Goal: Information Seeking & Learning: Learn about a topic

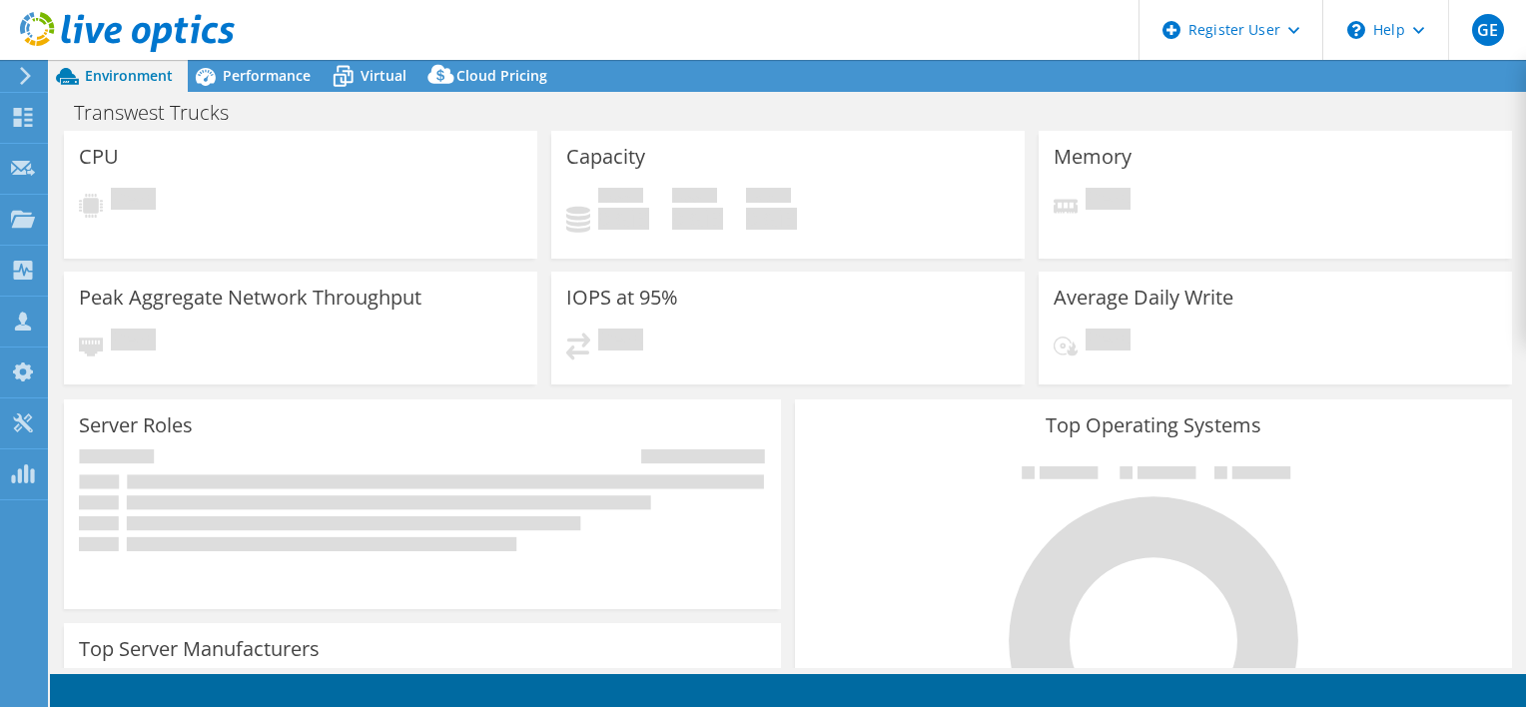
select select "USWest"
select select "USD"
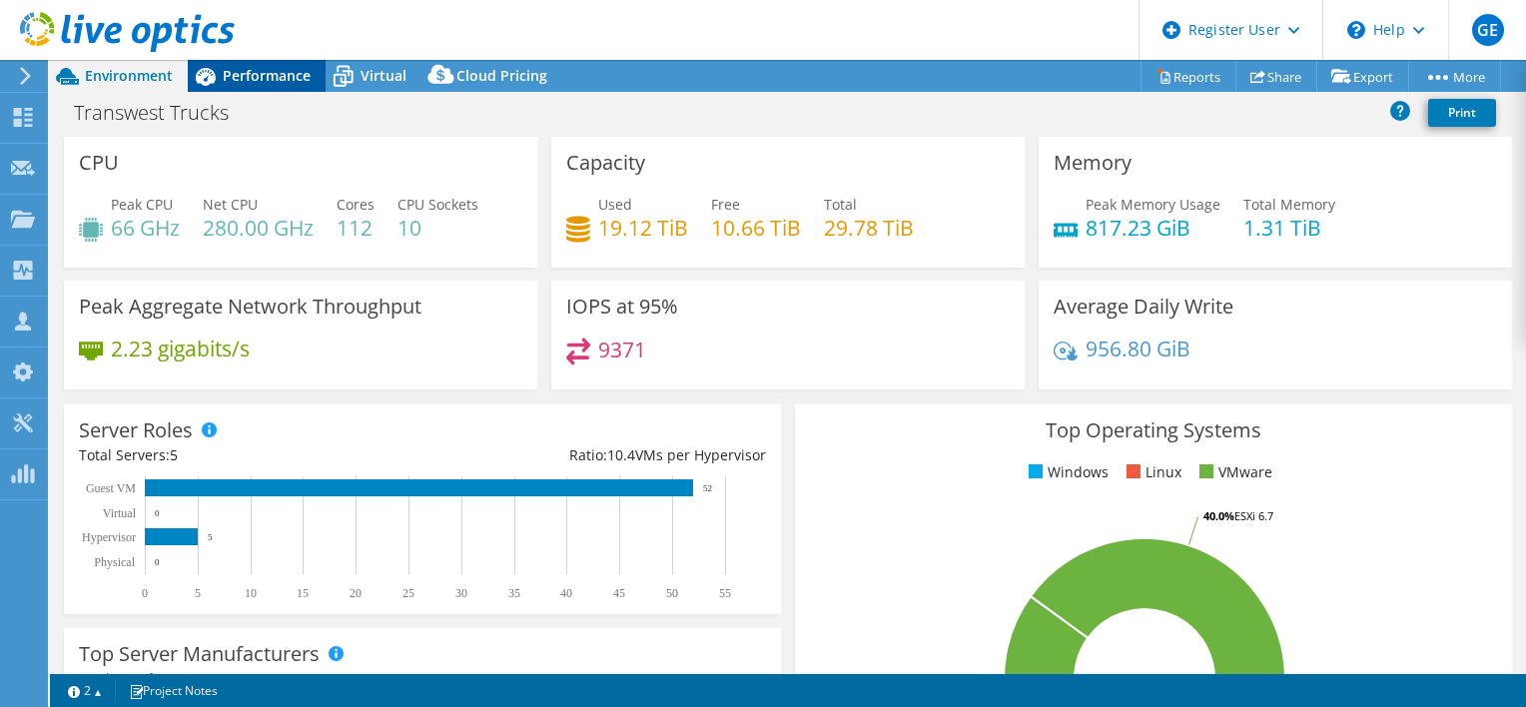
click at [298, 80] on span "Performance" at bounding box center [267, 75] width 88 height 19
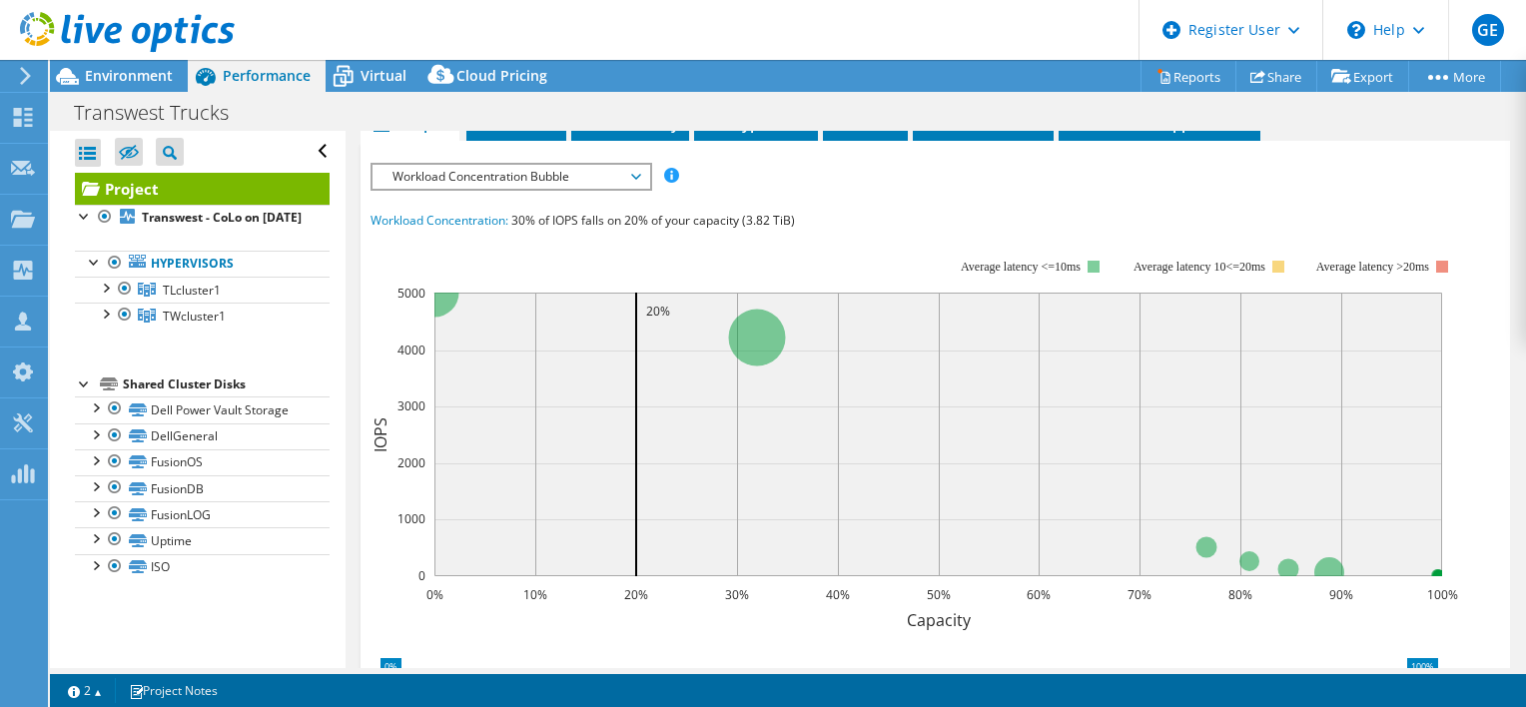
scroll to position [300, 0]
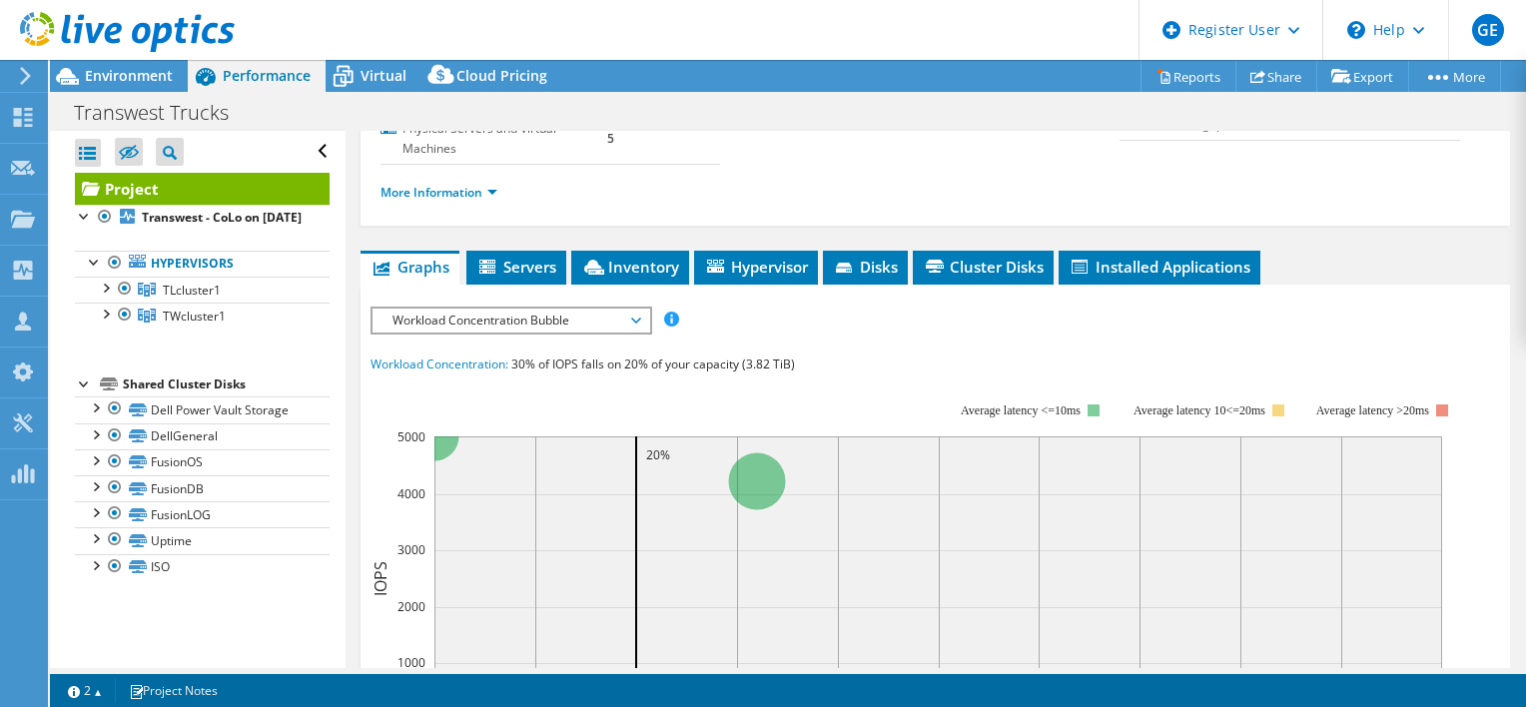
click at [510, 327] on span "Workload Concentration Bubble" at bounding box center [510, 321] width 257 height 24
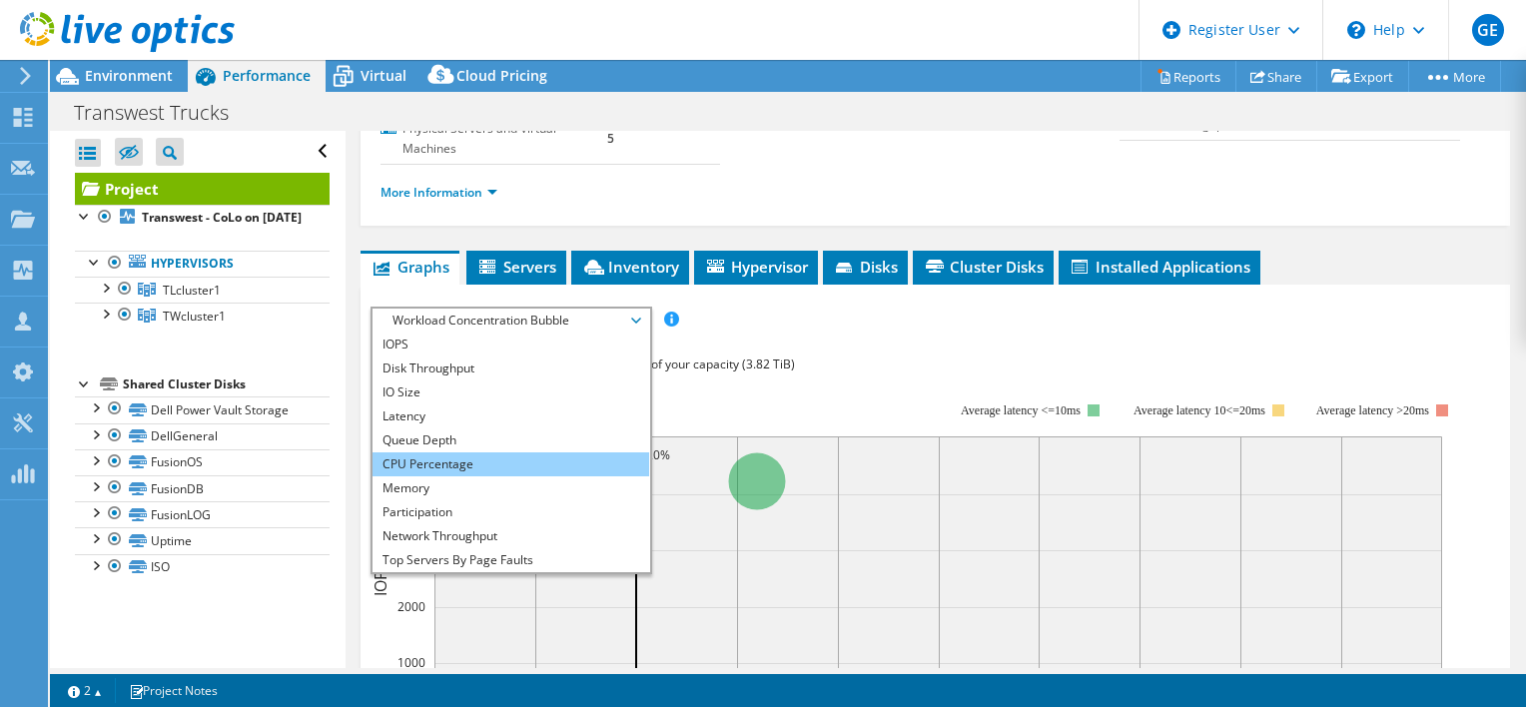
click at [451, 458] on li "CPU Percentage" at bounding box center [511, 464] width 277 height 24
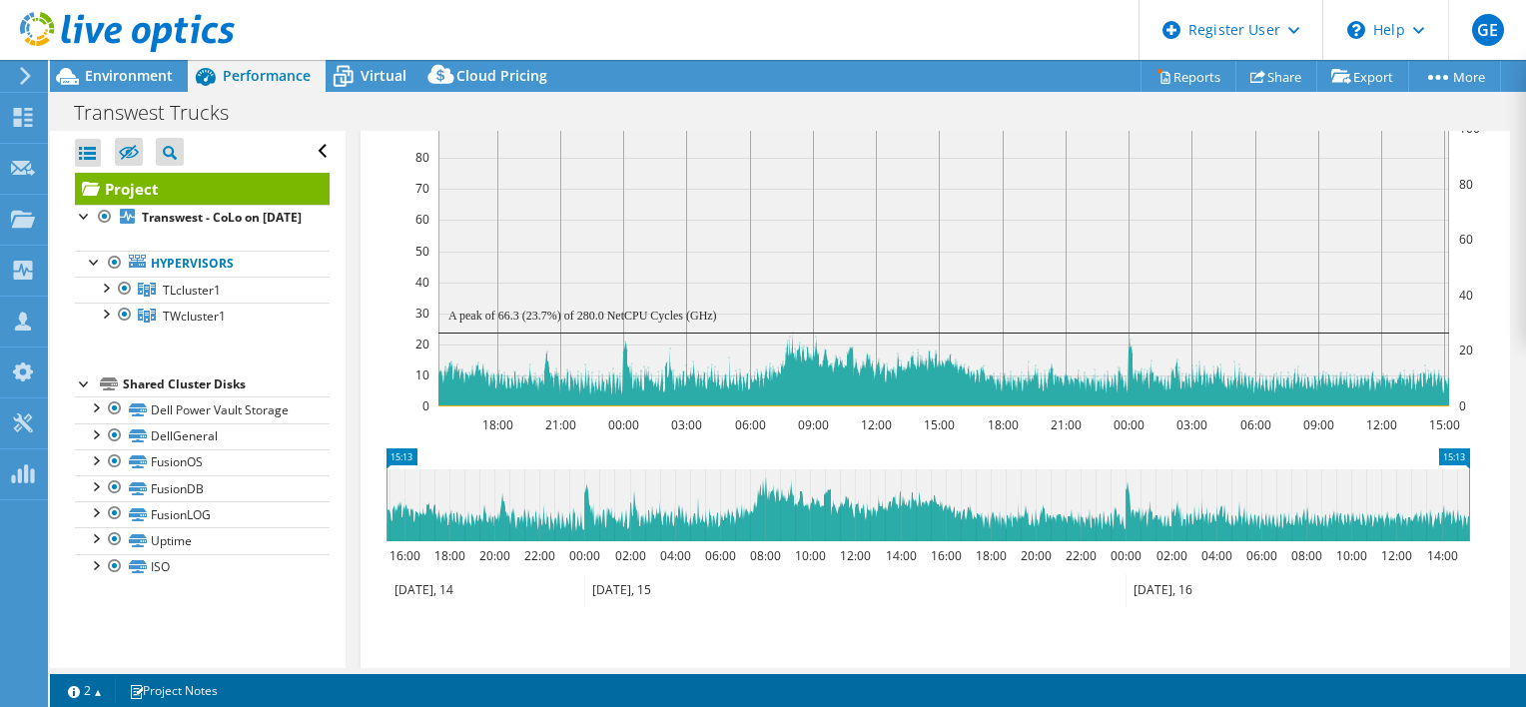
scroll to position [499, 0]
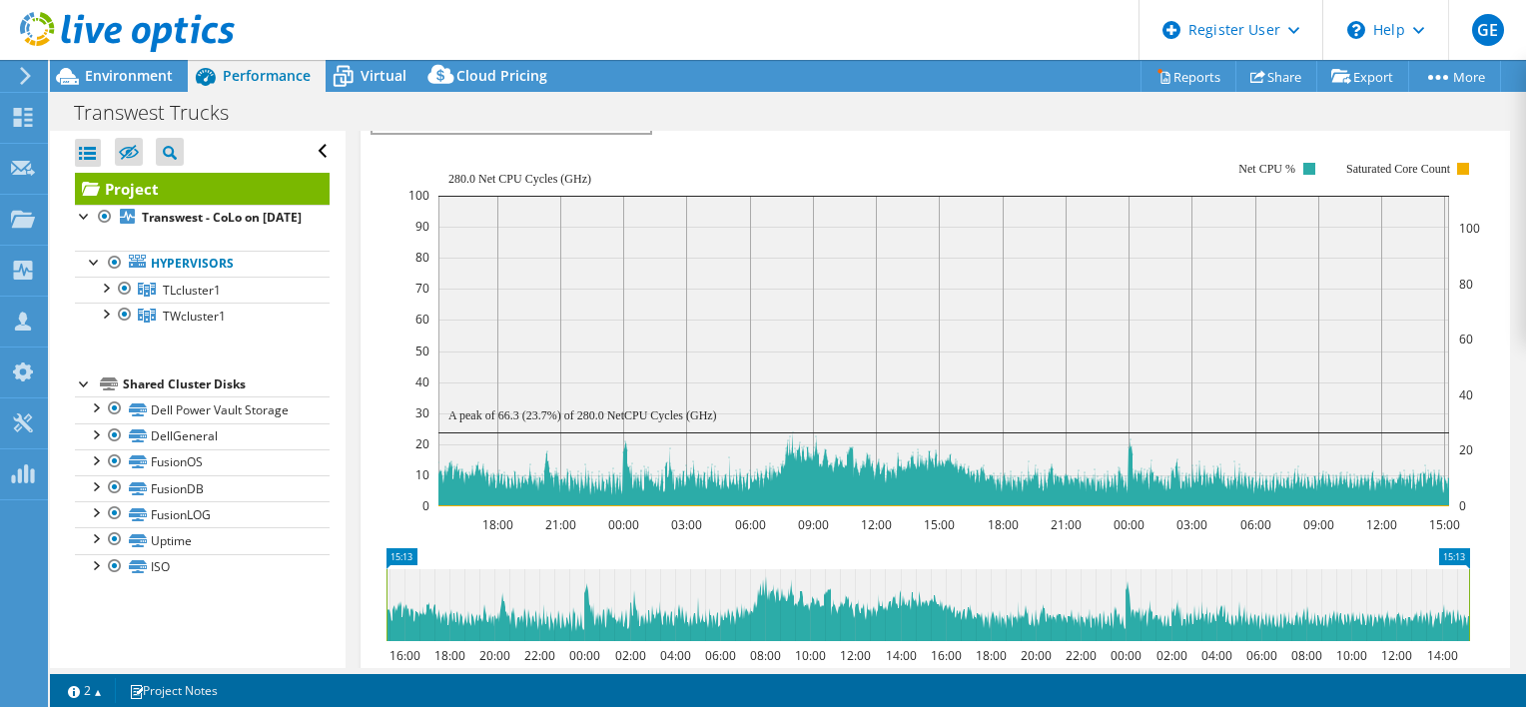
drag, startPoint x: 447, startPoint y: 175, endPoint x: 467, endPoint y: 176, distance: 20.0
click at [467, 176] on text "280.0 Net CPU Cycles (GHz)" at bounding box center [519, 179] width 143 height 14
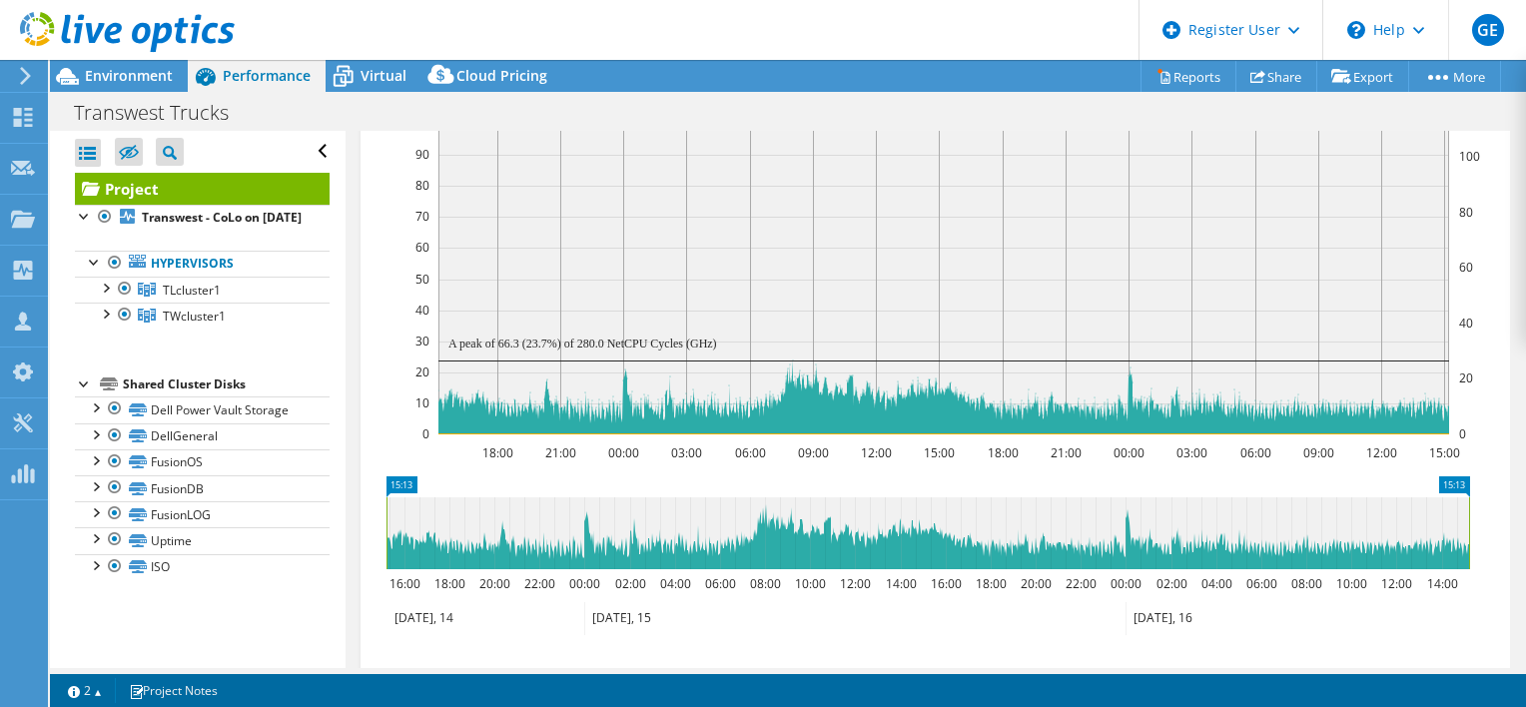
scroll to position [599, 0]
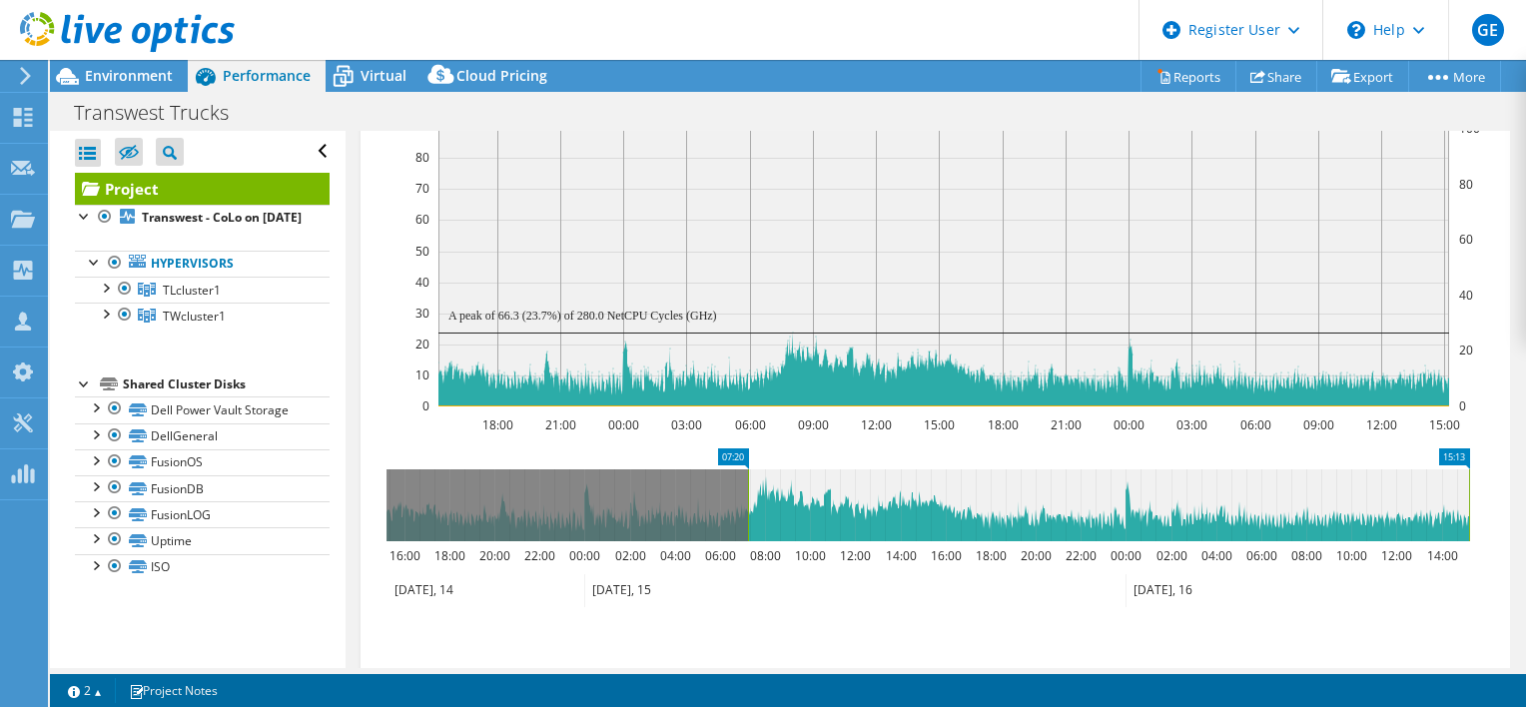
drag, startPoint x: 385, startPoint y: 505, endPoint x: 747, endPoint y: 478, distance: 362.5
click at [747, 478] on rect at bounding box center [748, 505] width 8 height 72
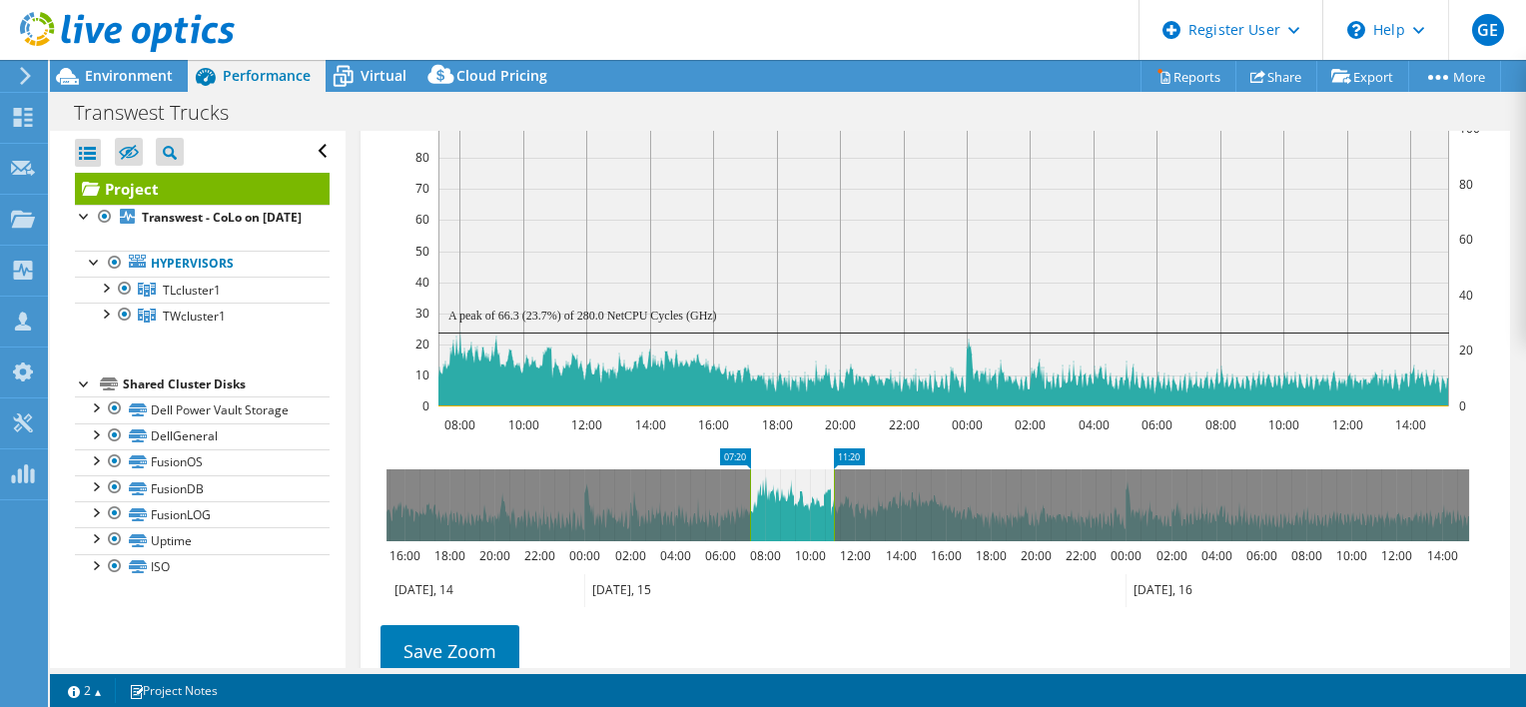
drag, startPoint x: 1470, startPoint y: 480, endPoint x: 835, endPoint y: 499, distance: 635.4
click at [835, 499] on rect at bounding box center [834, 505] width 8 height 72
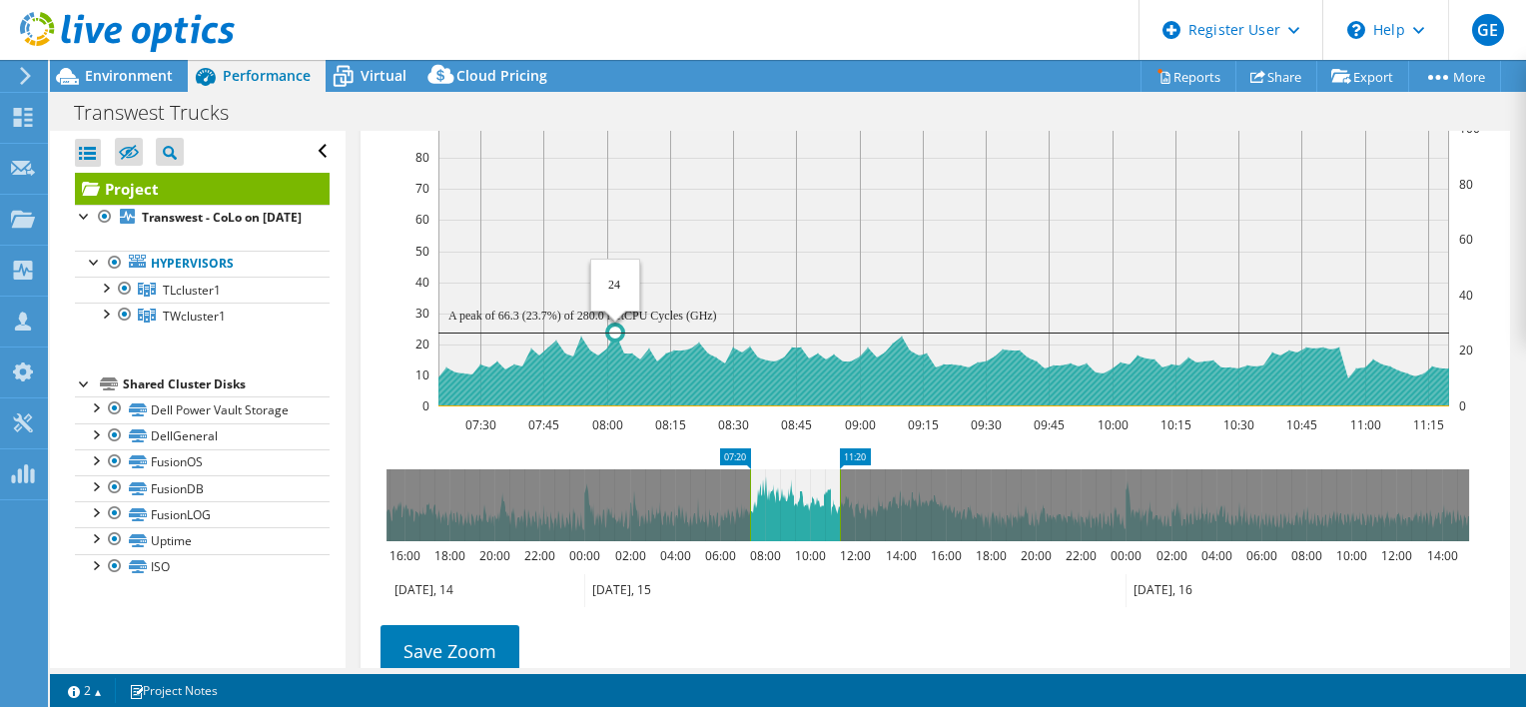
click at [611, 328] on circle at bounding box center [615, 333] width 16 height 16
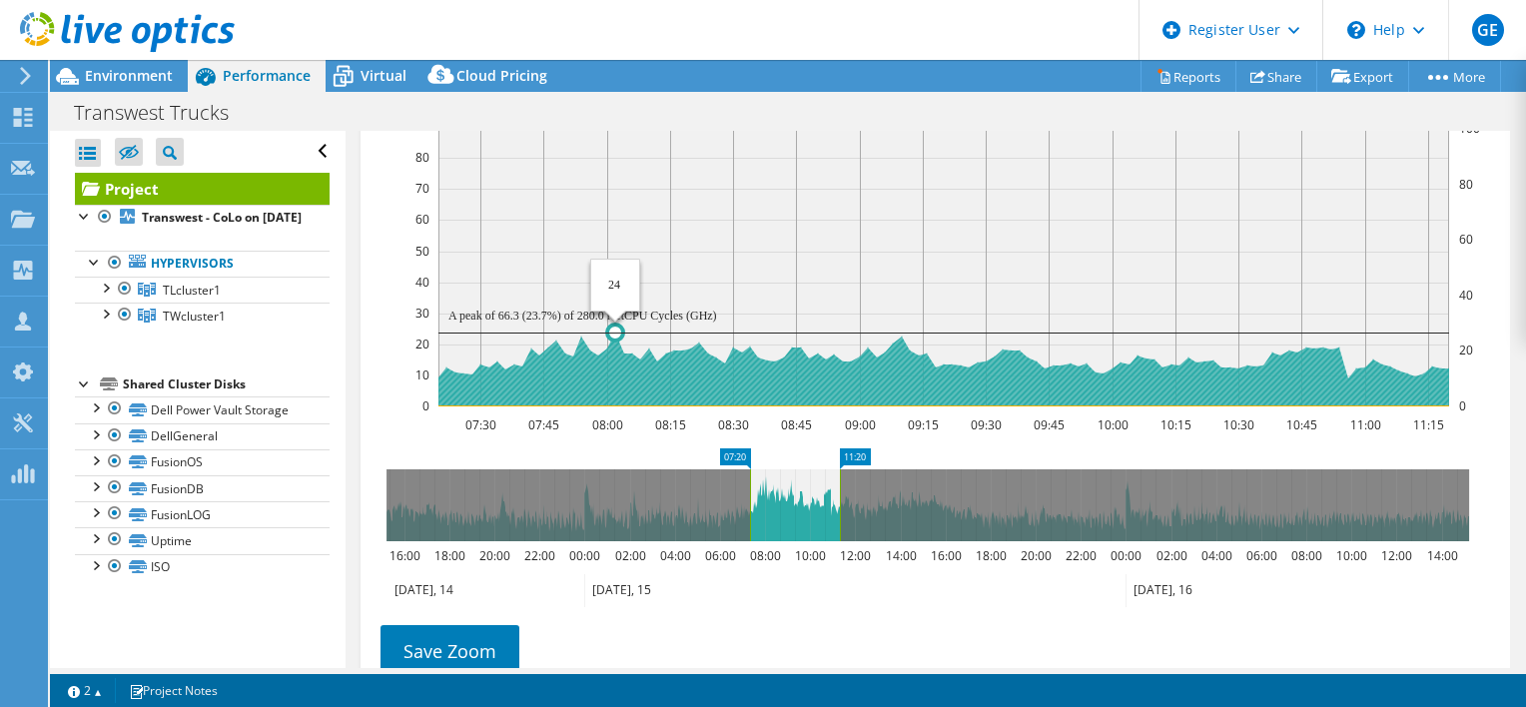
drag, startPoint x: 612, startPoint y: 335, endPoint x: 612, endPoint y: 368, distance: 33.0
click at [621, 296] on rect at bounding box center [943, 251] width 1011 height 311
click at [613, 325] on circle at bounding box center [615, 333] width 16 height 16
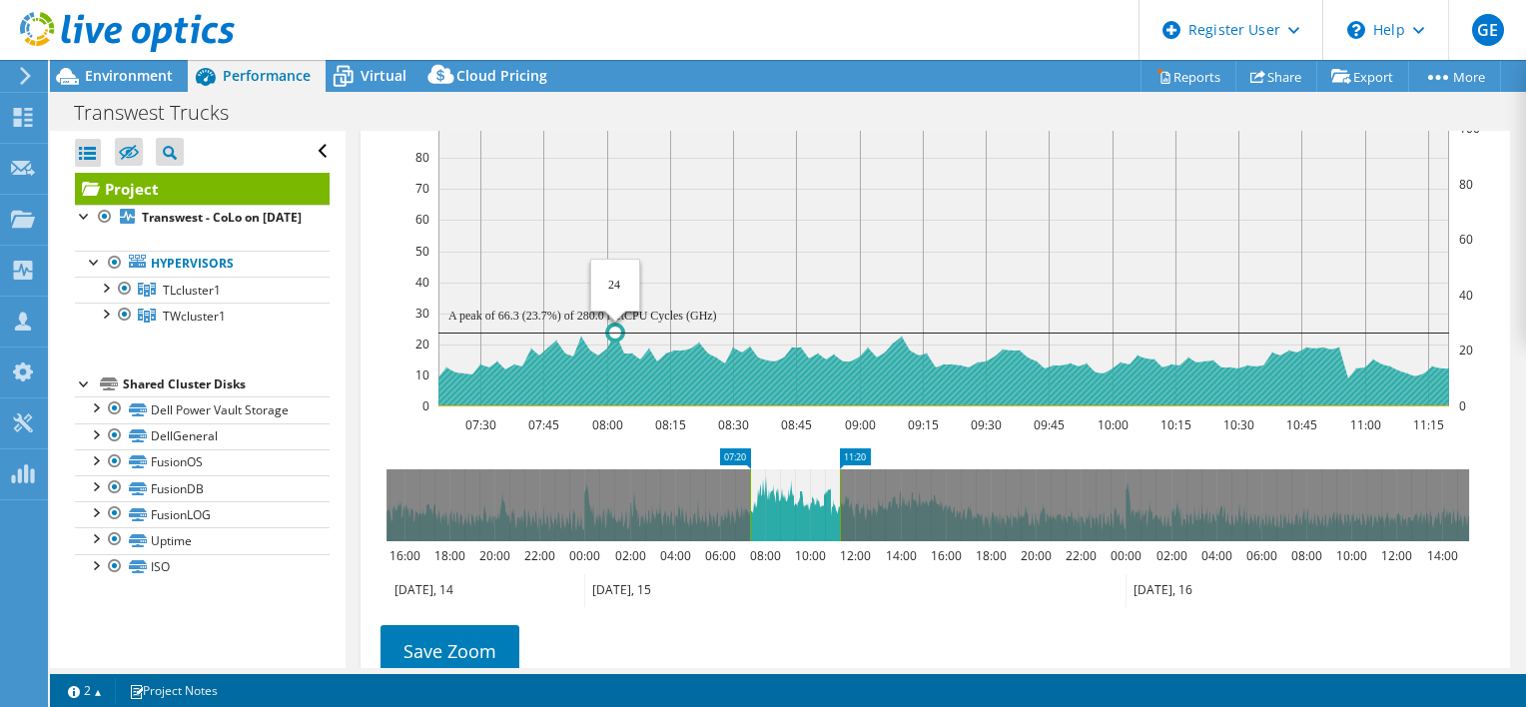
click at [613, 325] on circle at bounding box center [615, 333] width 16 height 16
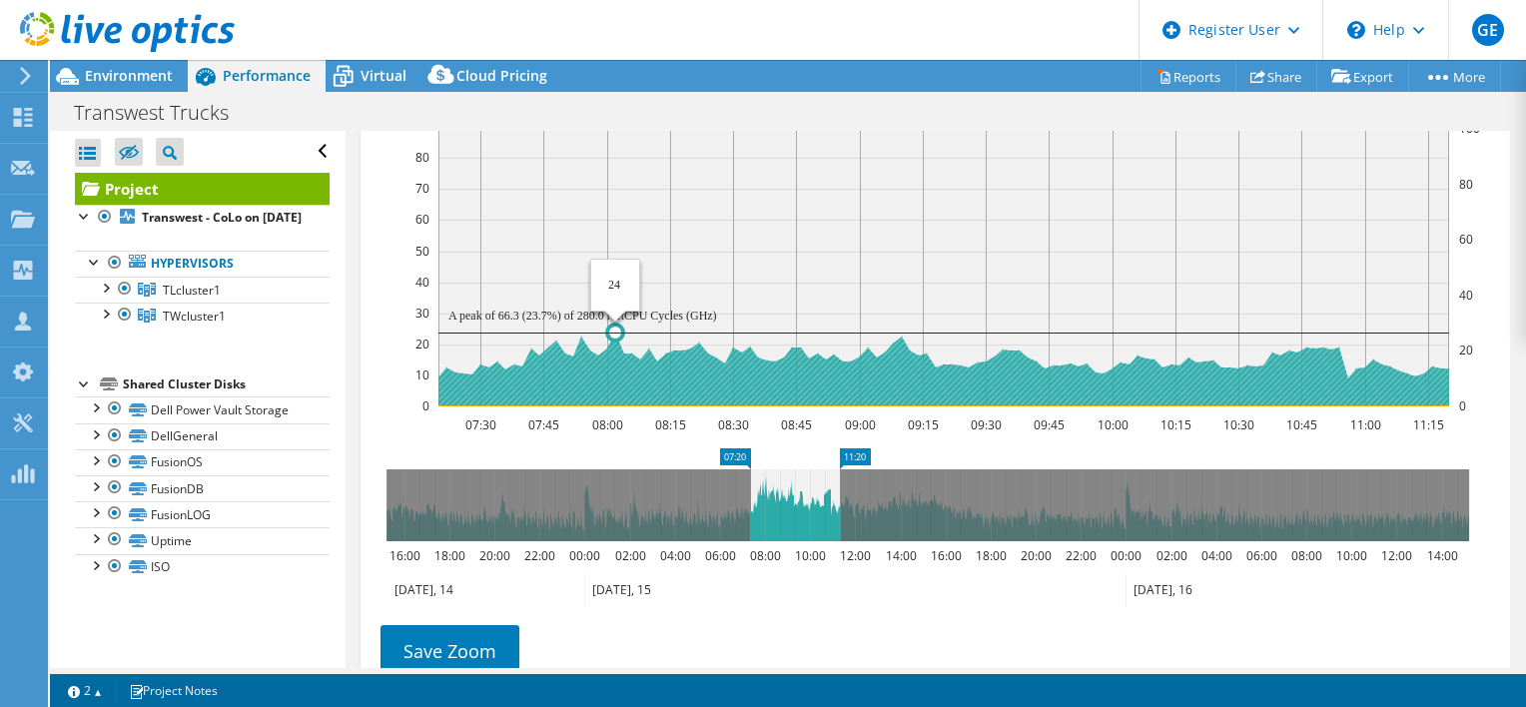
click at [613, 325] on circle at bounding box center [615, 333] width 16 height 16
click at [621, 315] on text "A peak of 66.3 (23.7%) of 280.0 NetCPU Cycles (GHz)" at bounding box center [582, 316] width 269 height 14
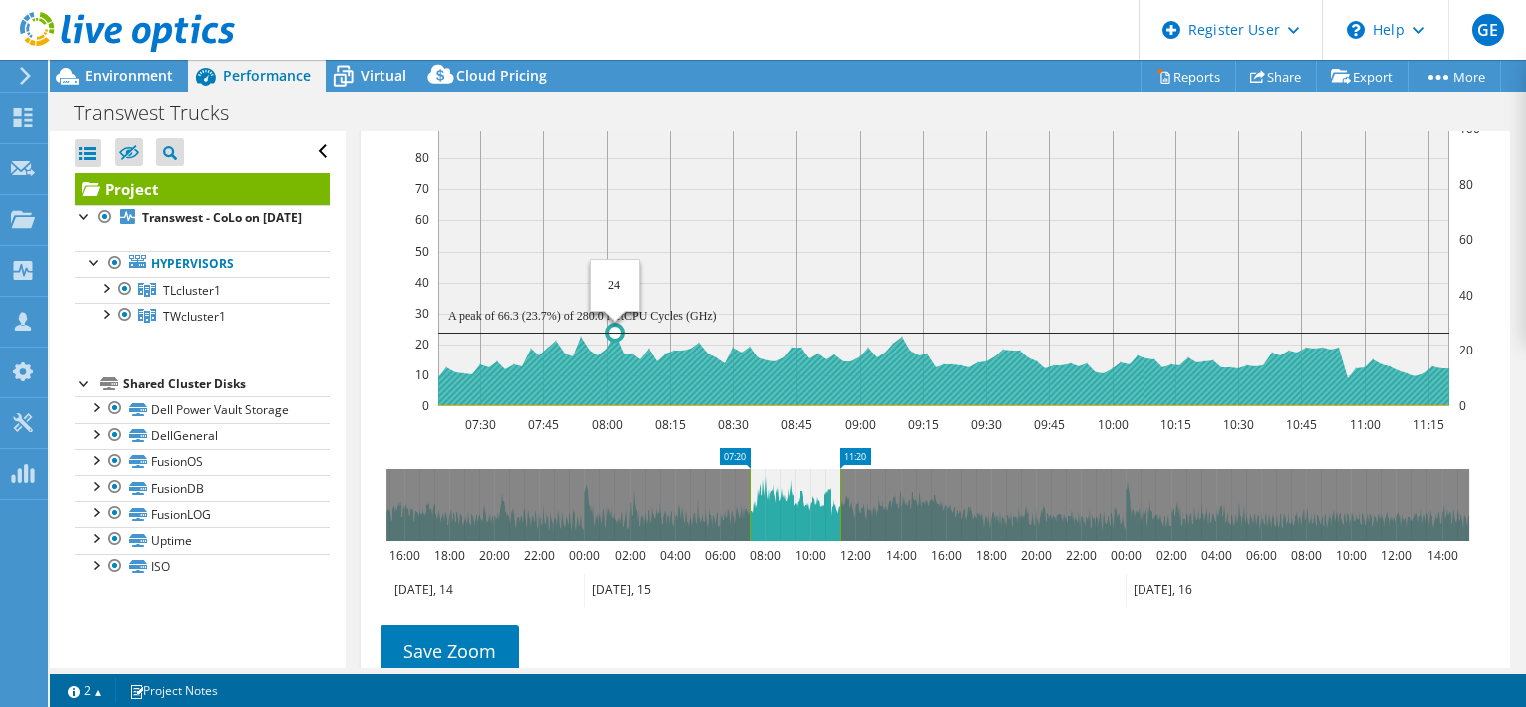
click at [617, 325] on circle at bounding box center [615, 333] width 16 height 16
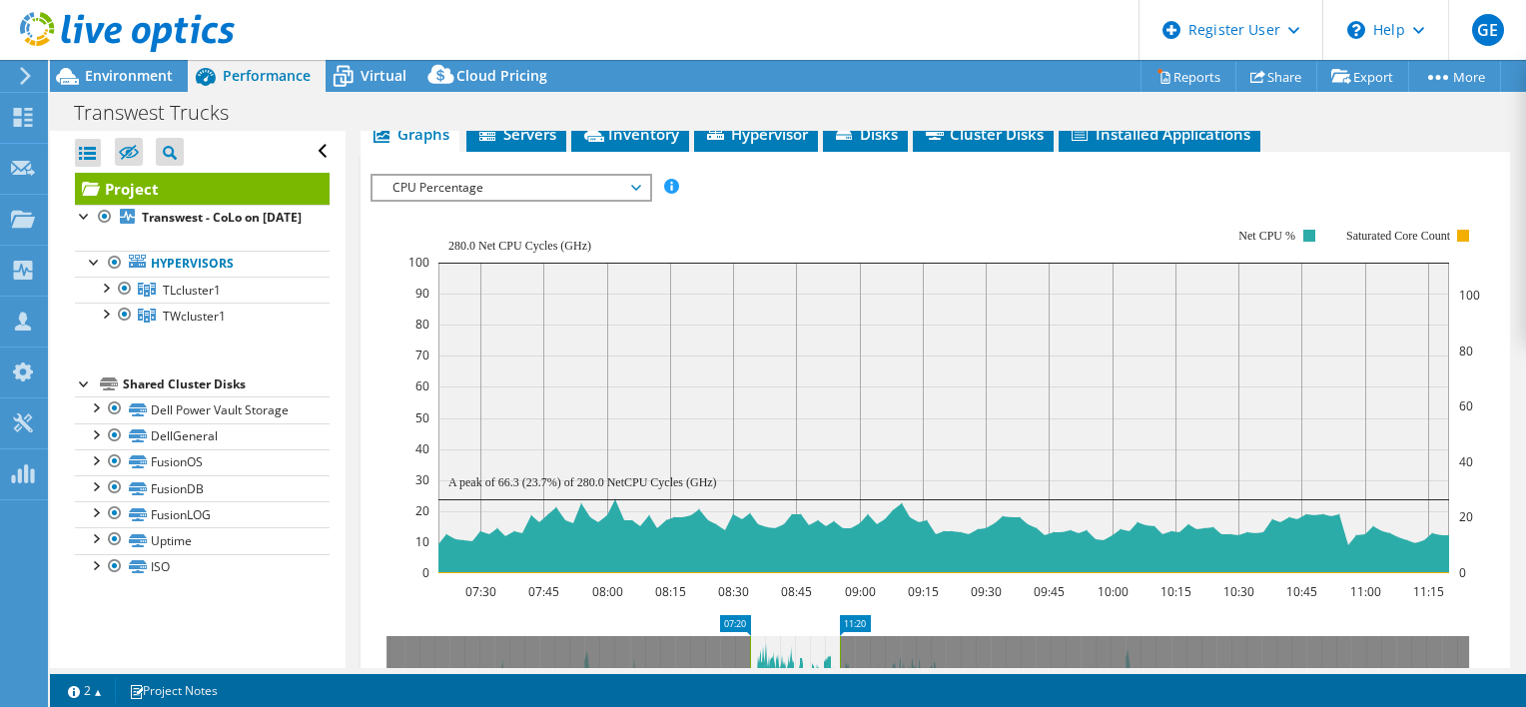
scroll to position [399, 0]
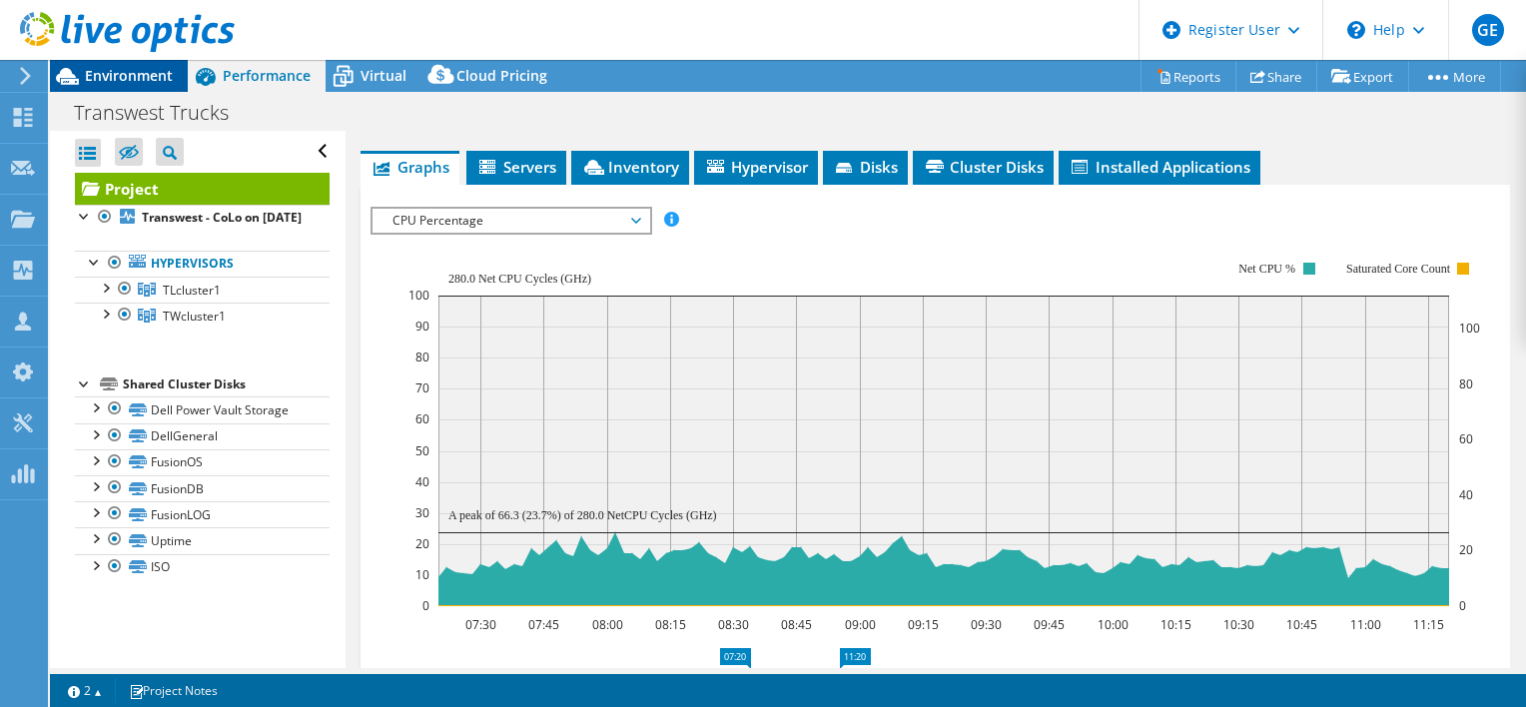
click at [120, 72] on span "Environment" at bounding box center [129, 75] width 88 height 19
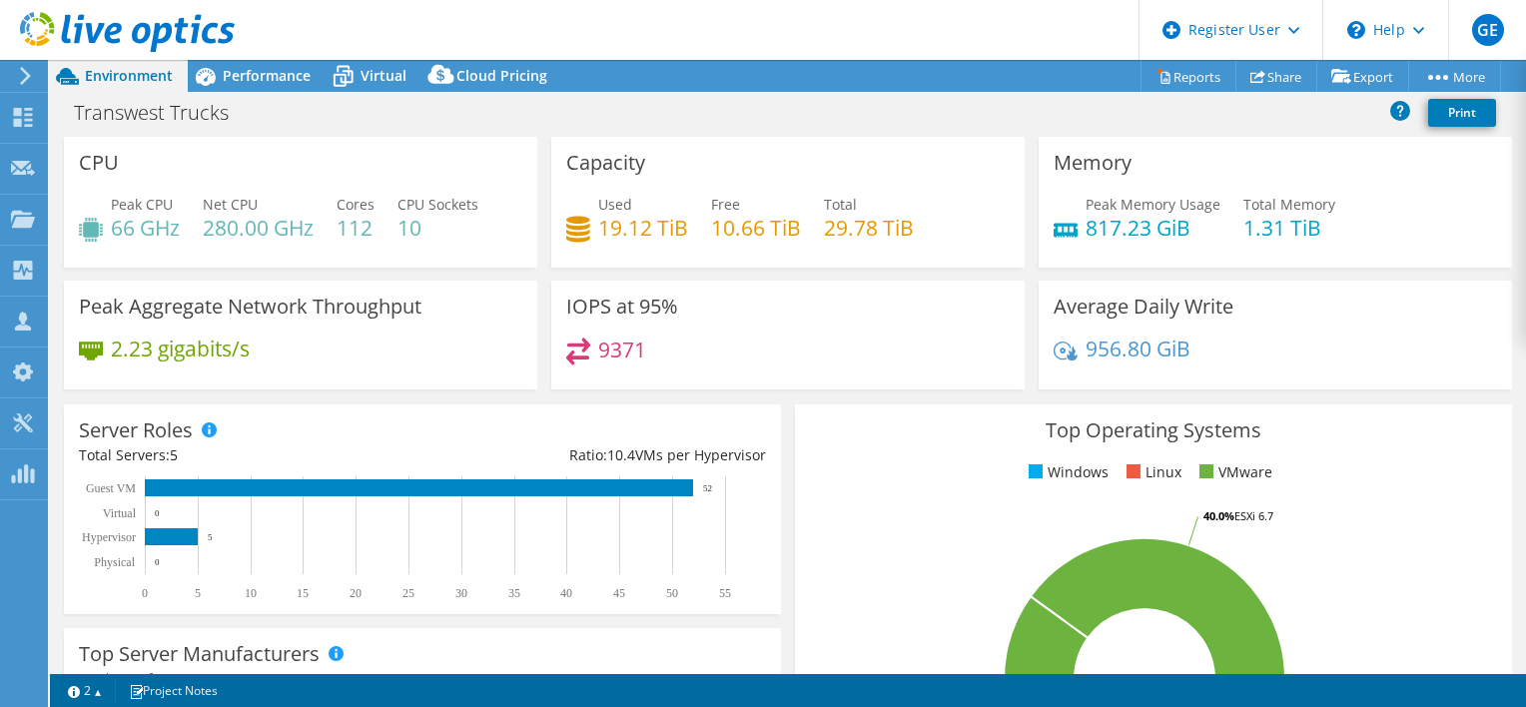
scroll to position [625, 0]
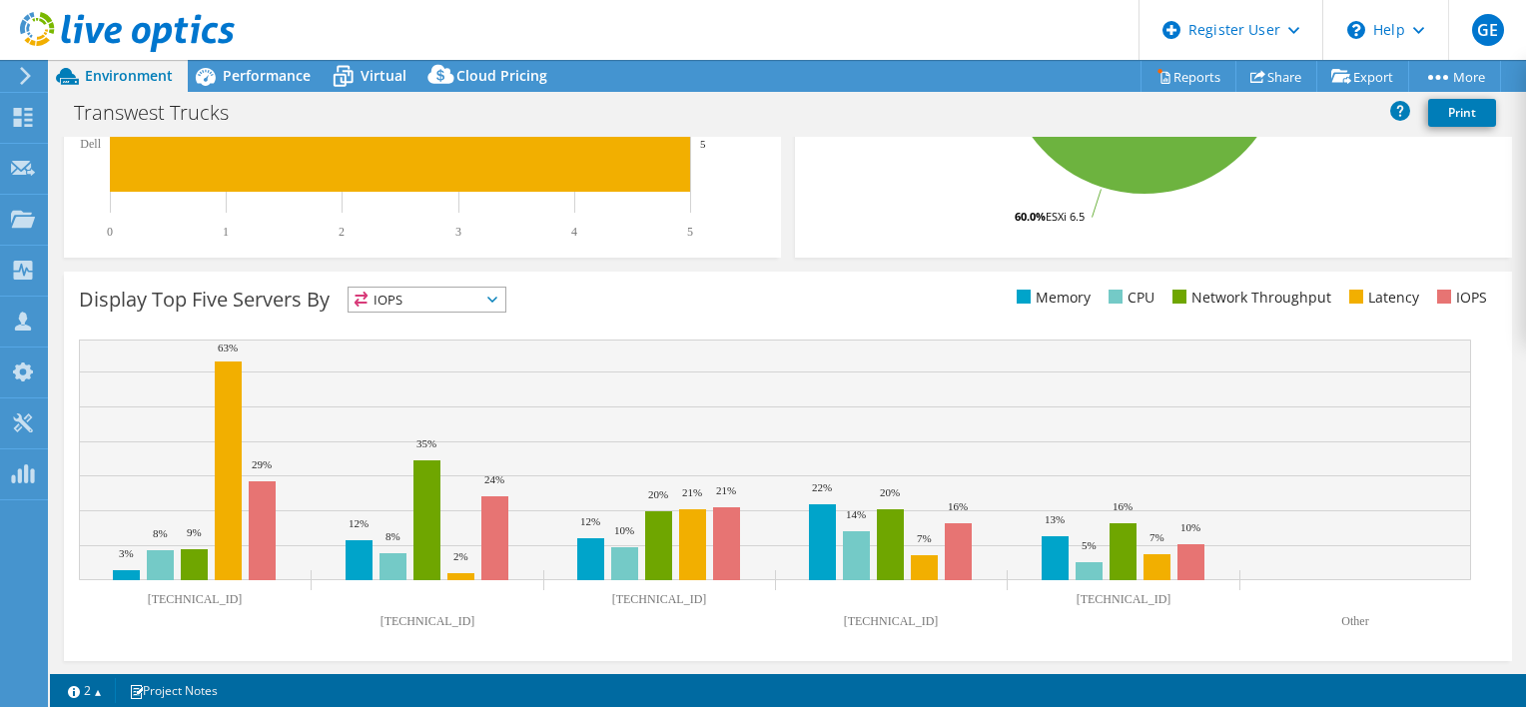
click at [433, 298] on span "IOPS" at bounding box center [427, 300] width 157 height 24
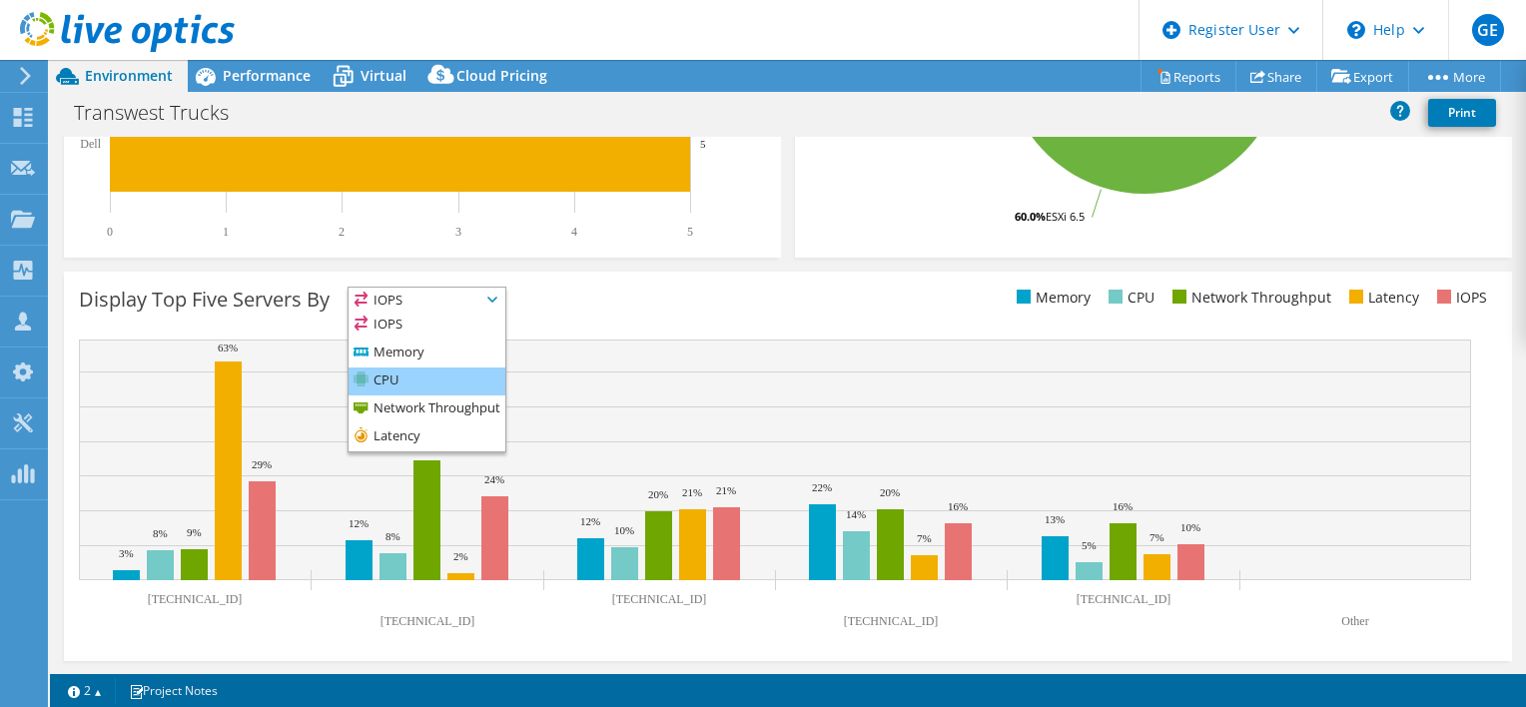
click at [419, 380] on li "CPU" at bounding box center [427, 382] width 157 height 28
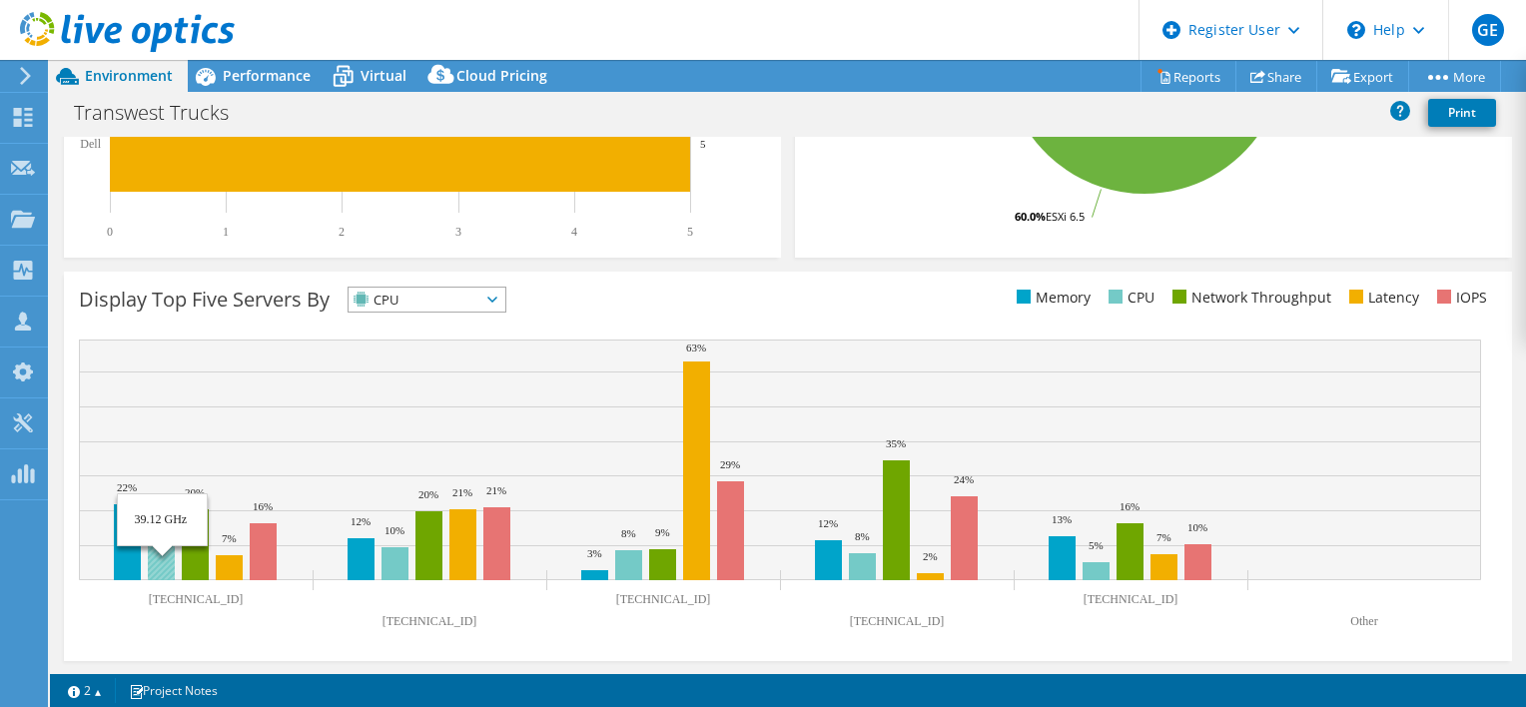
click at [164, 556] on rect at bounding box center [161, 555] width 27 height 49
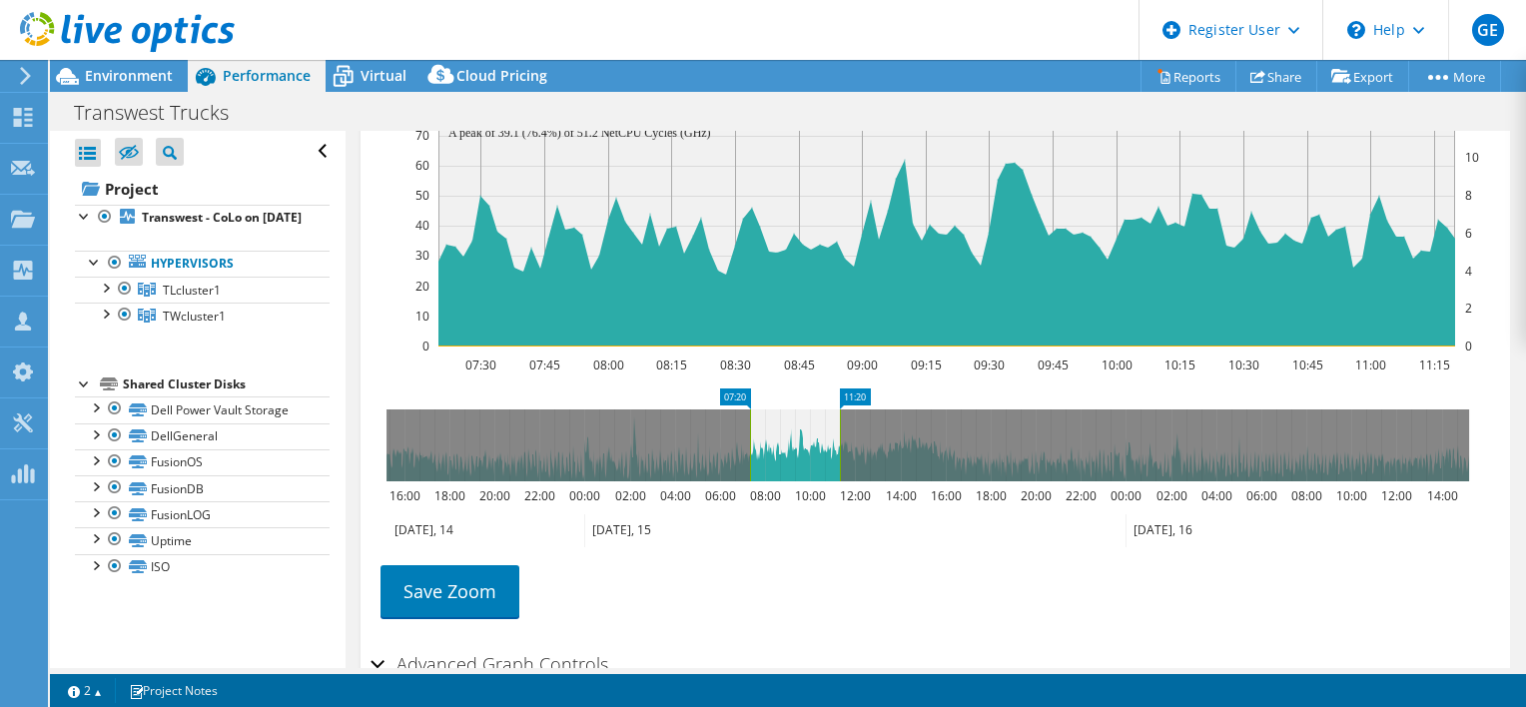
scroll to position [1526, 0]
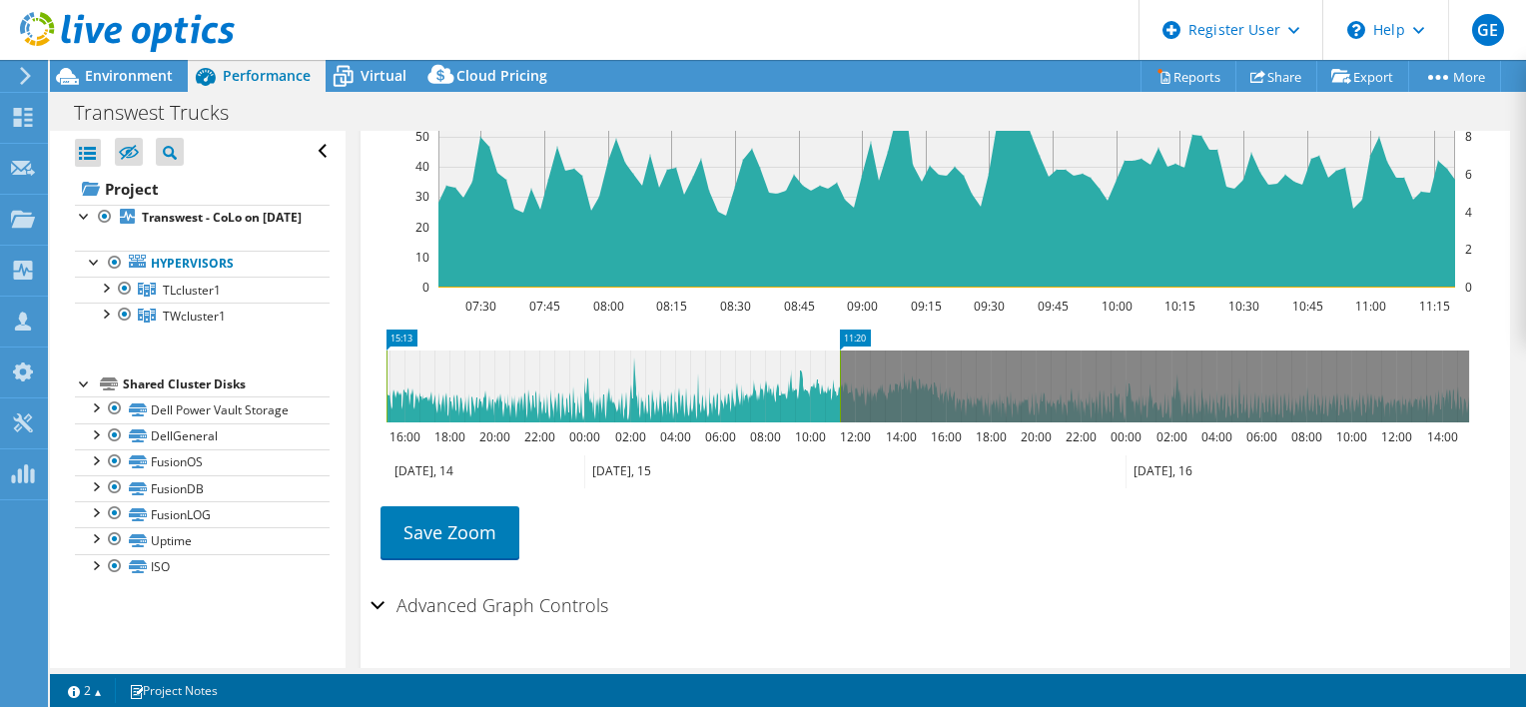
drag, startPoint x: 749, startPoint y: 387, endPoint x: 434, endPoint y: 369, distance: 315.2
click at [307, 370] on div "Open All Close All Hide Excluded Nodes Project Tree Filter" at bounding box center [788, 399] width 1476 height 537
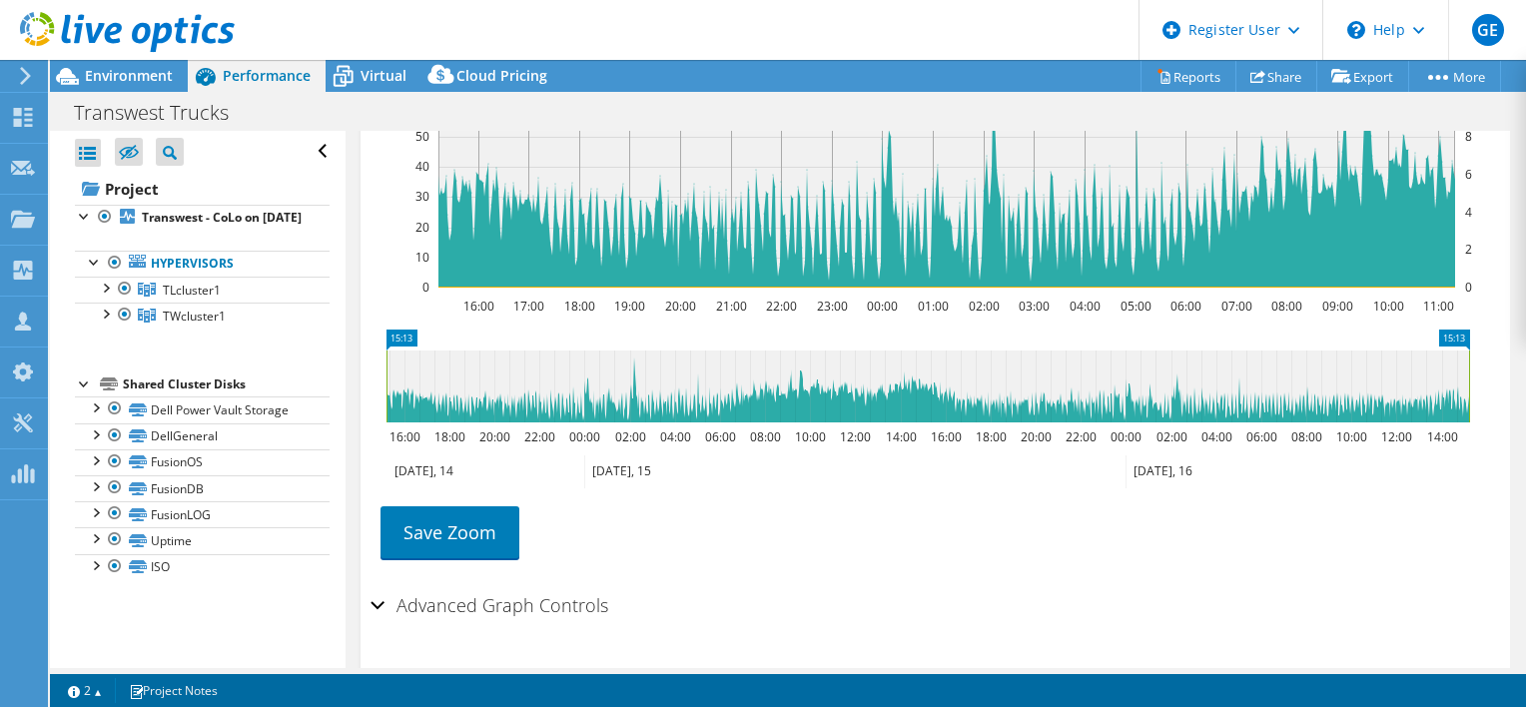
drag, startPoint x: 836, startPoint y: 397, endPoint x: 1524, endPoint y: 424, distance: 688.6
click at [1524, 424] on article "[TECHNICAL_ID] Details Operating System VMware ESXi 6.5.0 build-15256549 Local …" at bounding box center [936, 399] width 1180 height 537
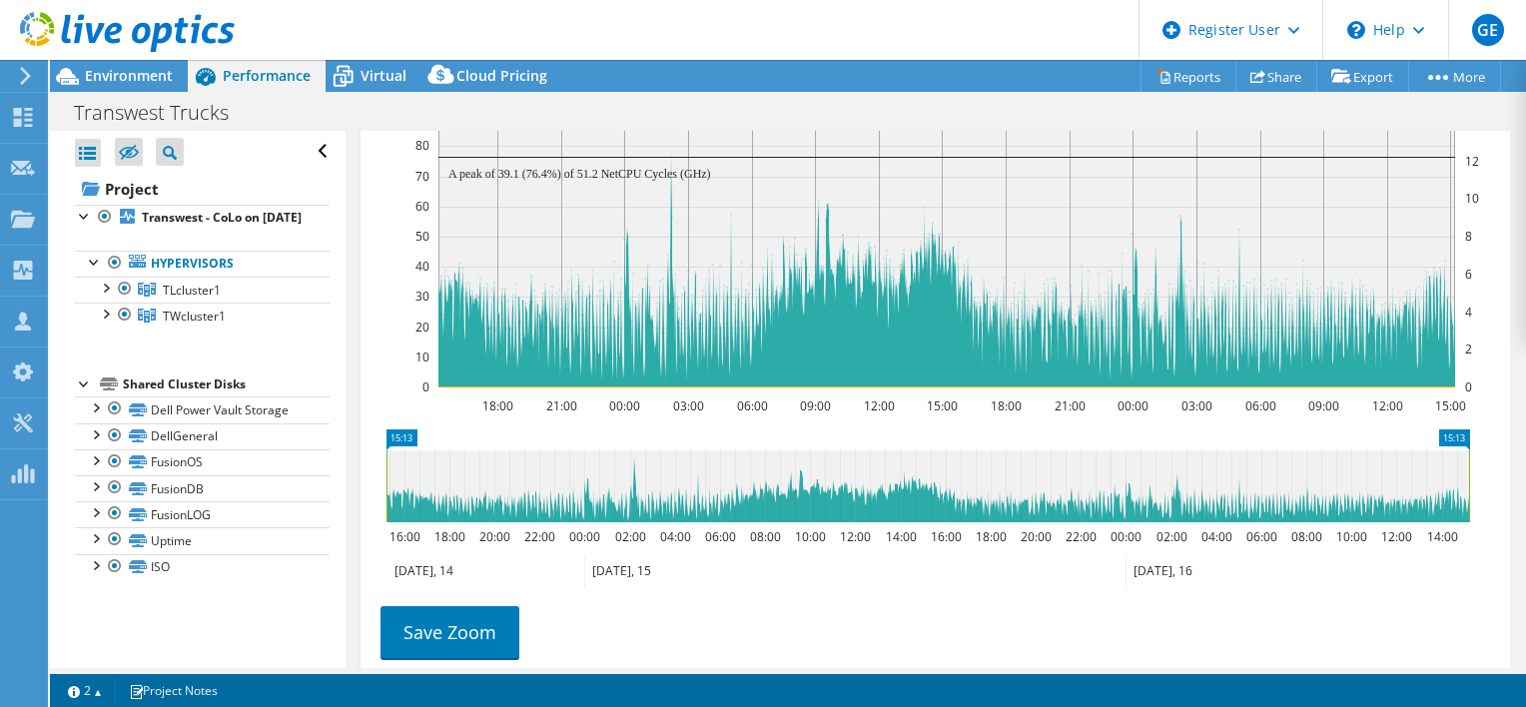
scroll to position [1326, 0]
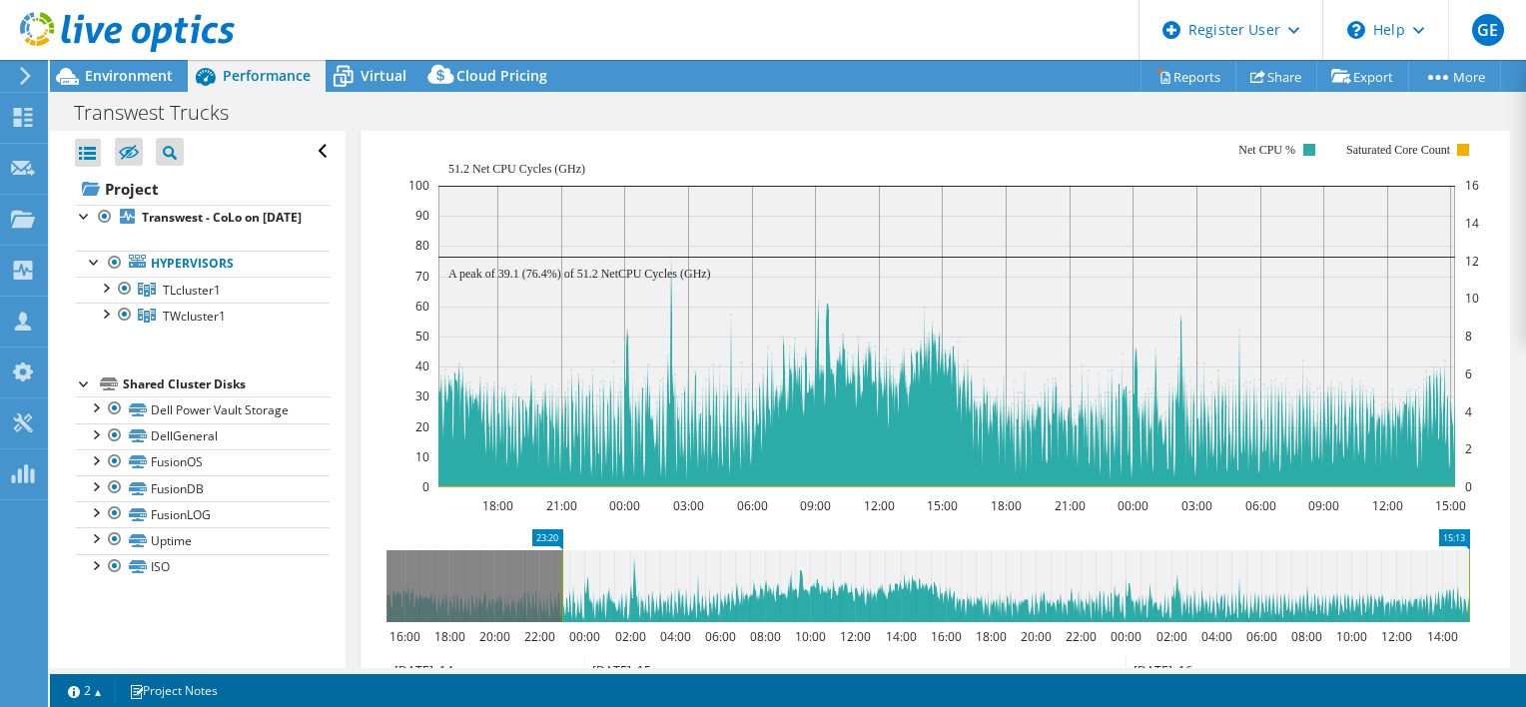
drag, startPoint x: 386, startPoint y: 601, endPoint x: 562, endPoint y: 595, distance: 175.9
click at [562, 595] on rect at bounding box center [562, 586] width 8 height 72
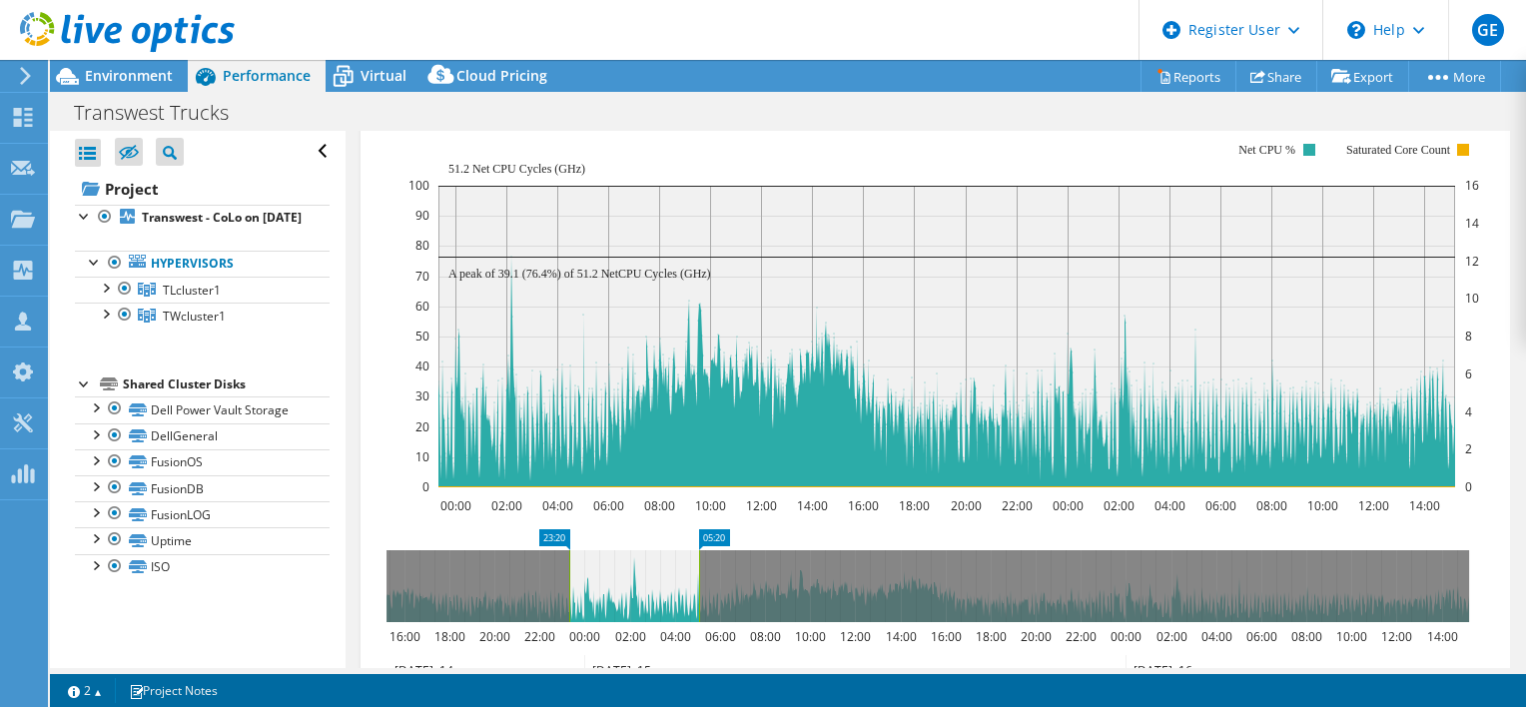
drag, startPoint x: 1467, startPoint y: 581, endPoint x: 697, endPoint y: 549, distance: 770.7
click at [697, 549] on icon "23:20 05:20 16:00 18:00 20:00 22:00 00:00 02:00 04:00 06:00 08:00 10:00 12:00 1…" at bounding box center [928, 609] width 1115 height 160
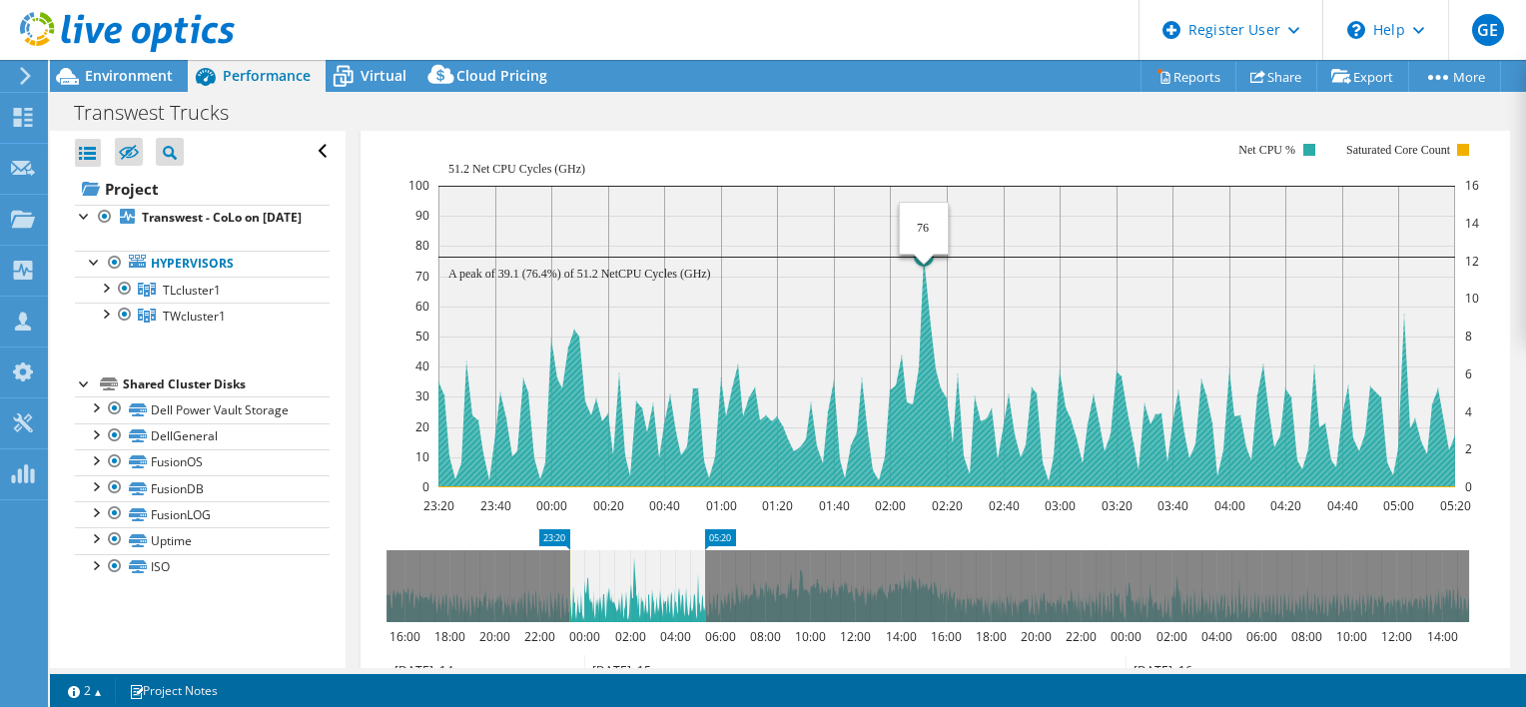
click at [923, 265] on circle at bounding box center [924, 257] width 16 height 16
click at [925, 283] on rect at bounding box center [946, 337] width 1017 height 302
click at [925, 265] on circle at bounding box center [924, 257] width 16 height 16
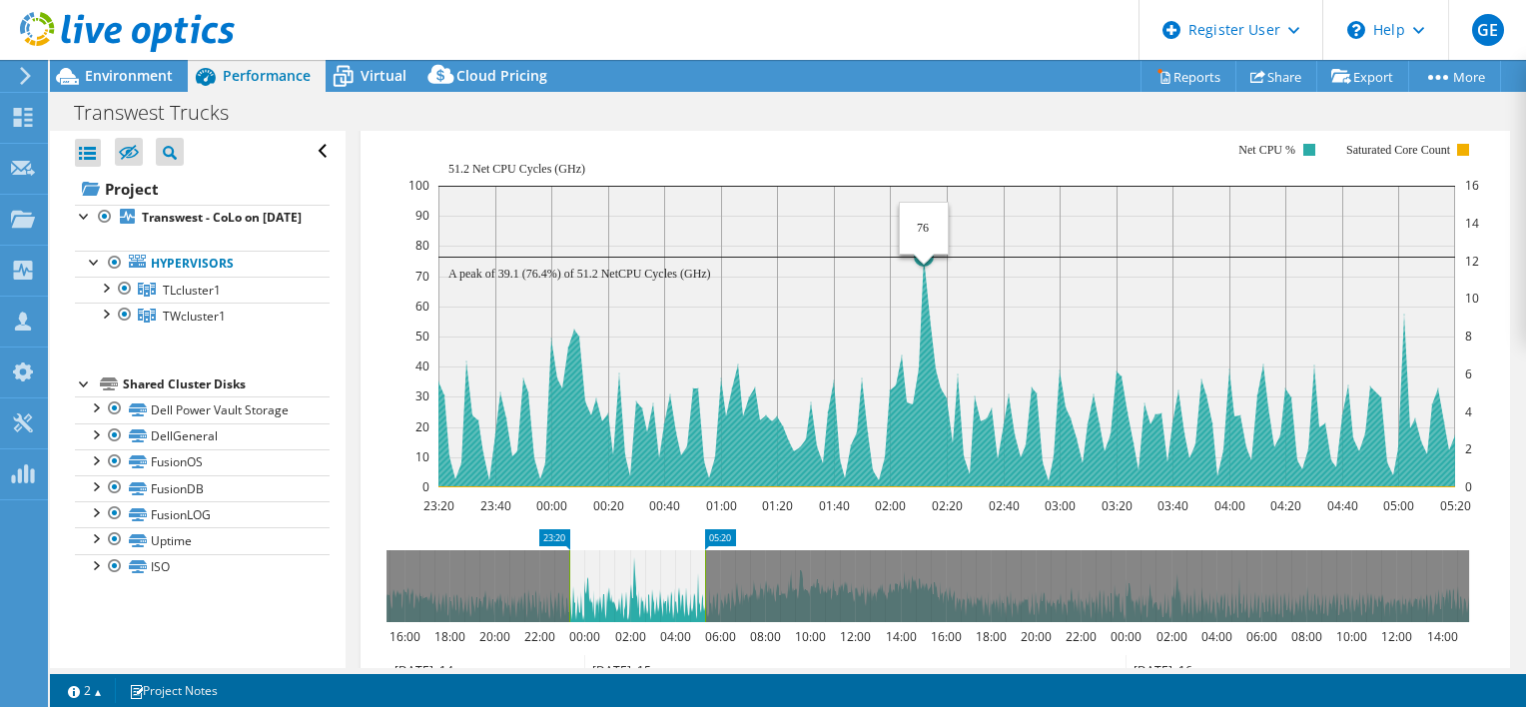
click at [925, 265] on circle at bounding box center [924, 257] width 16 height 16
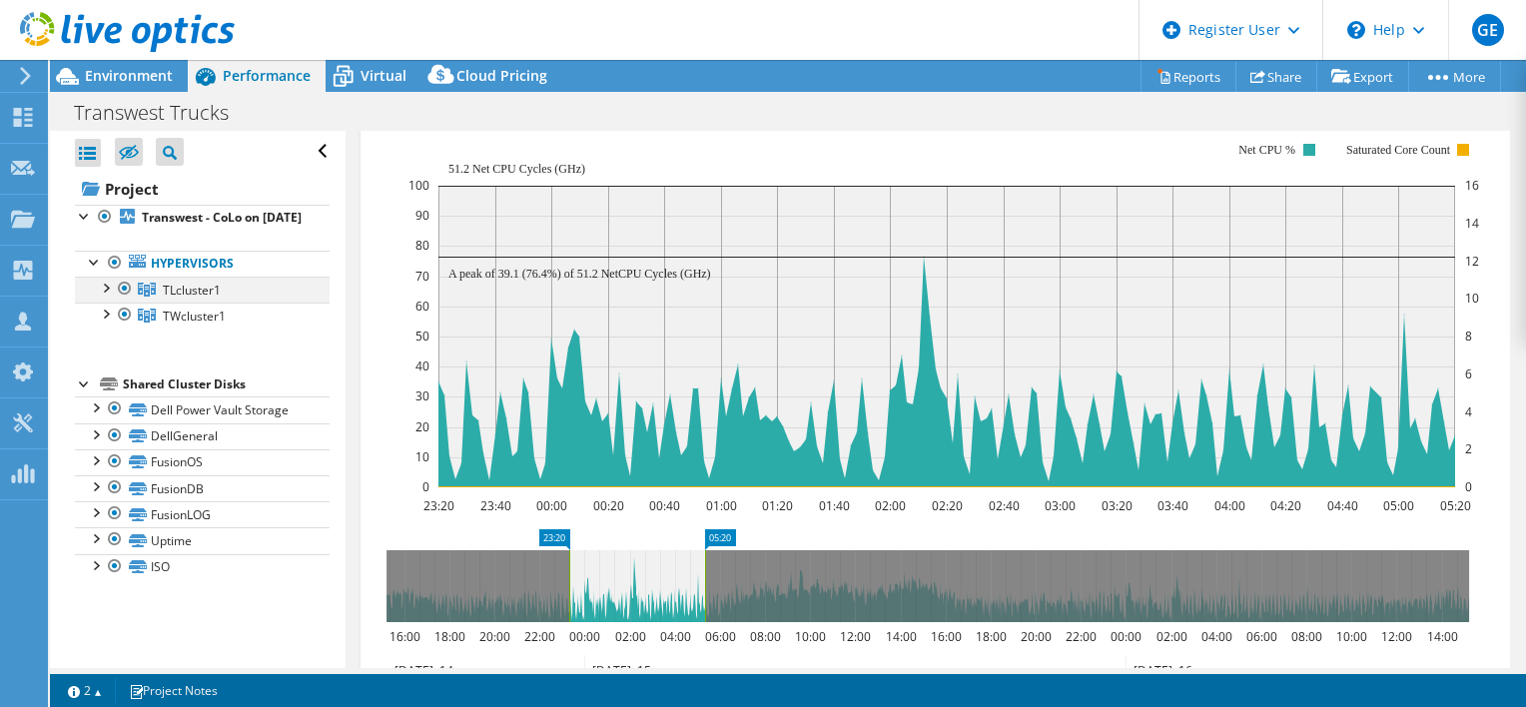
click at [104, 297] on div at bounding box center [105, 287] width 20 height 20
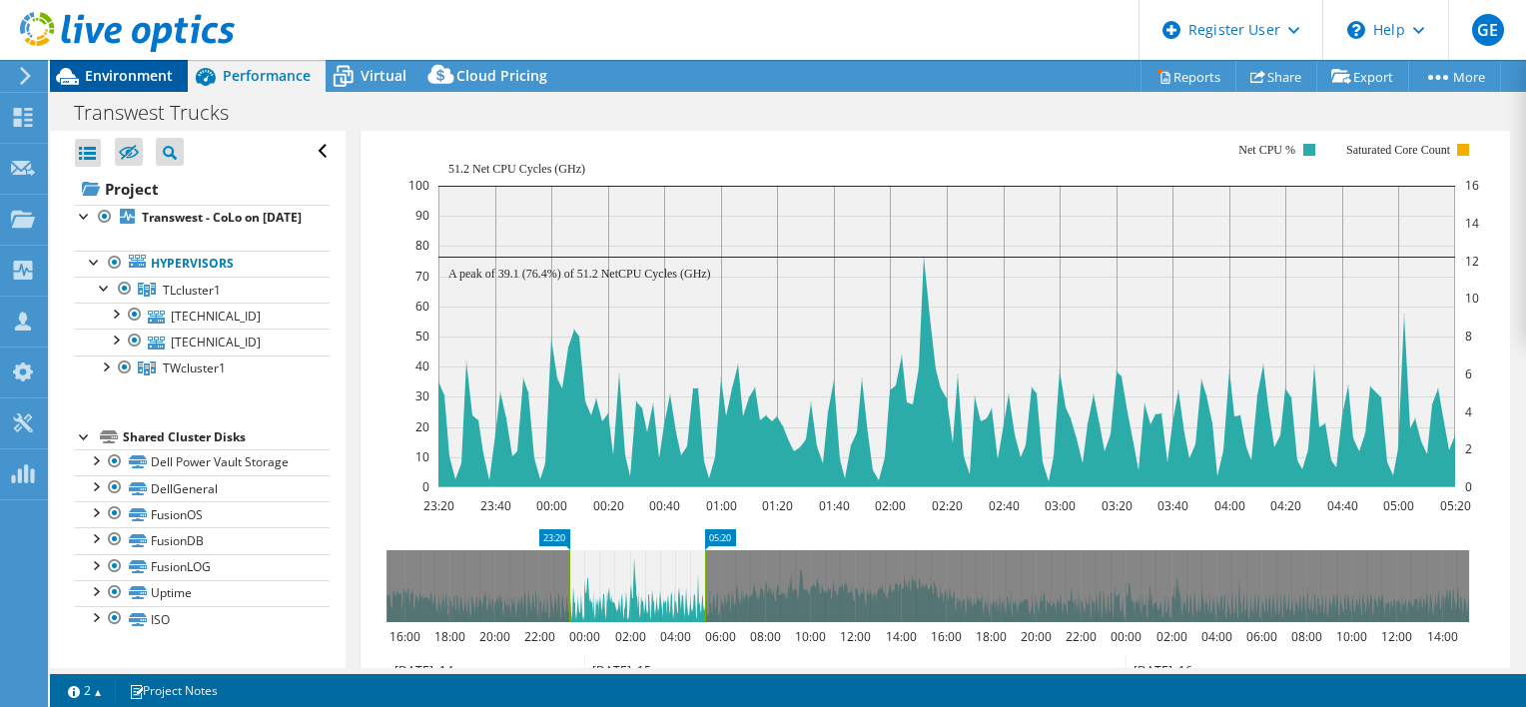
click at [160, 83] on span "Environment" at bounding box center [129, 75] width 88 height 19
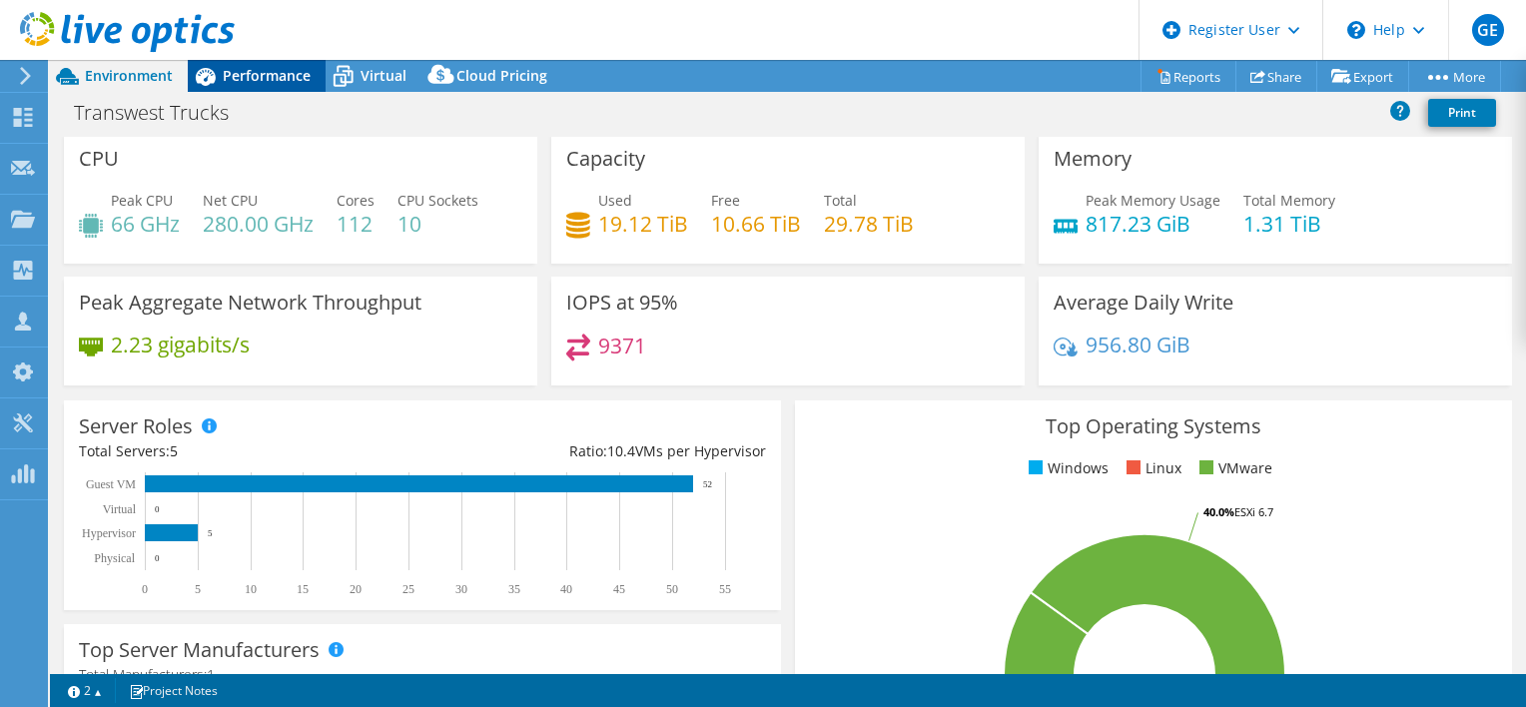
scroll to position [0, 0]
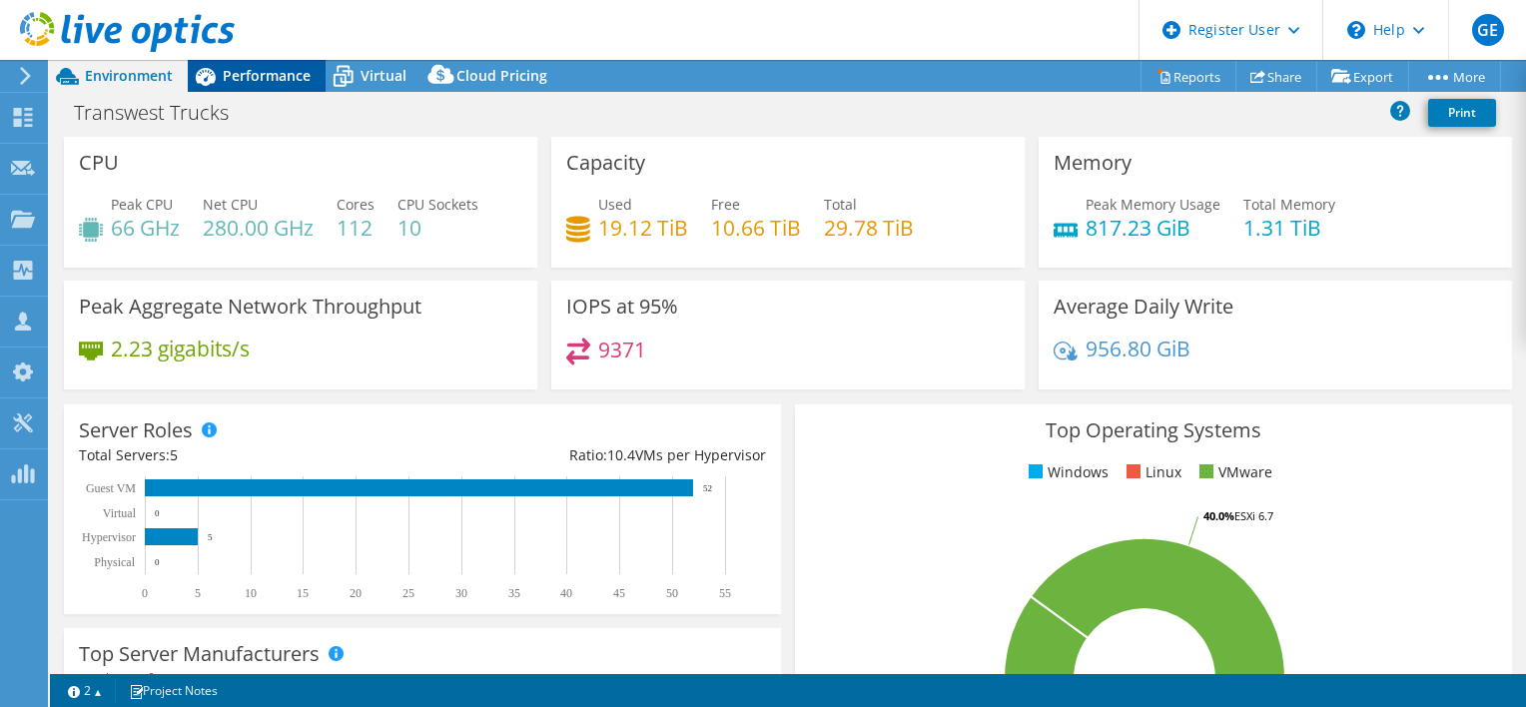
click at [252, 88] on div "Performance" at bounding box center [257, 76] width 138 height 32
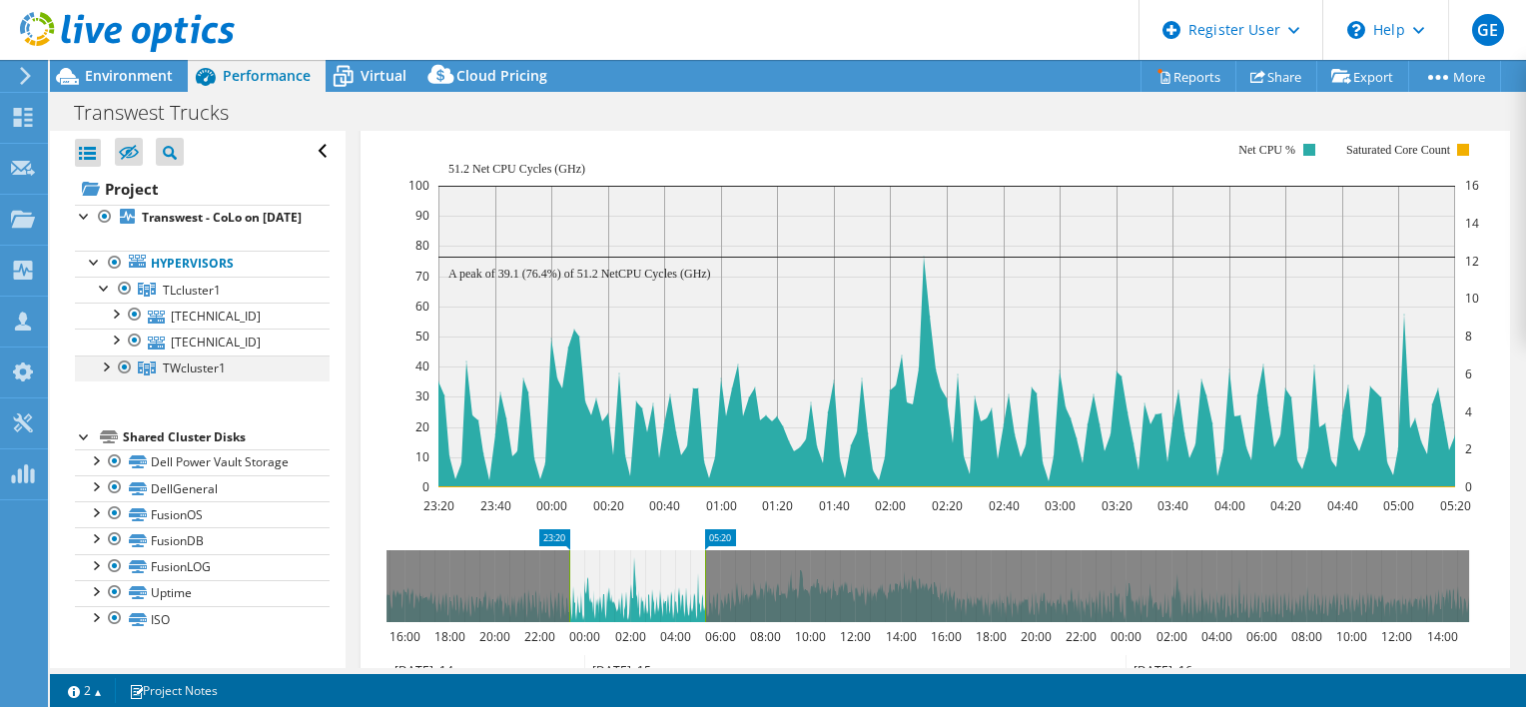
click at [113, 376] on div at bounding box center [105, 366] width 20 height 20
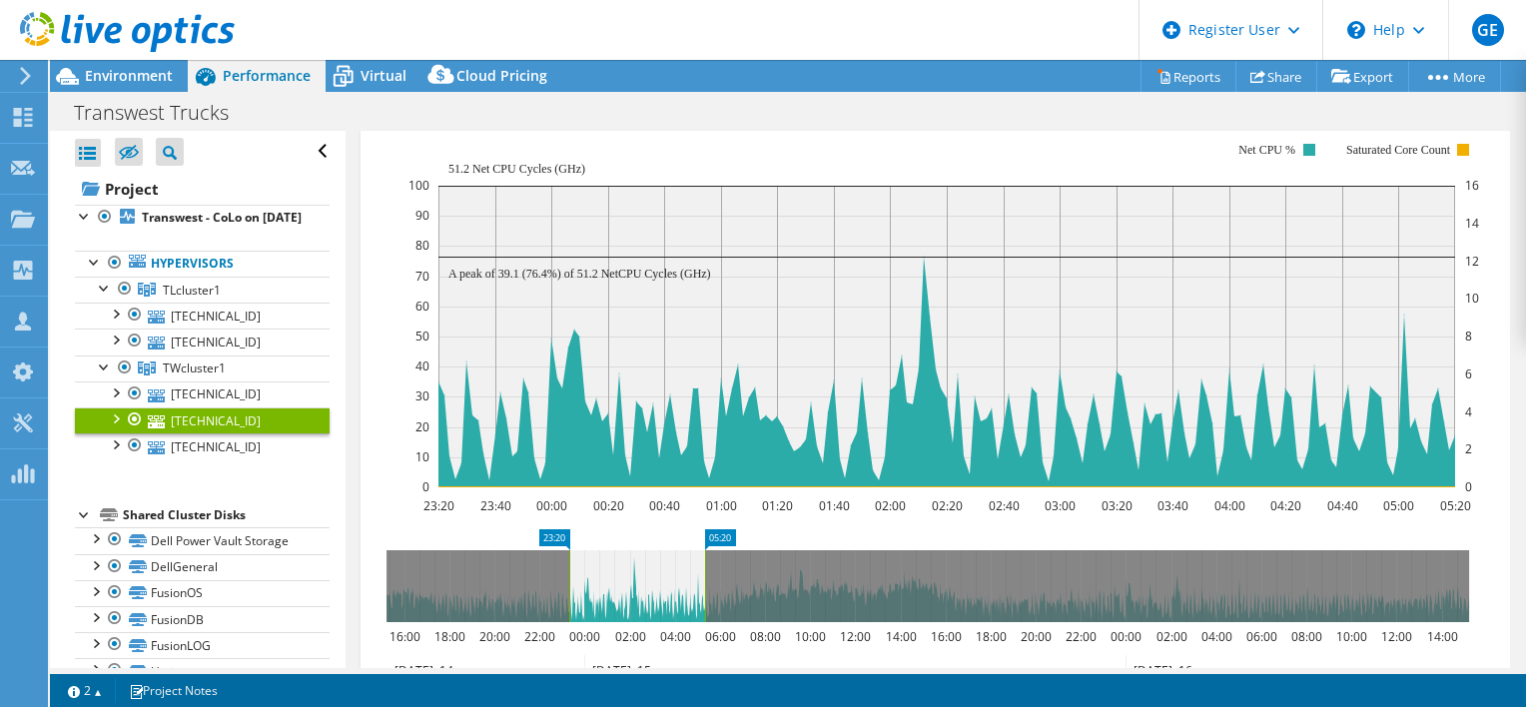
click at [119, 427] on div at bounding box center [115, 417] width 20 height 20
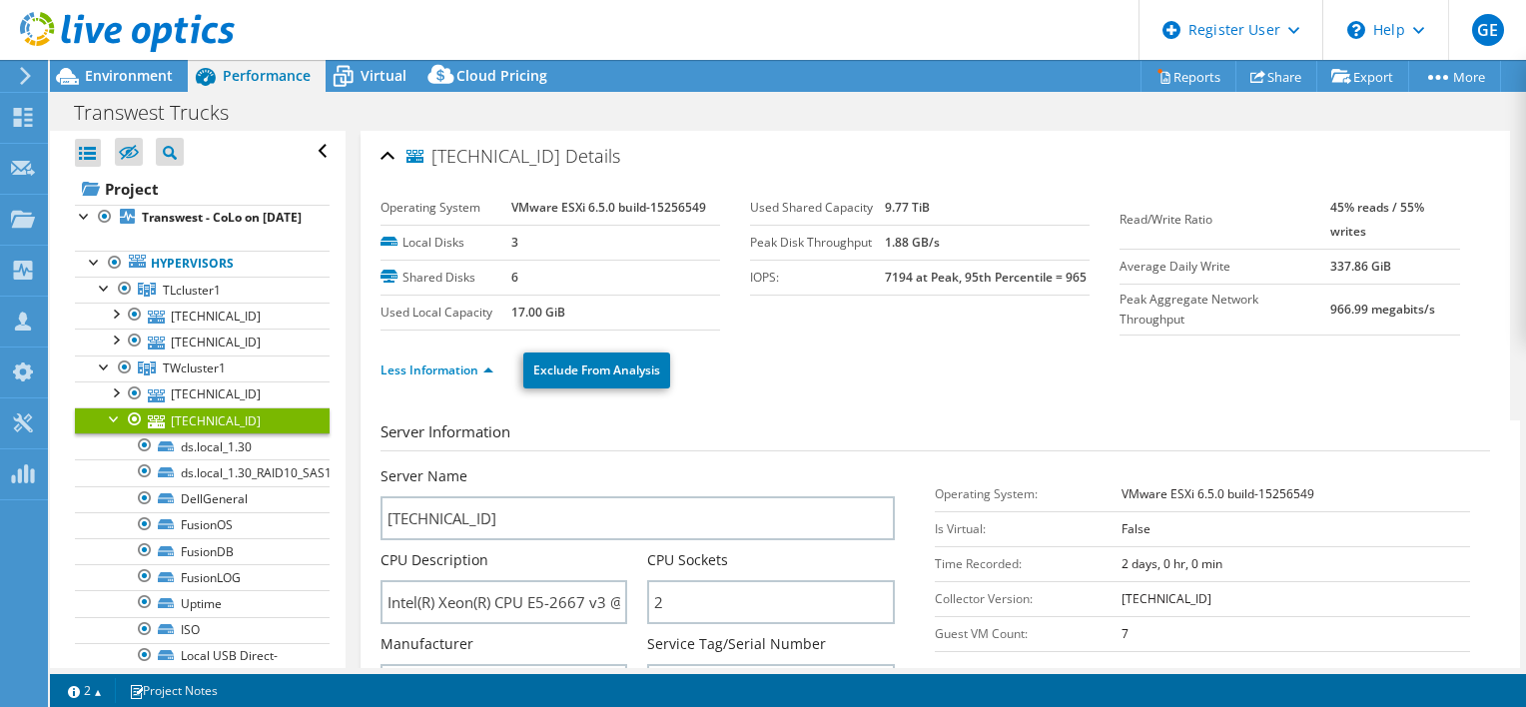
drag, startPoint x: 140, startPoint y: 82, endPoint x: 192, endPoint y: 98, distance: 54.3
click at [140, 82] on span "Environment" at bounding box center [129, 75] width 88 height 19
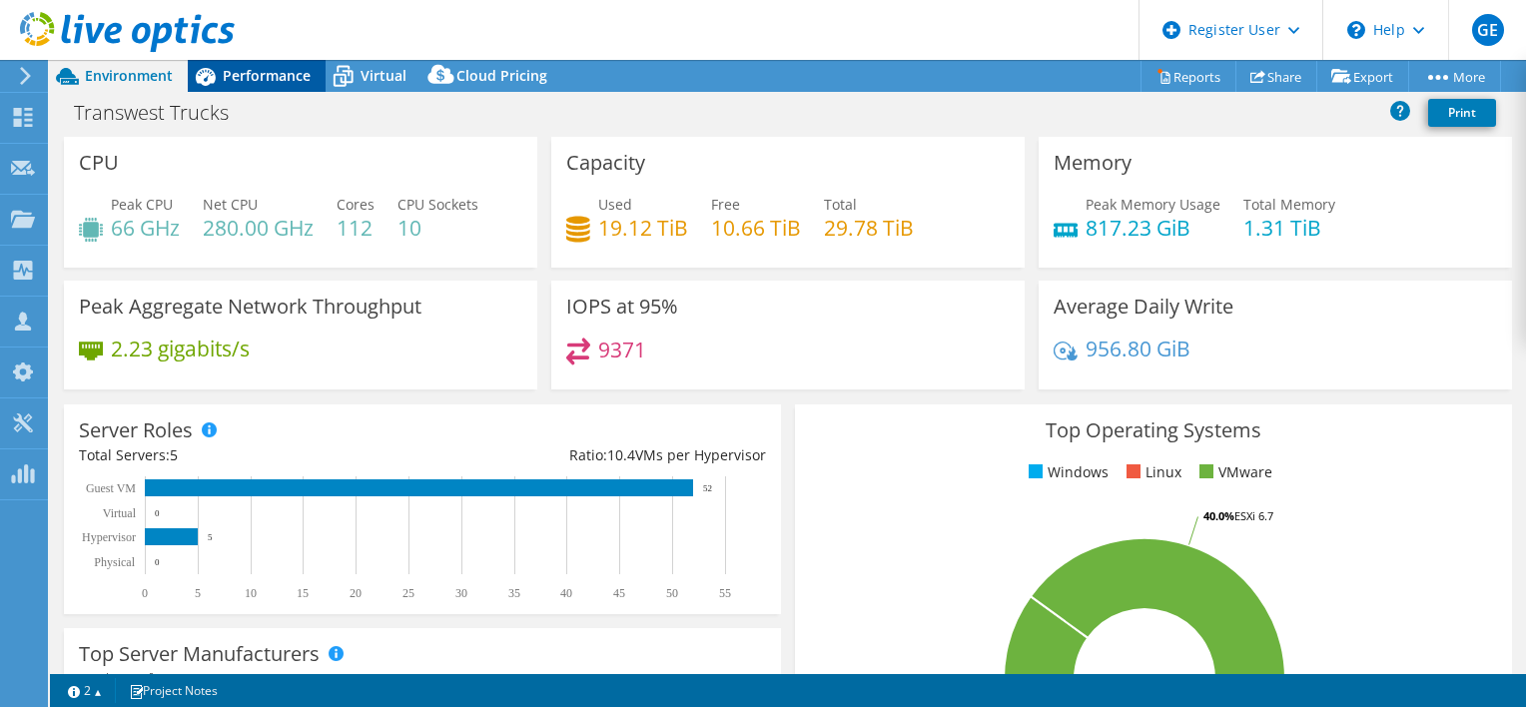
click at [280, 73] on span "Performance" at bounding box center [267, 75] width 88 height 19
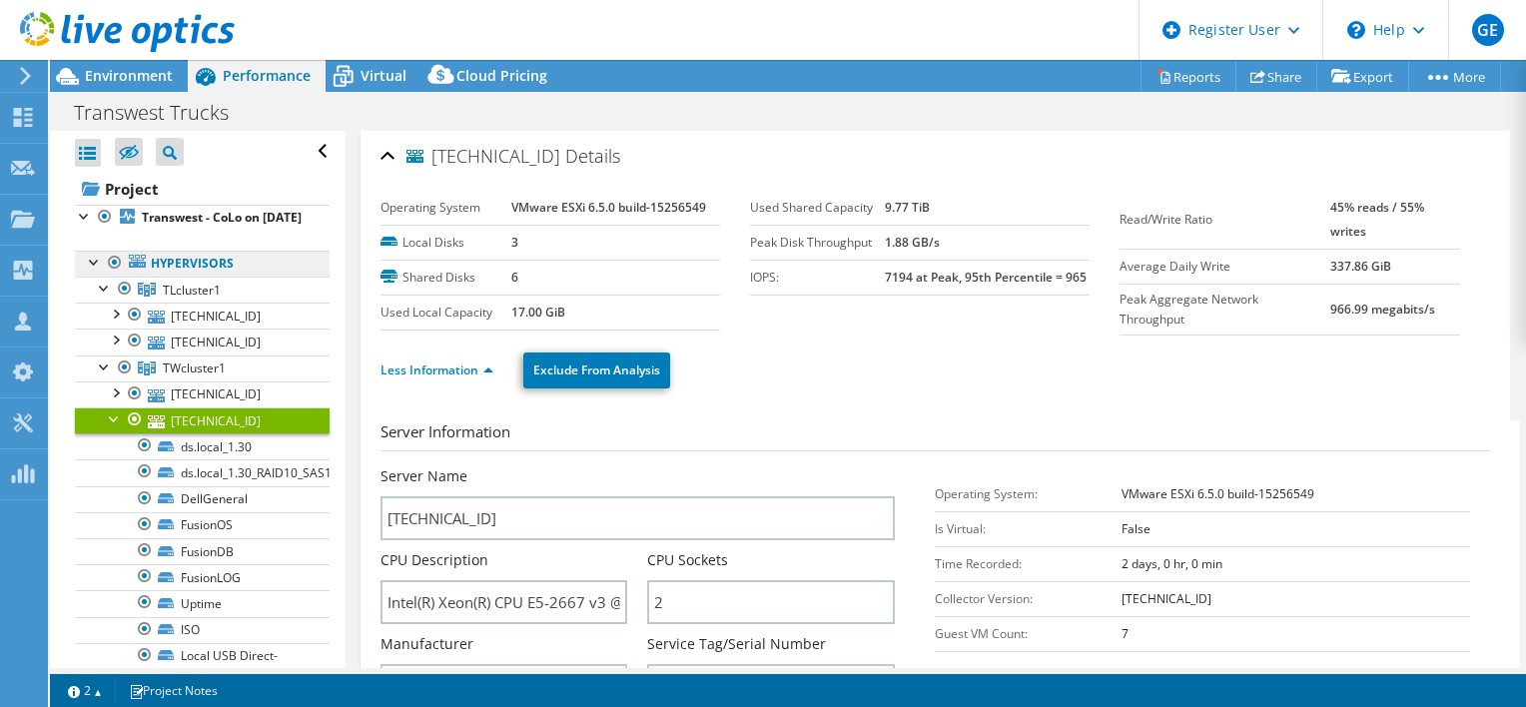
click at [165, 277] on link "Hypervisors" at bounding box center [202, 264] width 255 height 26
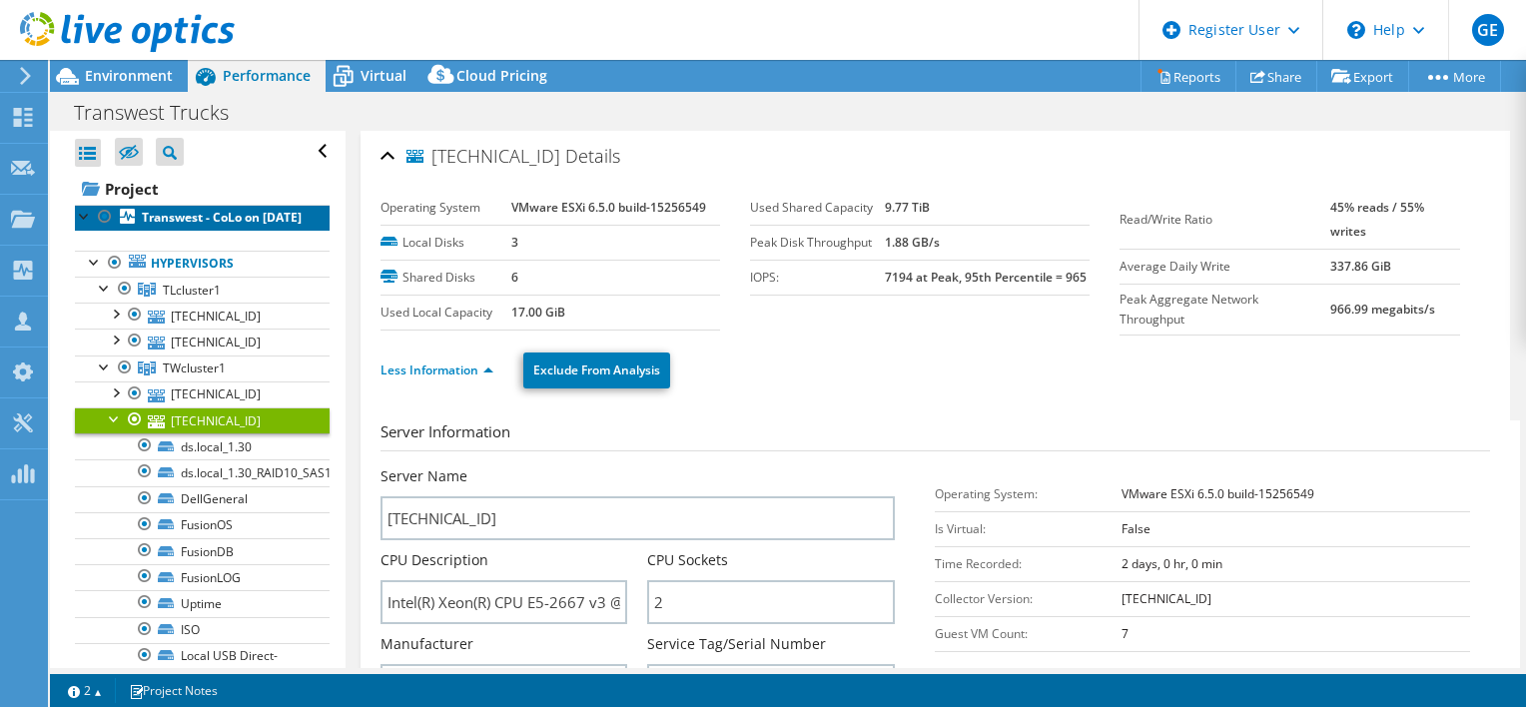
click at [229, 230] on link "Transwest - CoLo on [DATE]" at bounding box center [202, 218] width 255 height 26
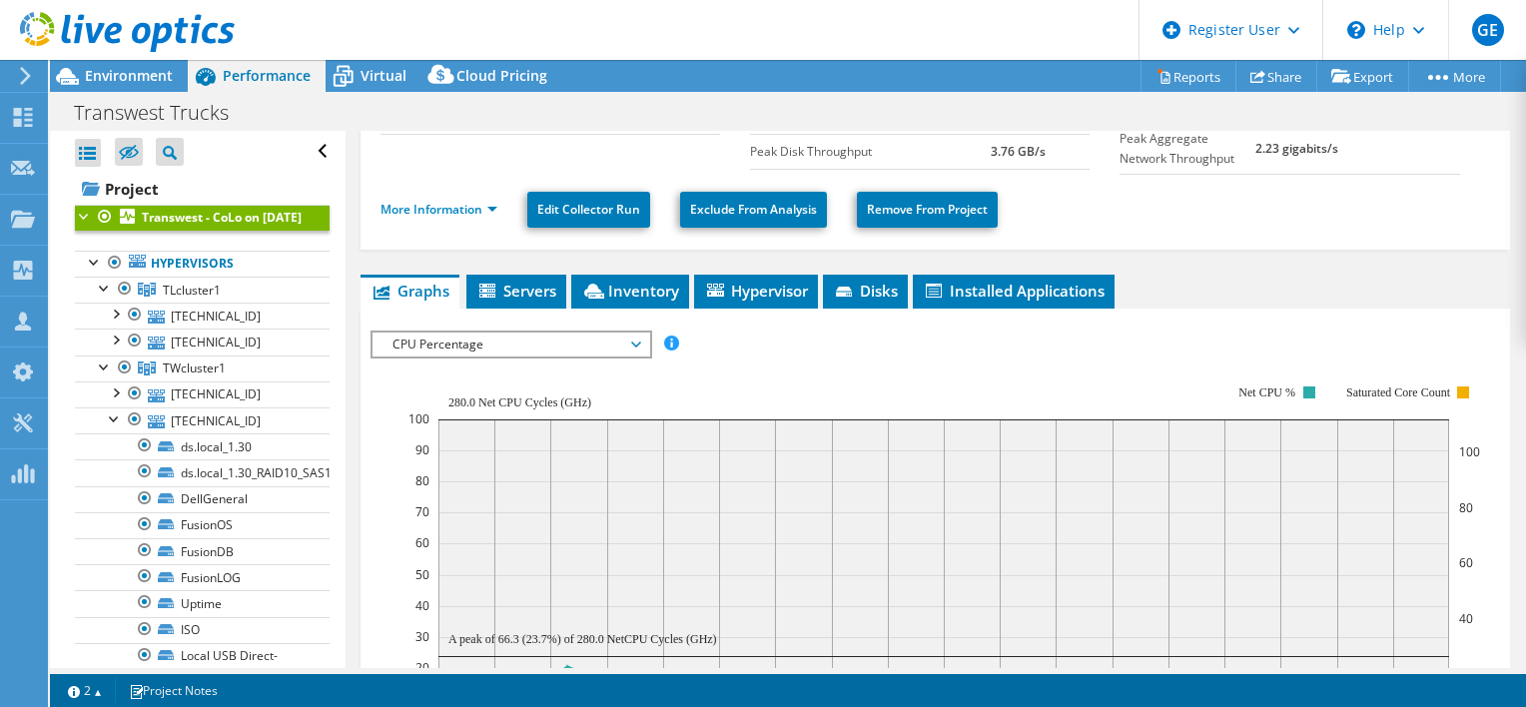
scroll to position [200, 0]
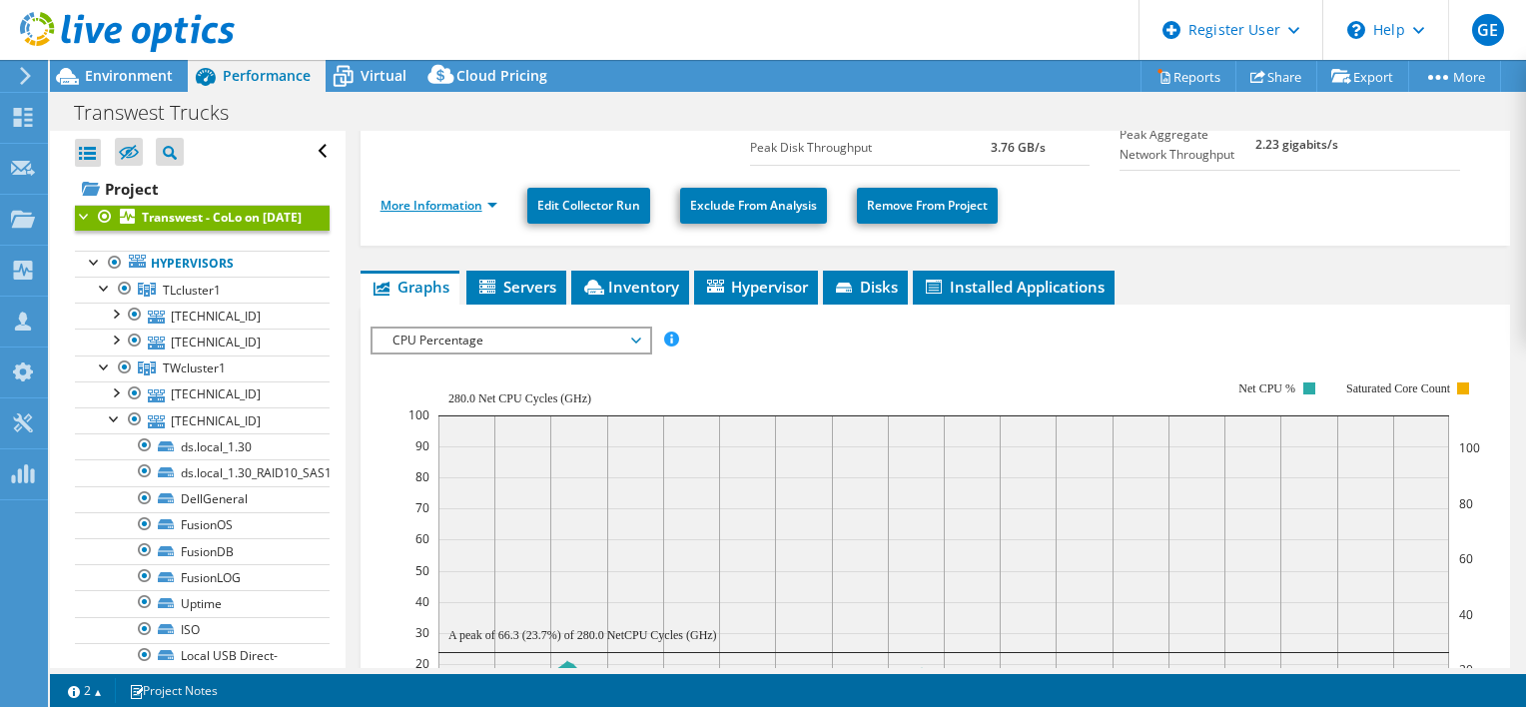
click at [434, 204] on link "More Information" at bounding box center [438, 205] width 117 height 17
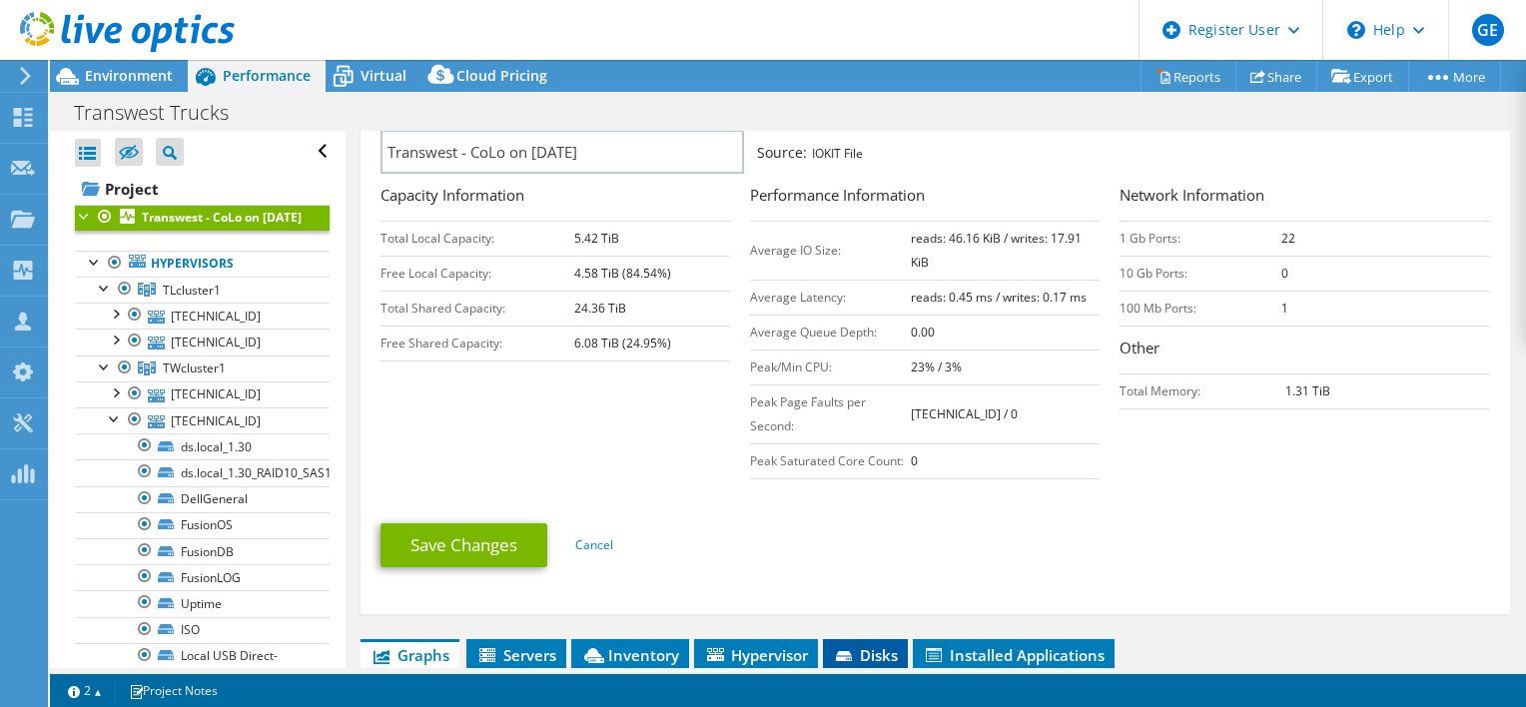
scroll to position [599, 0]
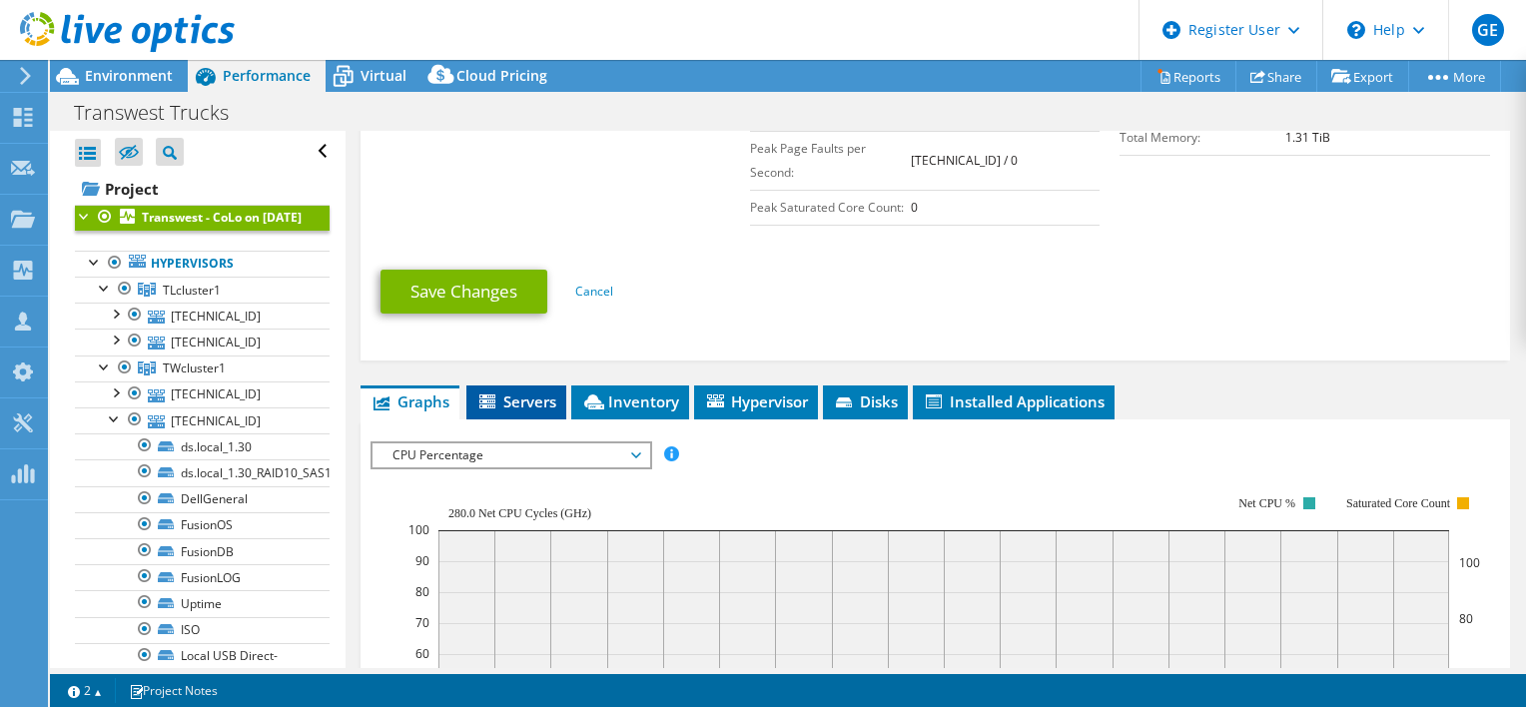
click at [515, 398] on span "Servers" at bounding box center [516, 401] width 80 height 20
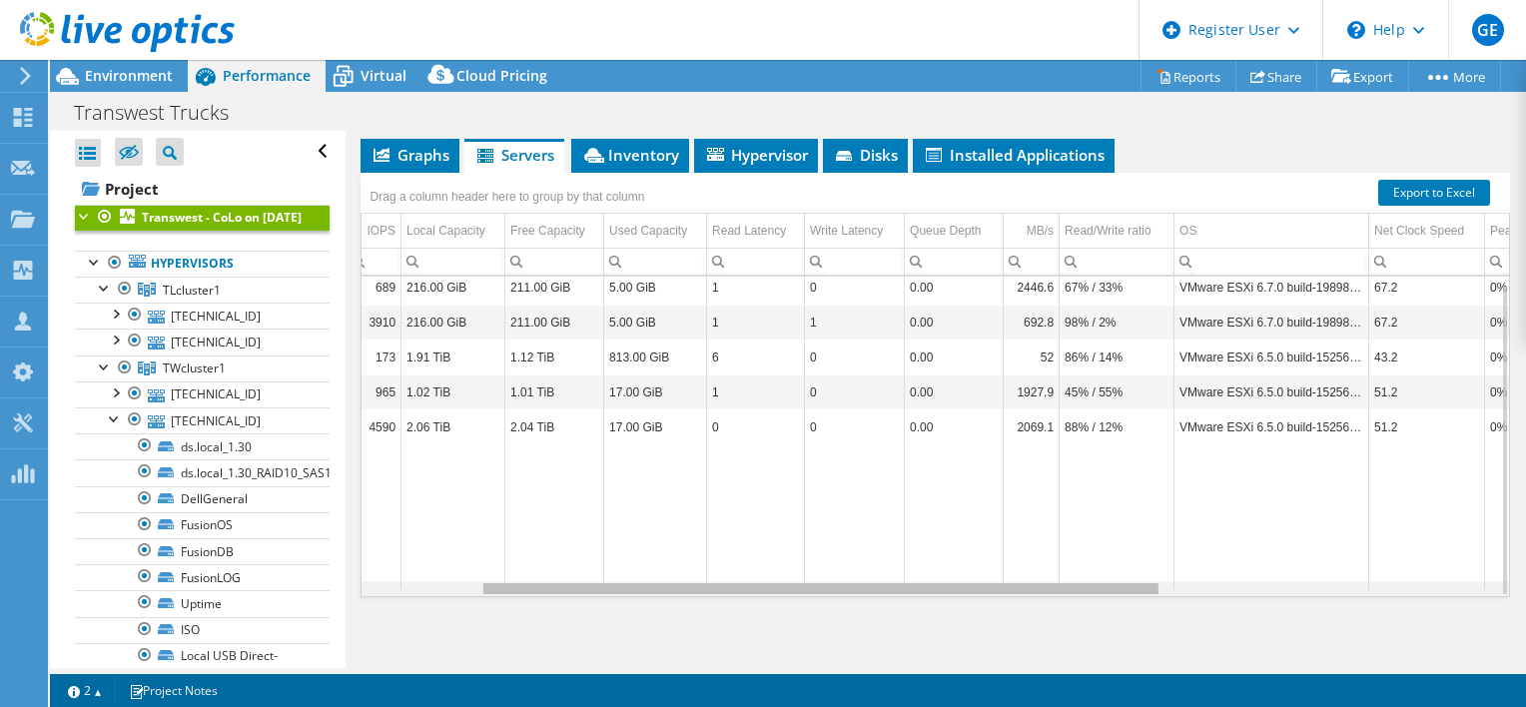
scroll to position [0, 0]
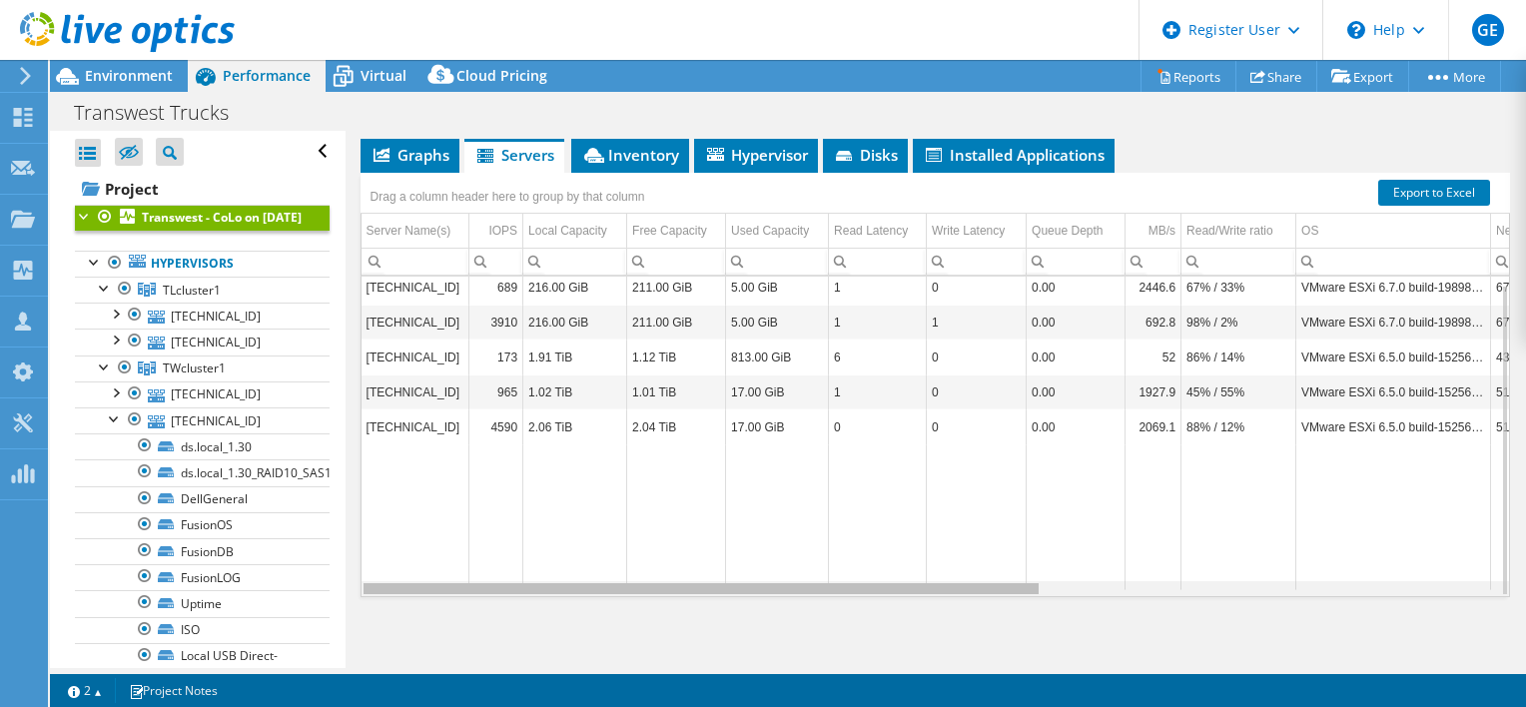
drag, startPoint x: 987, startPoint y: 588, endPoint x: 1004, endPoint y: 569, distance: 25.5
click at [1004, 569] on body "GE Dell User [PERSON_NAME] [PERSON_NAME][EMAIL_ADDRESS][DOMAIN_NAME] Dell My Pr…" at bounding box center [763, 353] width 1526 height 707
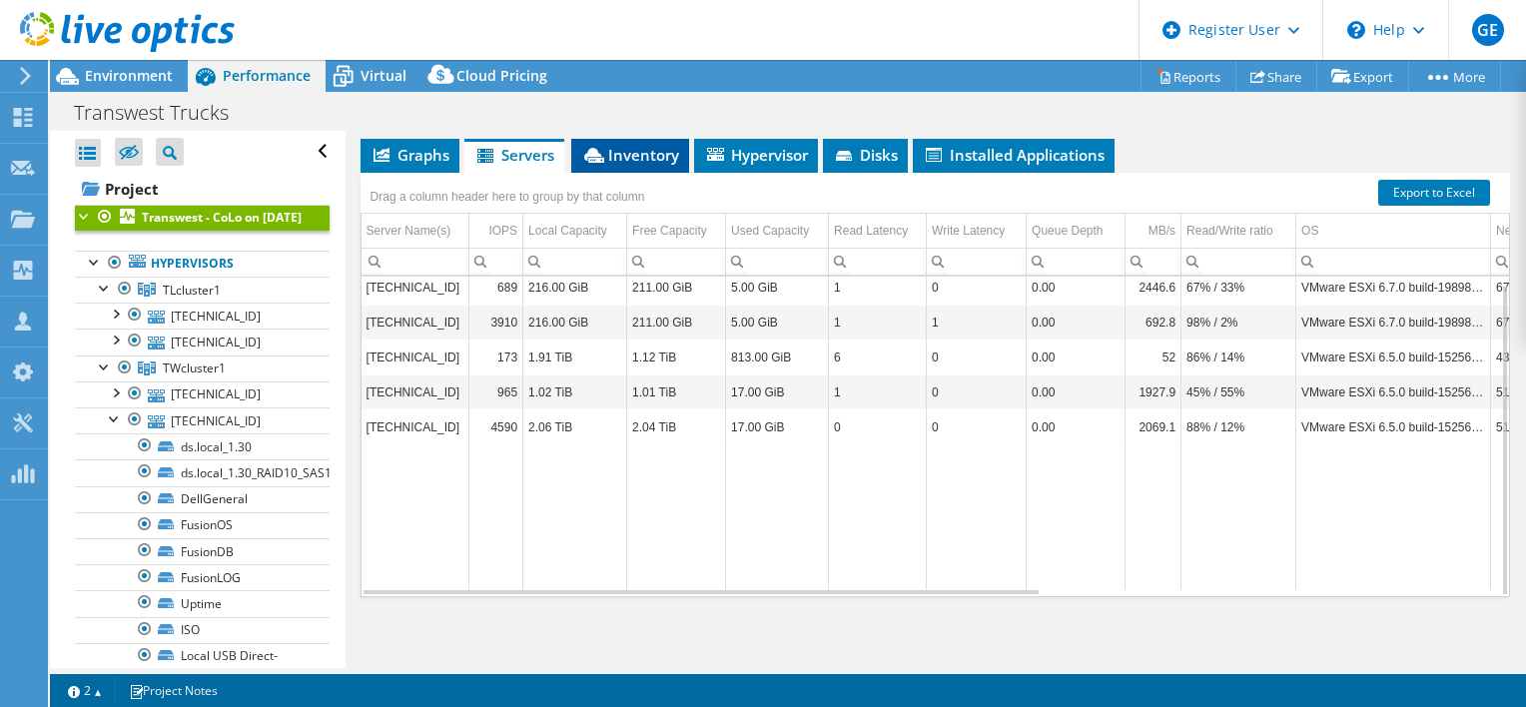
click at [639, 150] on span "Inventory" at bounding box center [630, 155] width 98 height 20
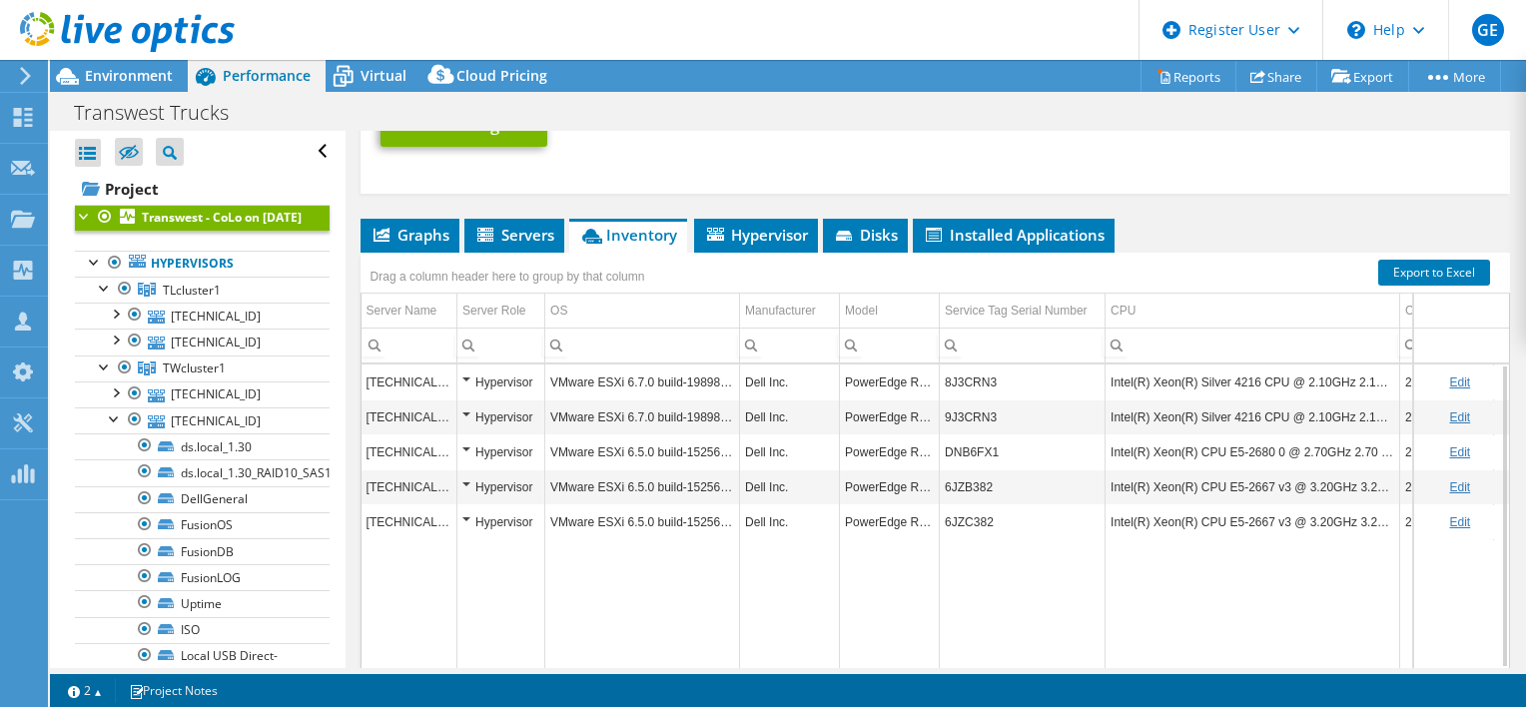
scroll to position [746, 0]
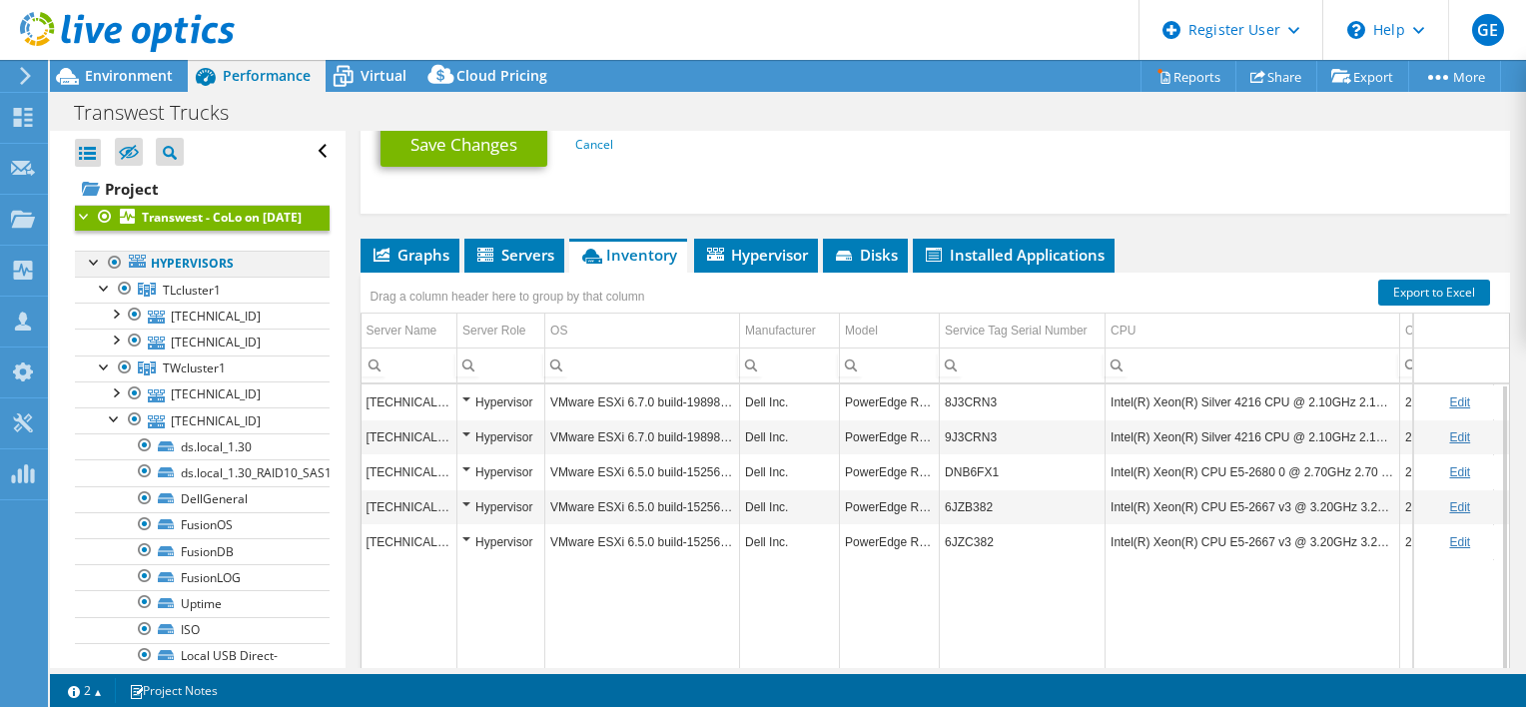
click at [96, 271] on div at bounding box center [95, 261] width 20 height 20
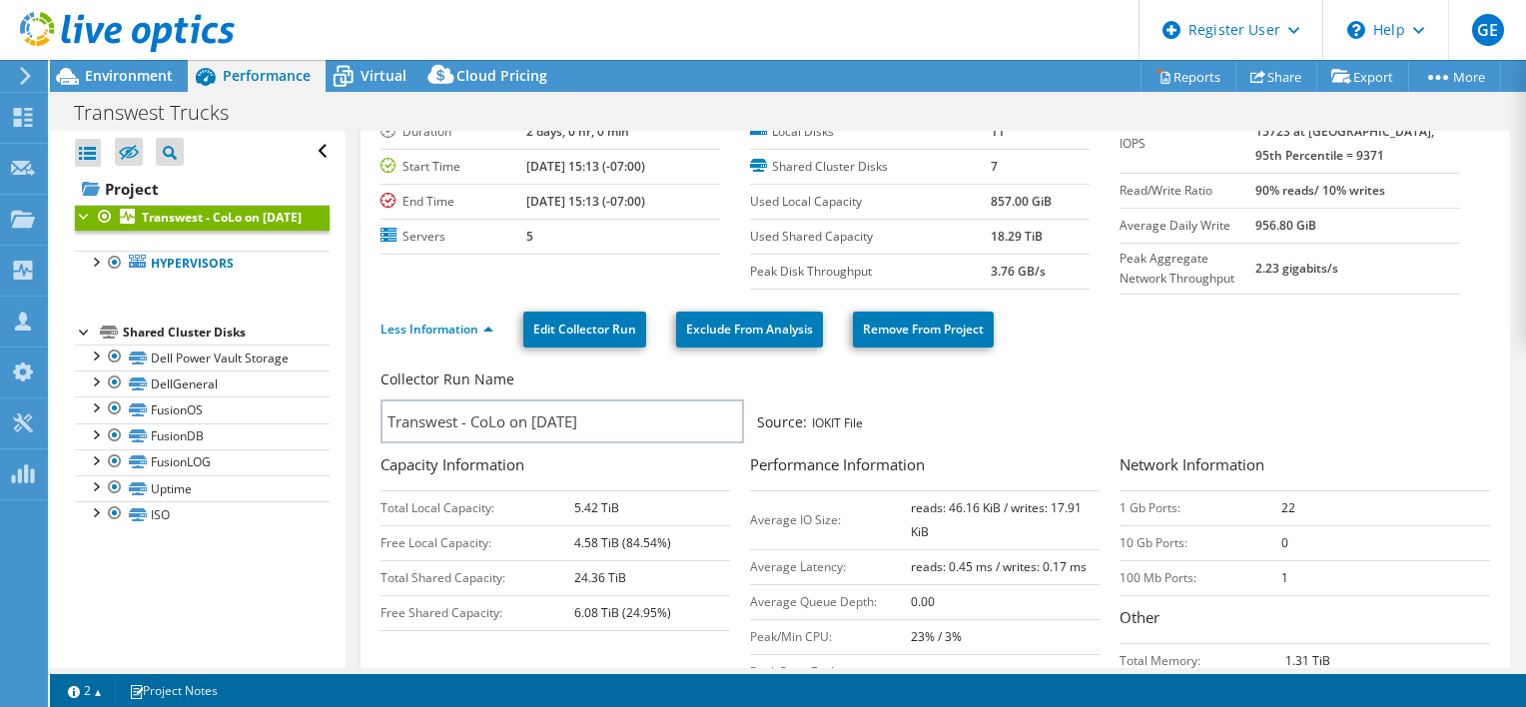
scroll to position [0, 0]
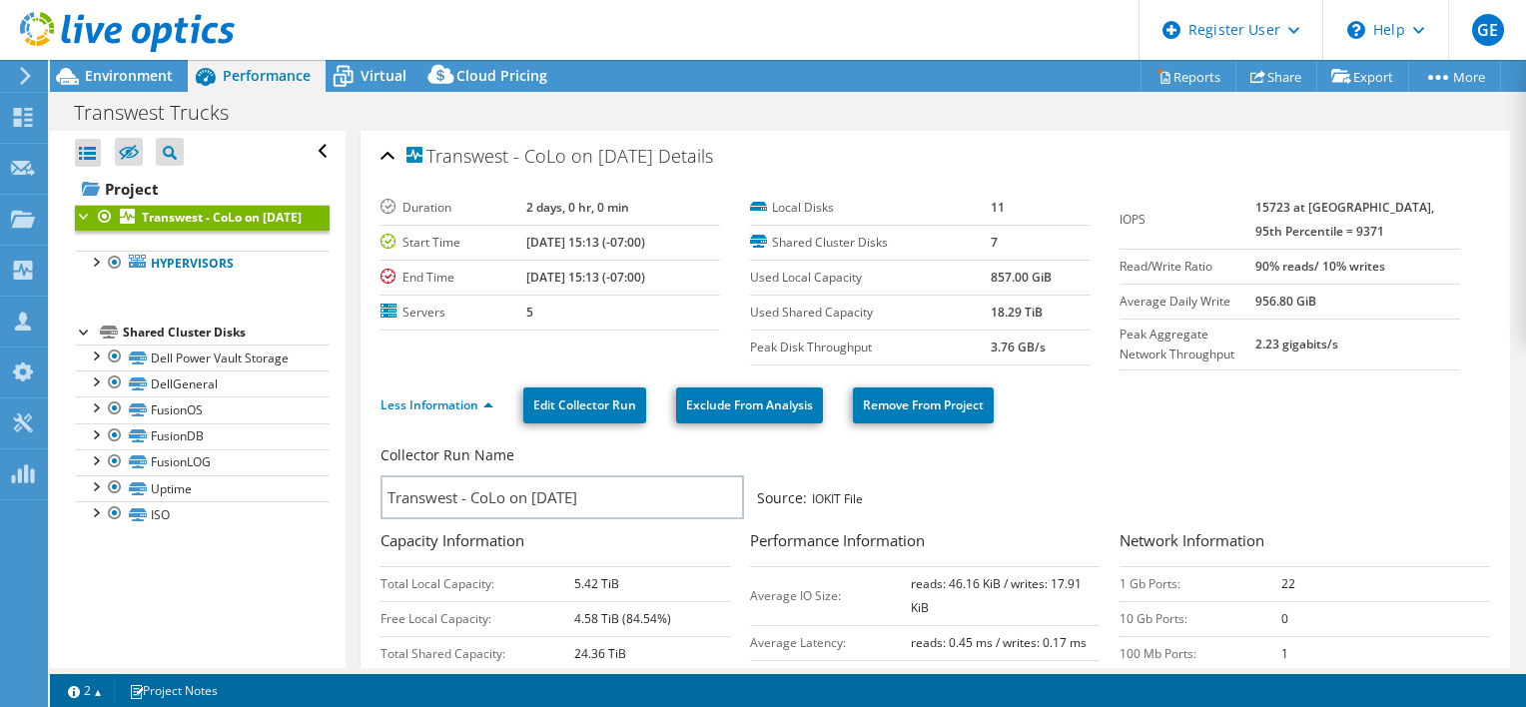
click at [179, 73] on div "Environment" at bounding box center [119, 76] width 138 height 32
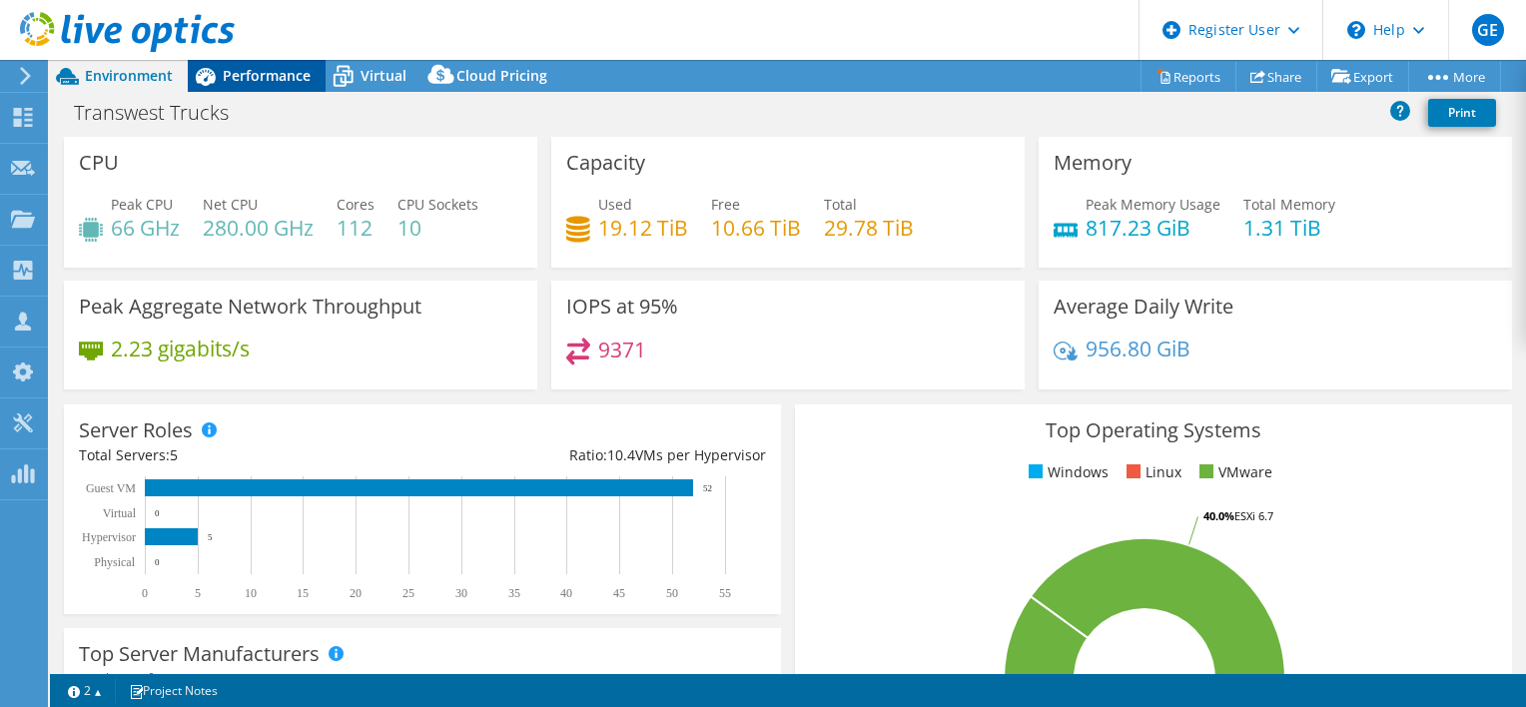
click at [292, 86] on div "Performance" at bounding box center [257, 76] width 138 height 32
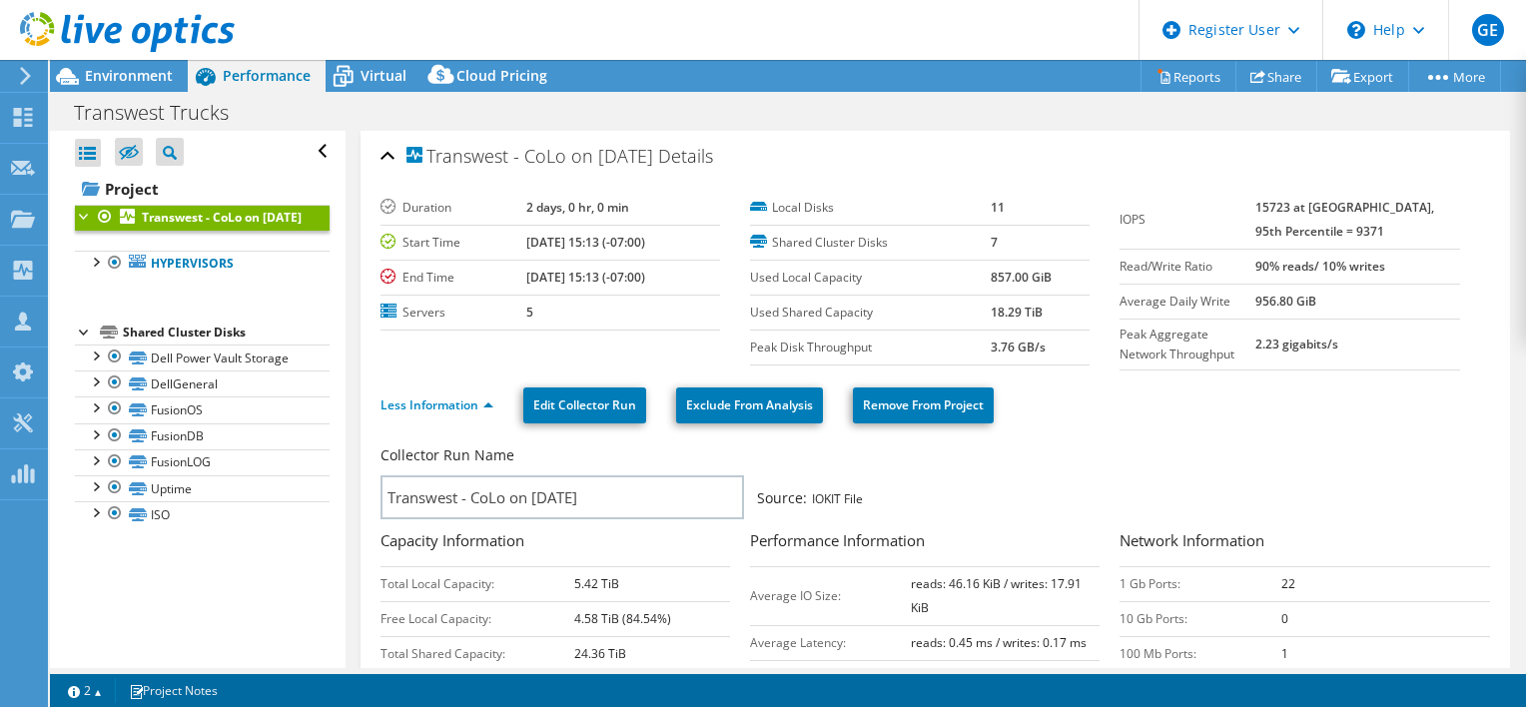
click at [208, 225] on link "Transwest - CoLo on [DATE]" at bounding box center [202, 218] width 255 height 26
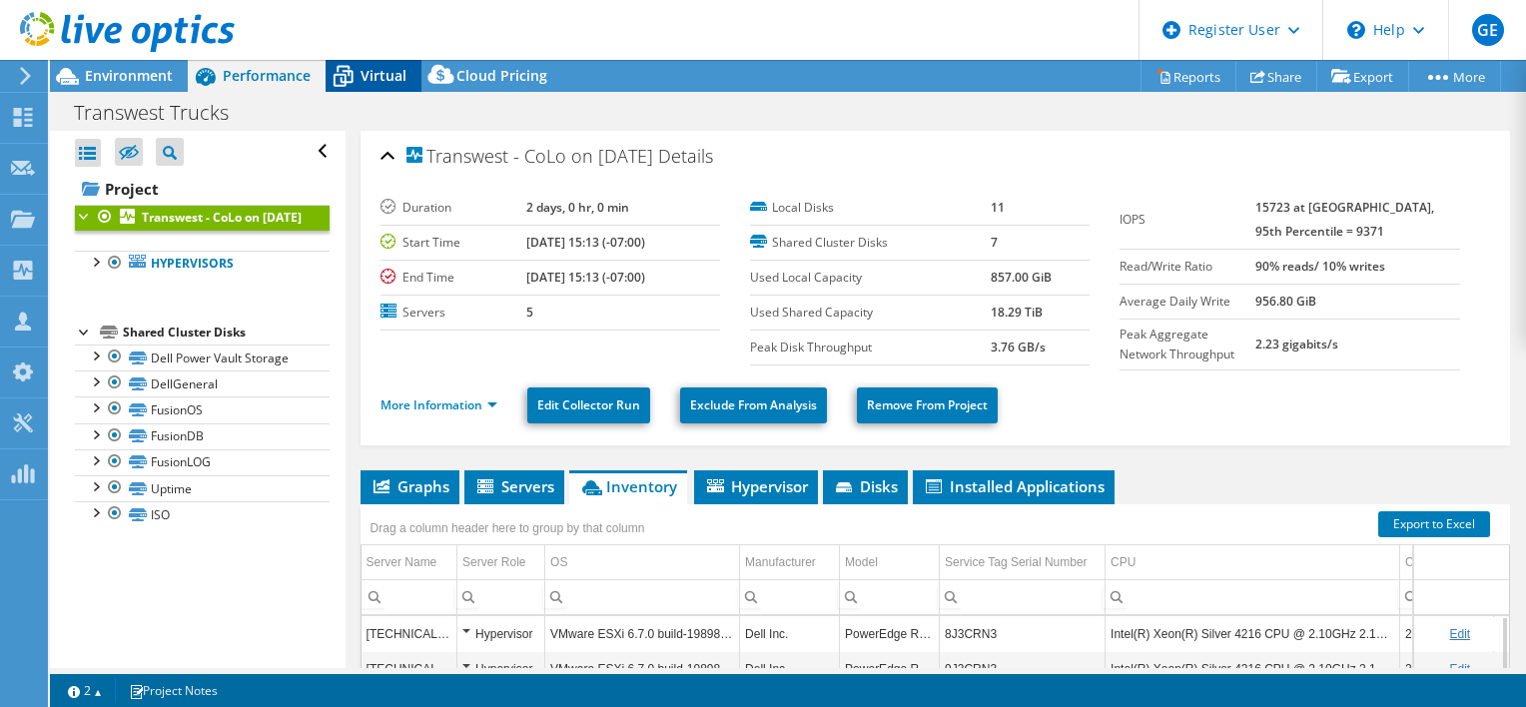
click at [376, 88] on div "Virtual" at bounding box center [374, 76] width 96 height 32
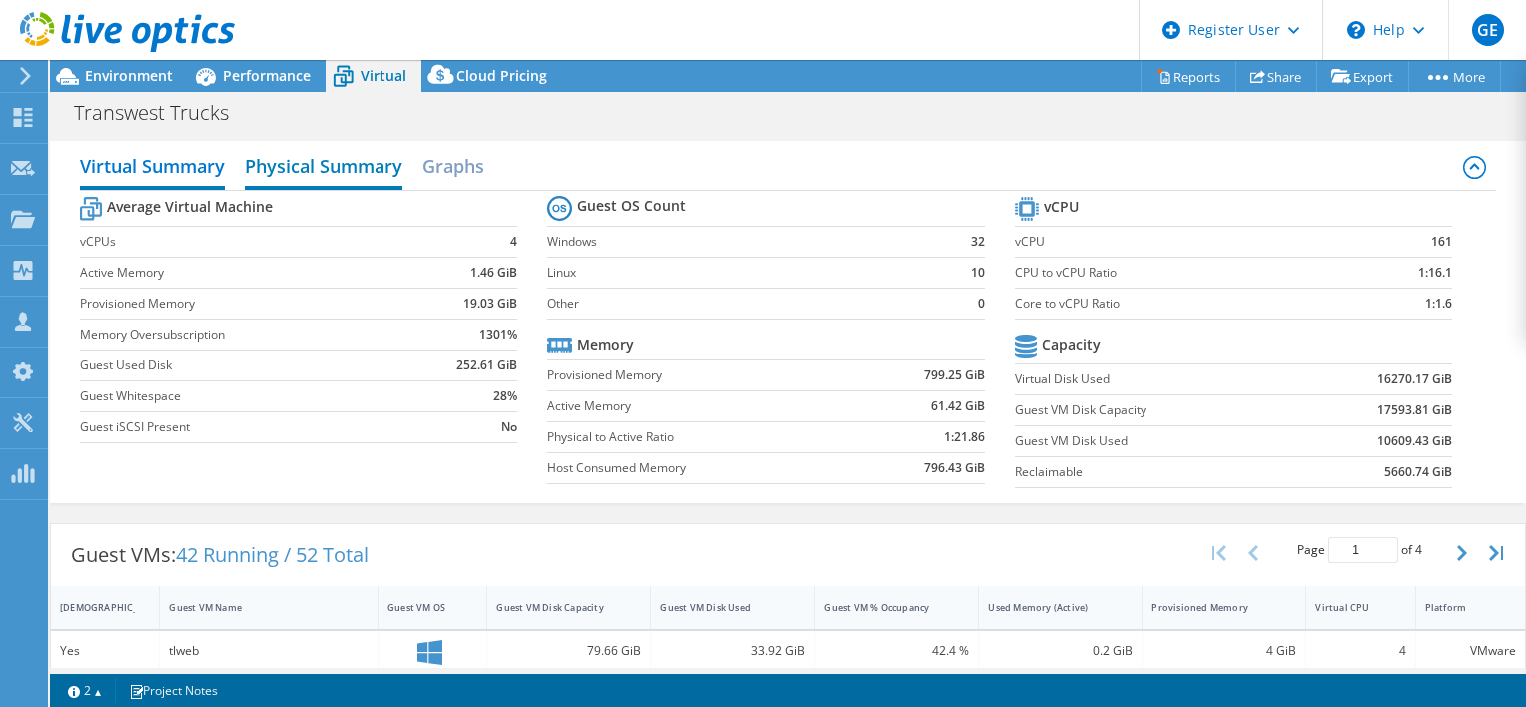
click at [293, 178] on h2 "Physical Summary" at bounding box center [324, 168] width 158 height 44
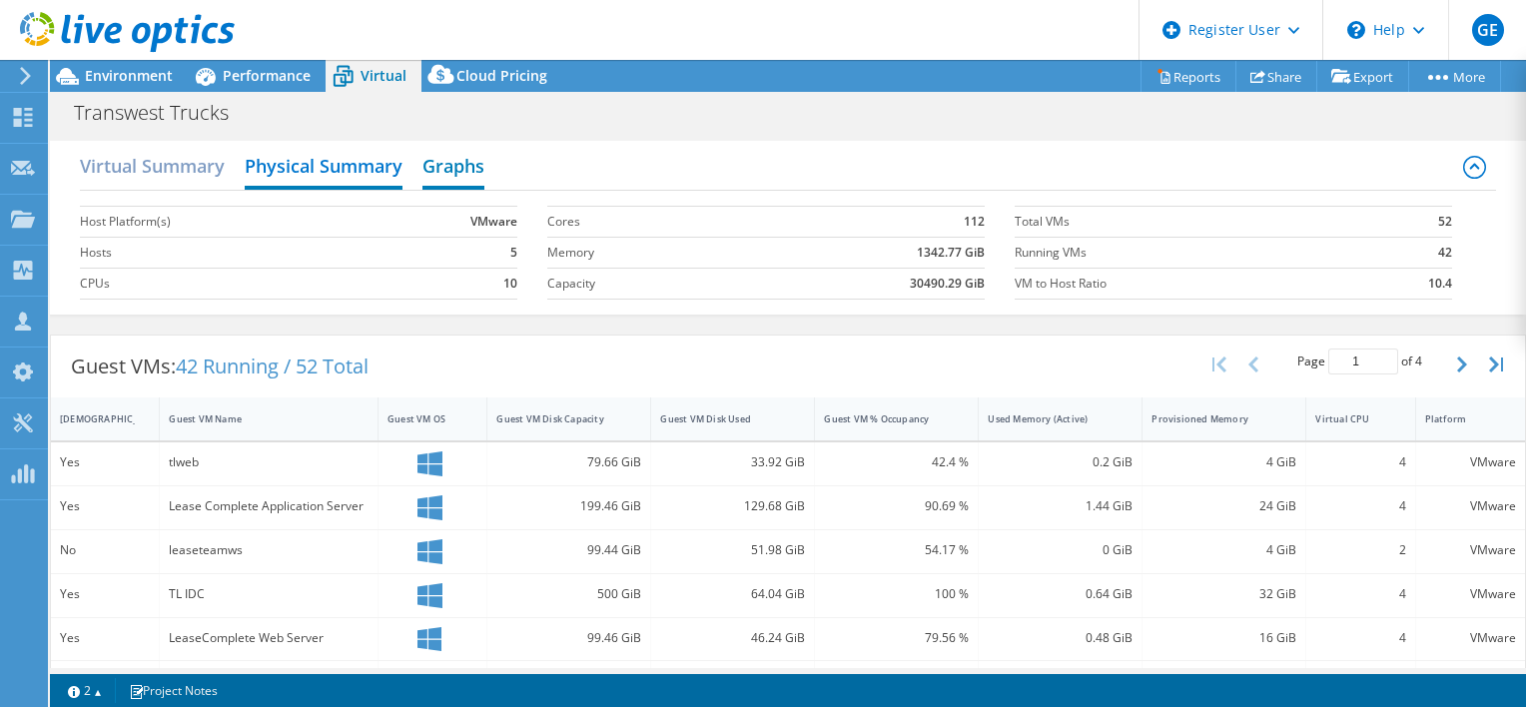
scroll to position [134, 0]
click at [455, 158] on h2 "Graphs" at bounding box center [453, 168] width 62 height 44
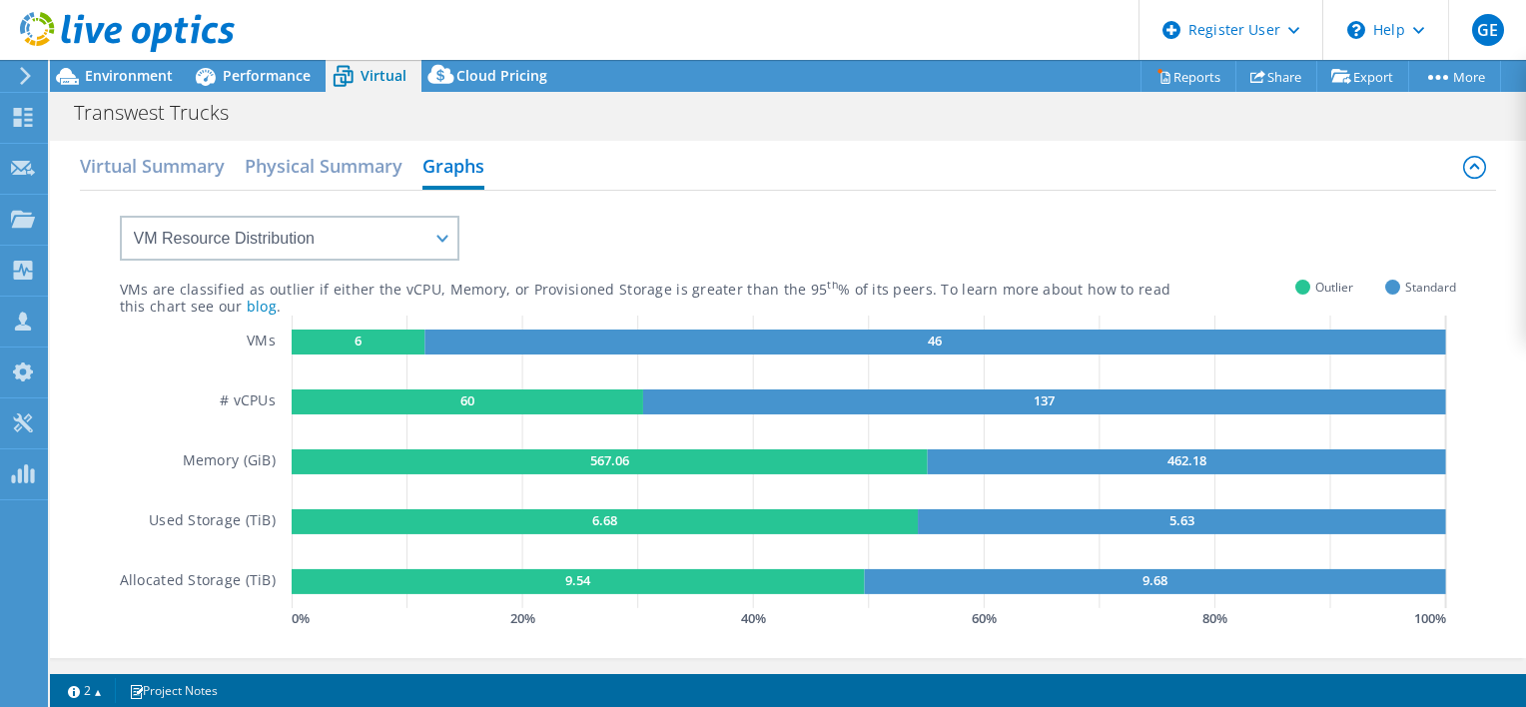
scroll to position [334, 0]
click at [263, 75] on span "Performance" at bounding box center [267, 75] width 88 height 19
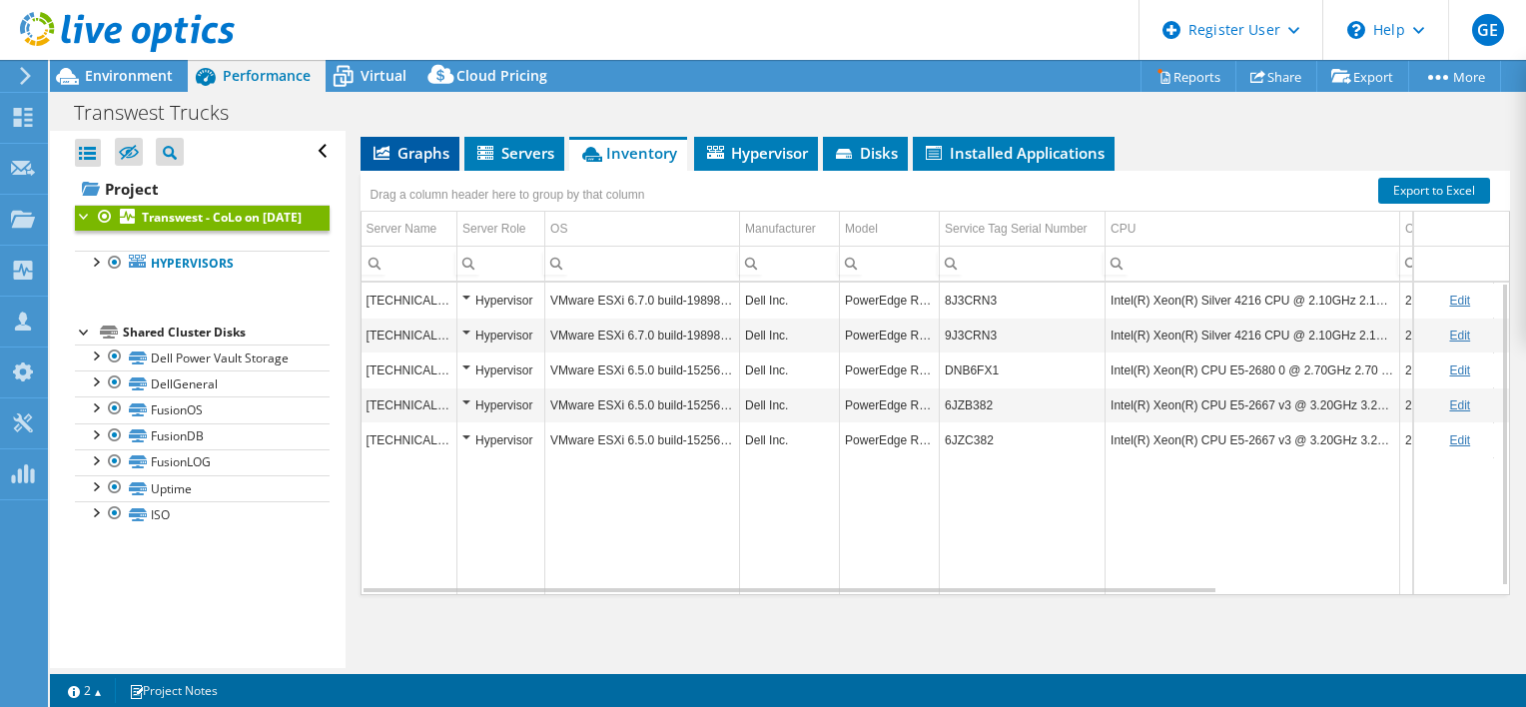
click at [407, 159] on li "Graphs" at bounding box center [410, 154] width 99 height 34
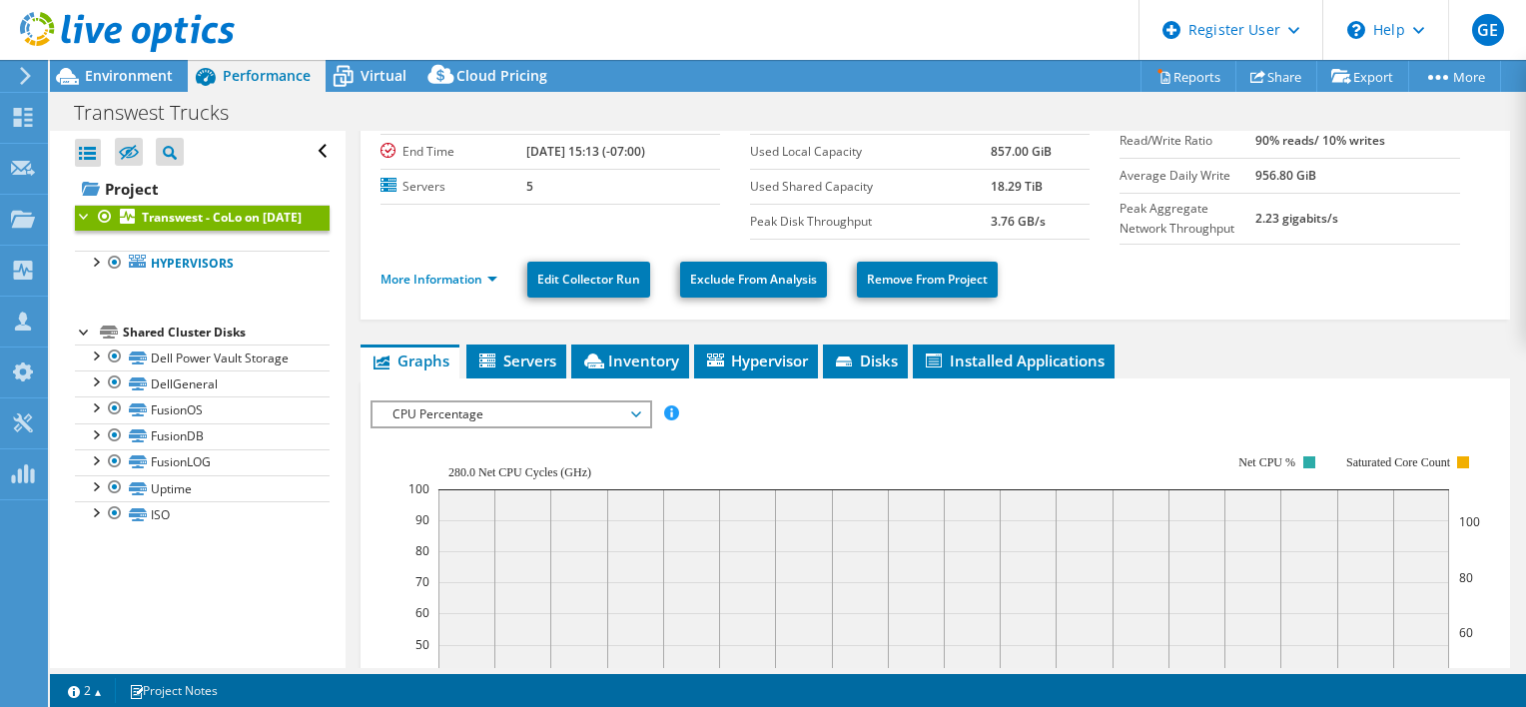
scroll to position [200, 0]
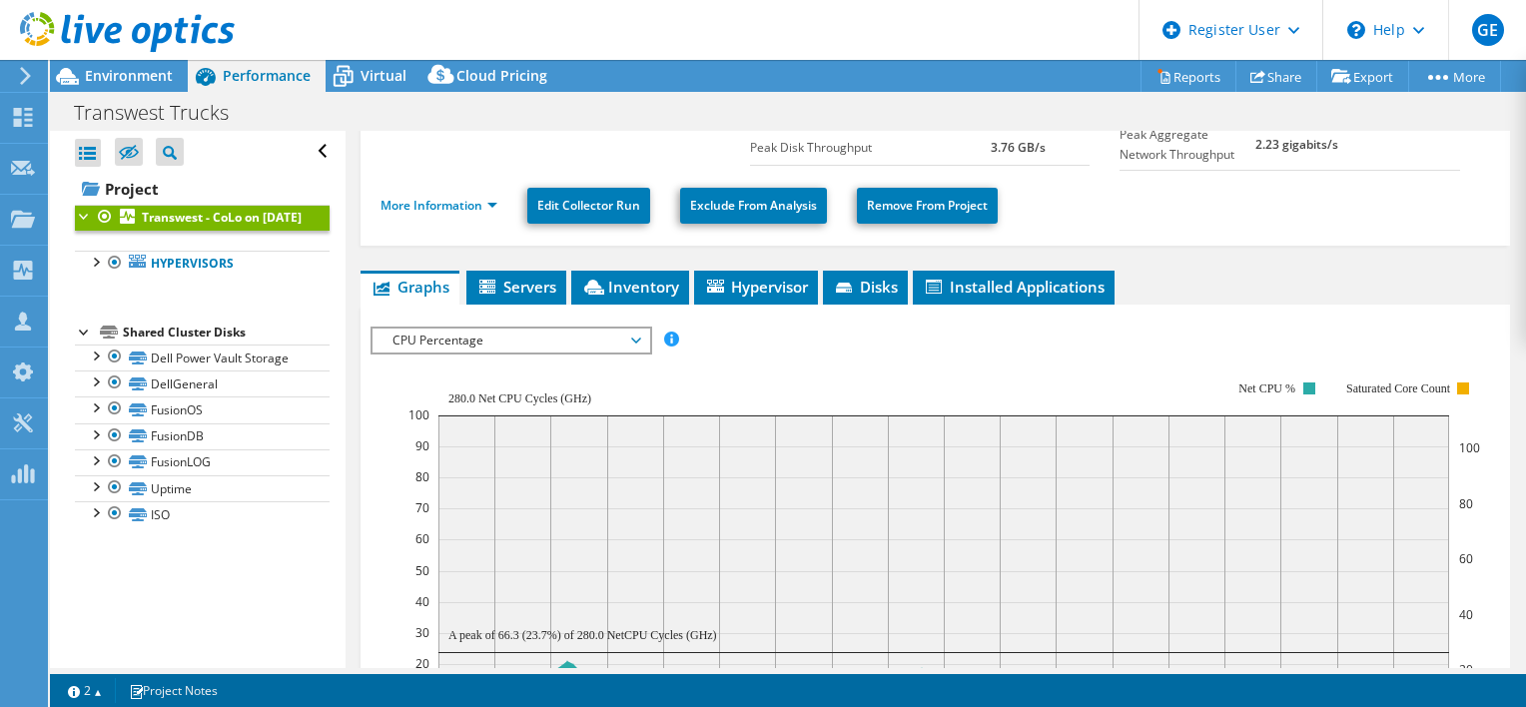
click at [483, 346] on span "CPU Percentage" at bounding box center [510, 341] width 257 height 24
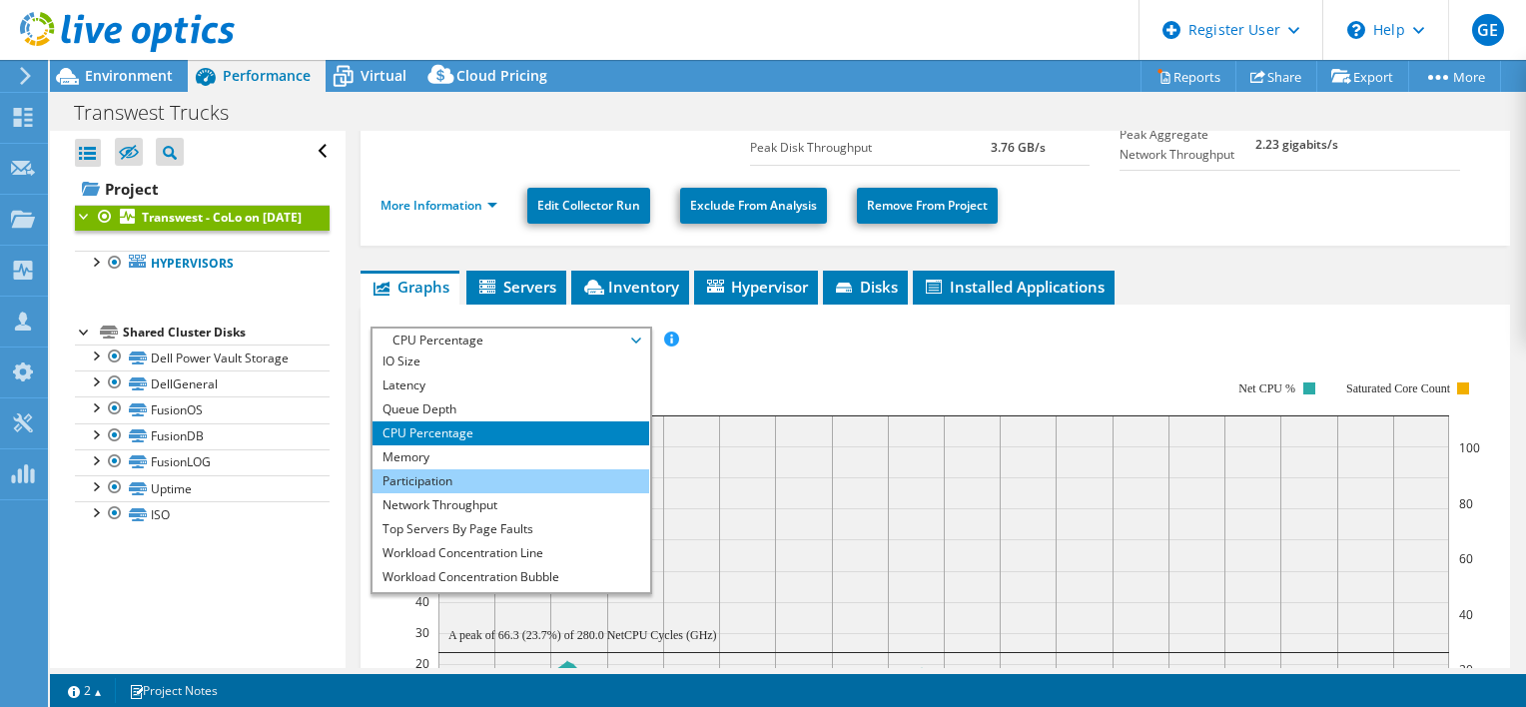
scroll to position [72, 0]
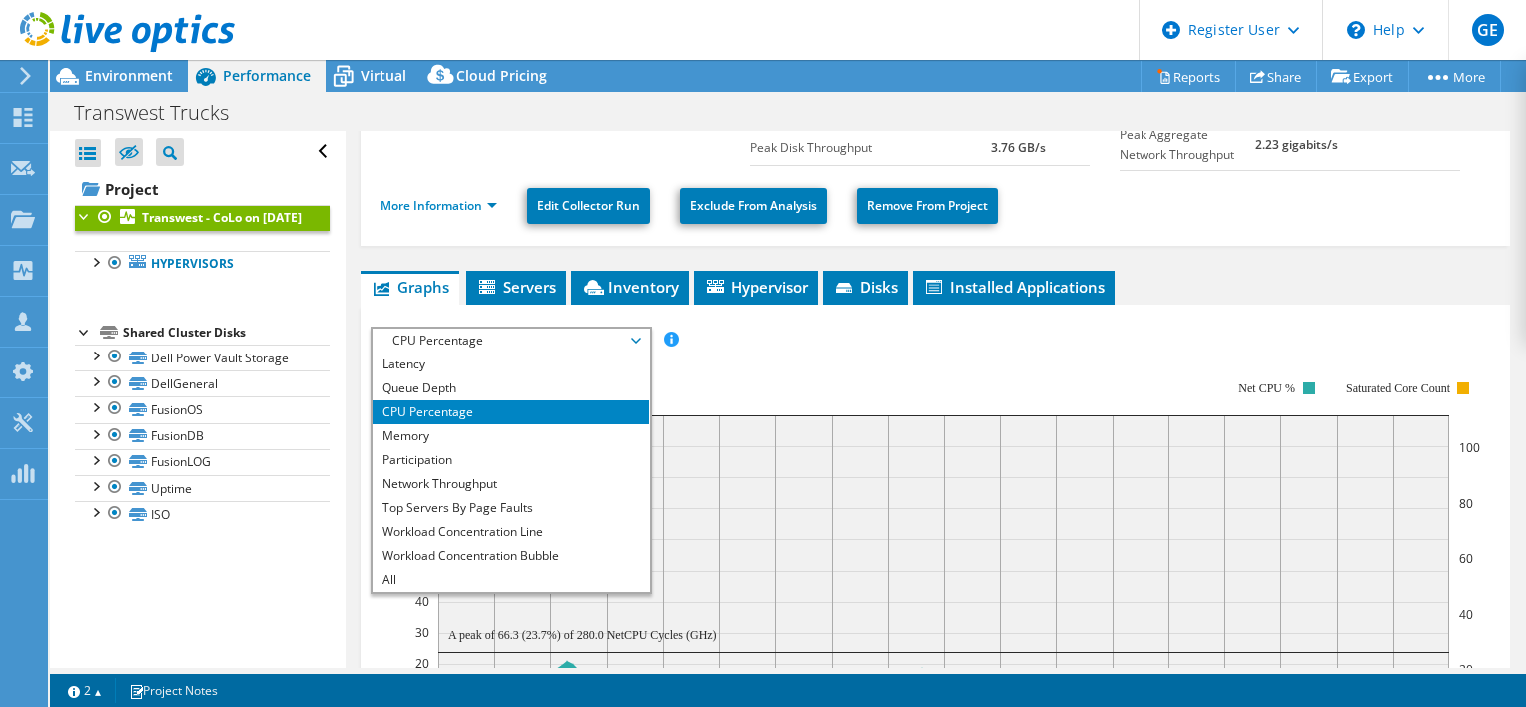
click at [737, 354] on rect at bounding box center [944, 553] width 1072 height 399
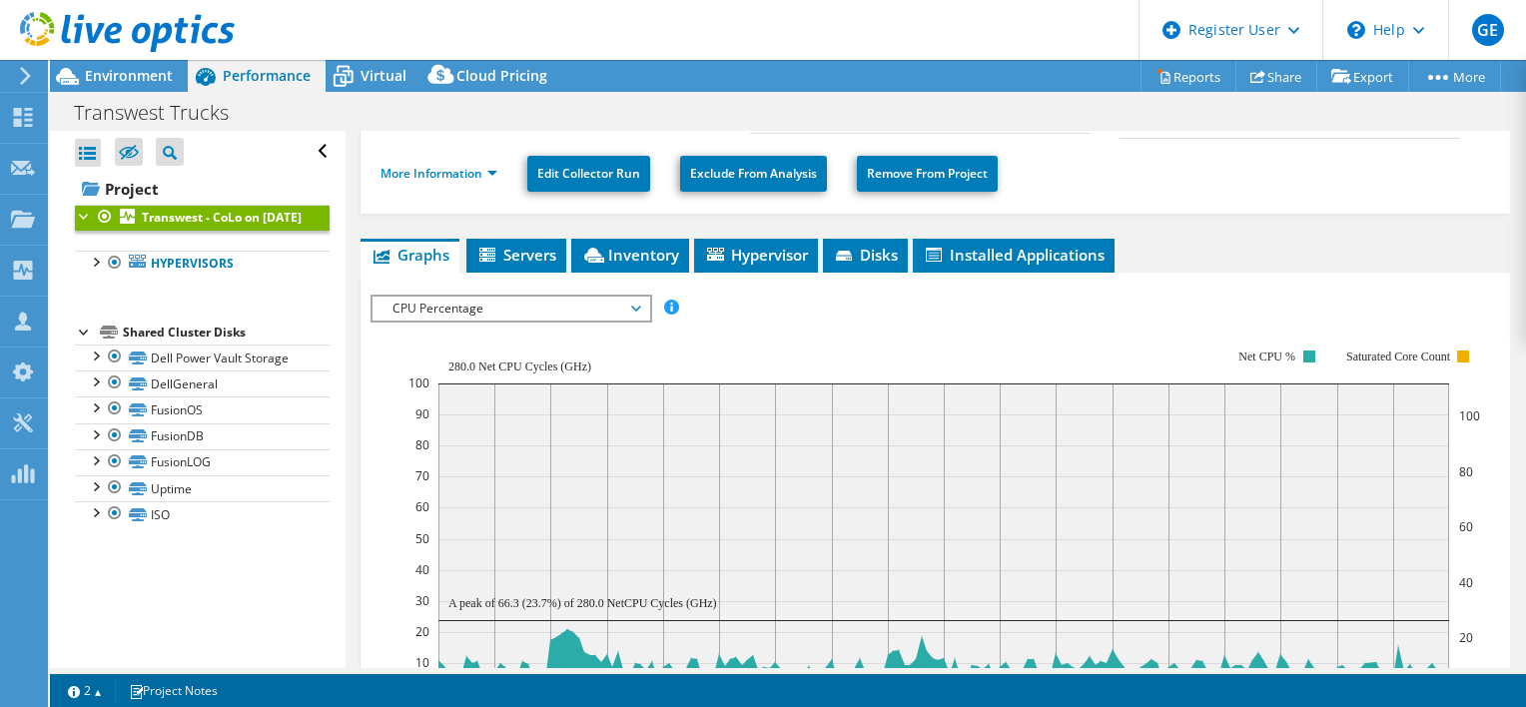
scroll to position [200, 0]
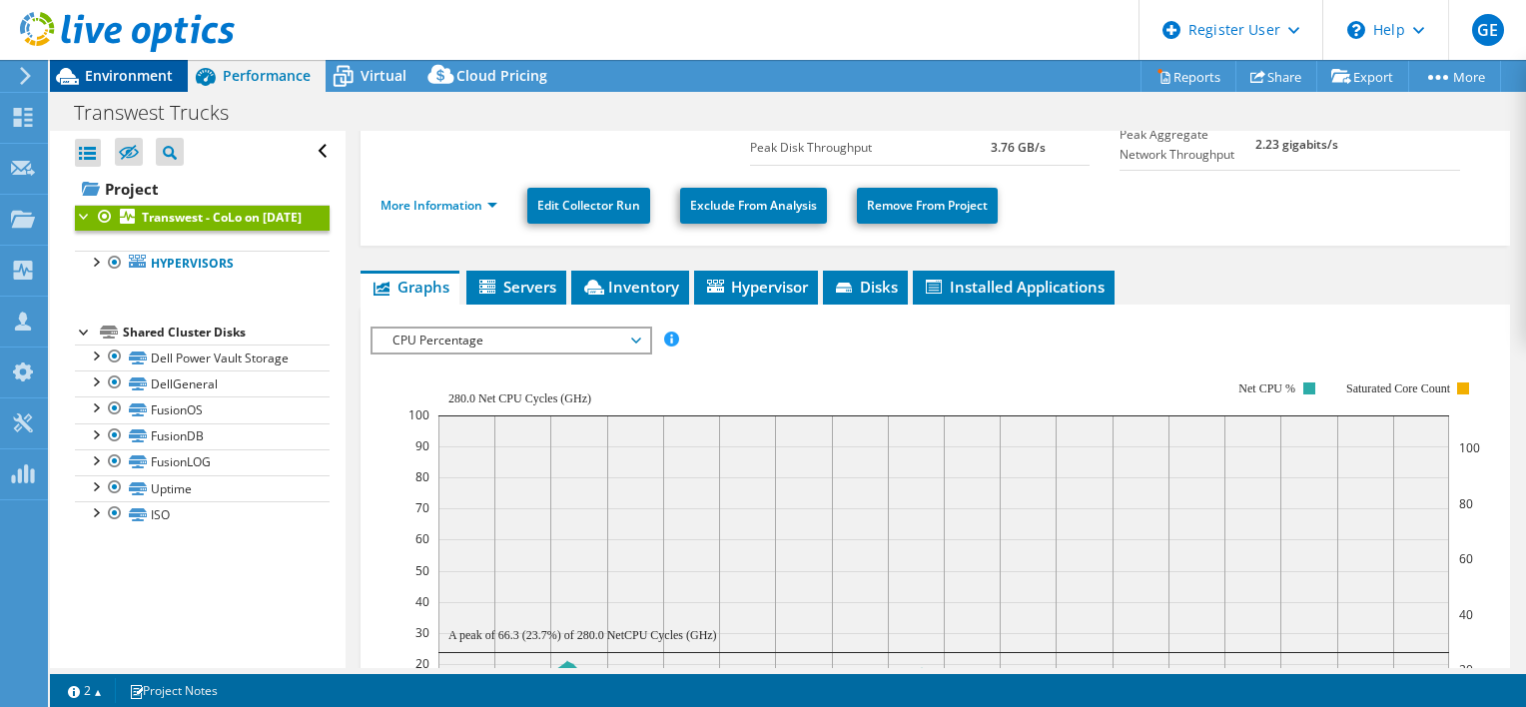
click at [137, 78] on span "Environment" at bounding box center [129, 75] width 88 height 19
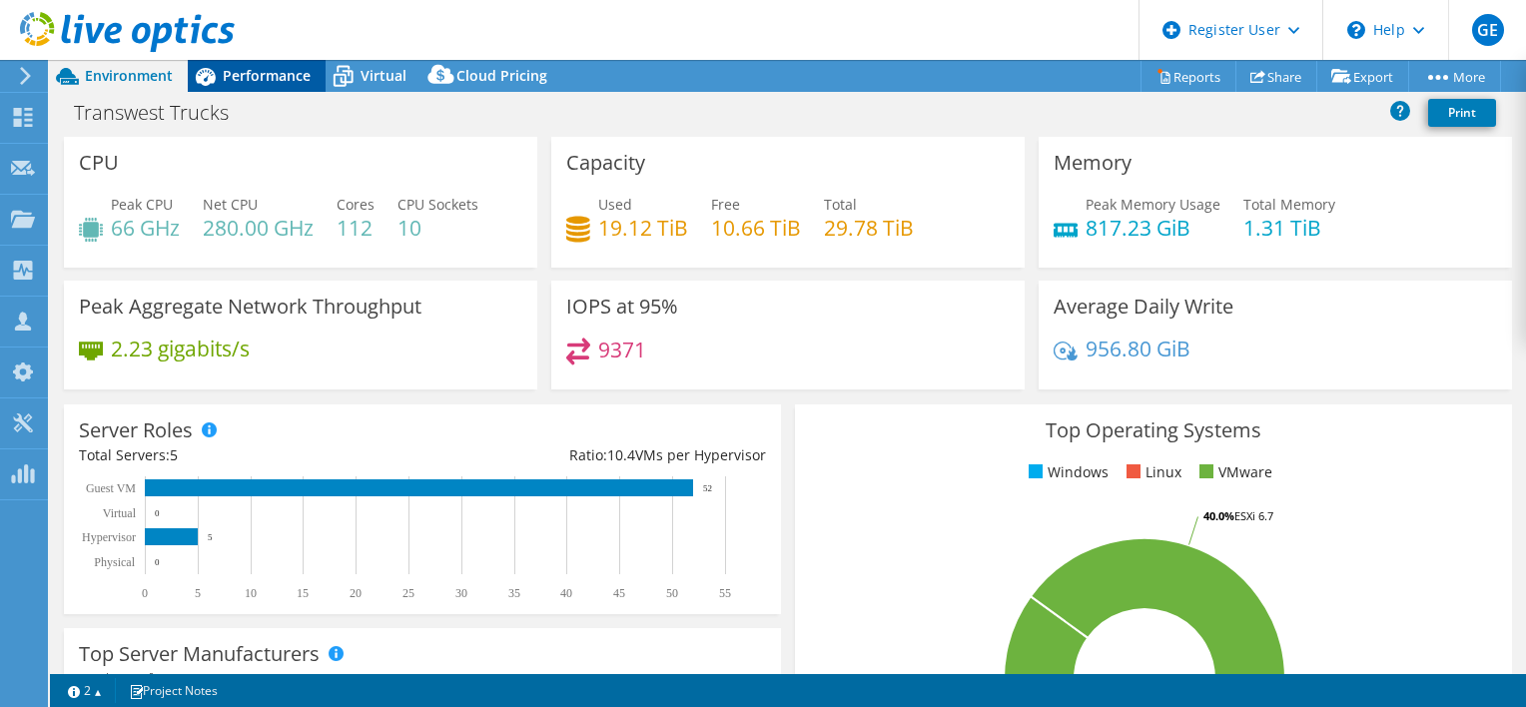
click at [277, 87] on div "Performance" at bounding box center [257, 76] width 138 height 32
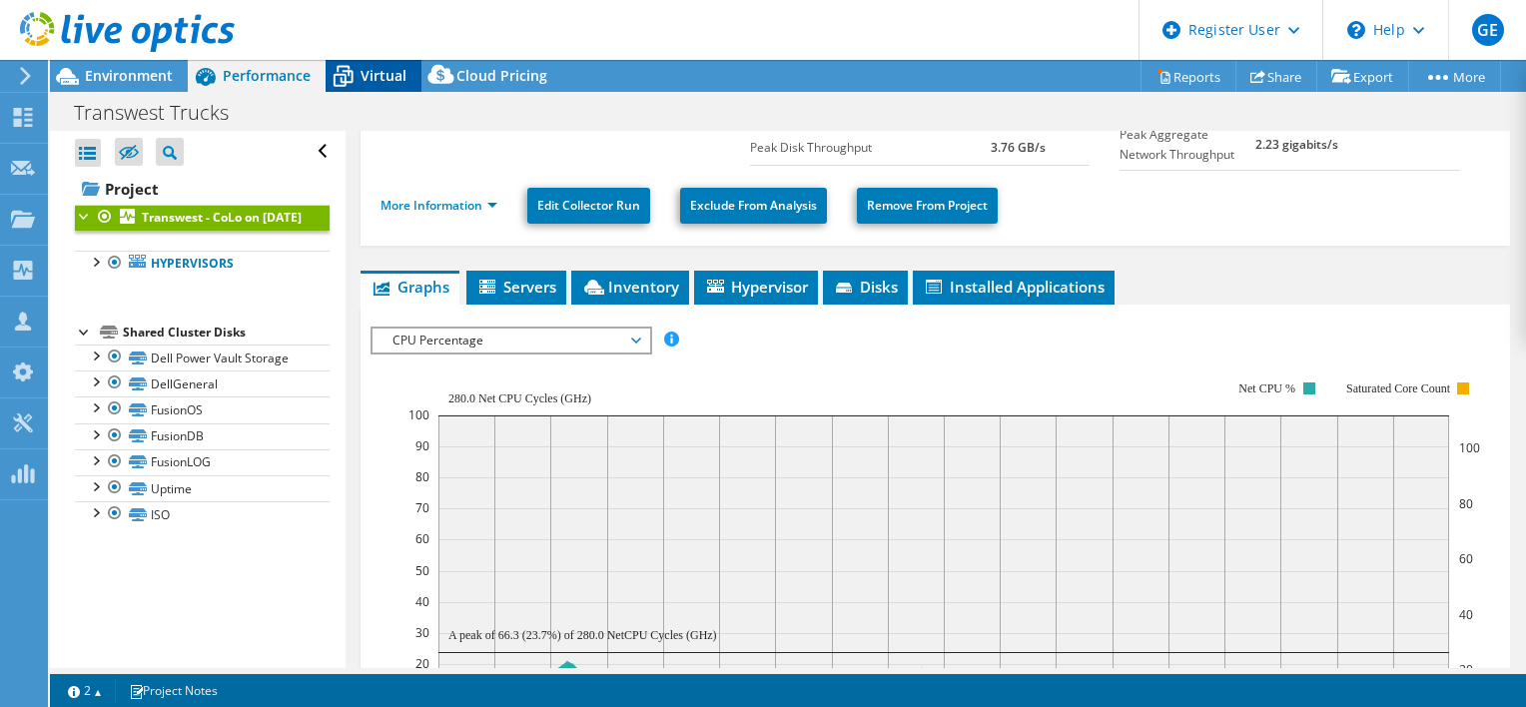
click at [334, 77] on icon at bounding box center [344, 78] width 20 height 16
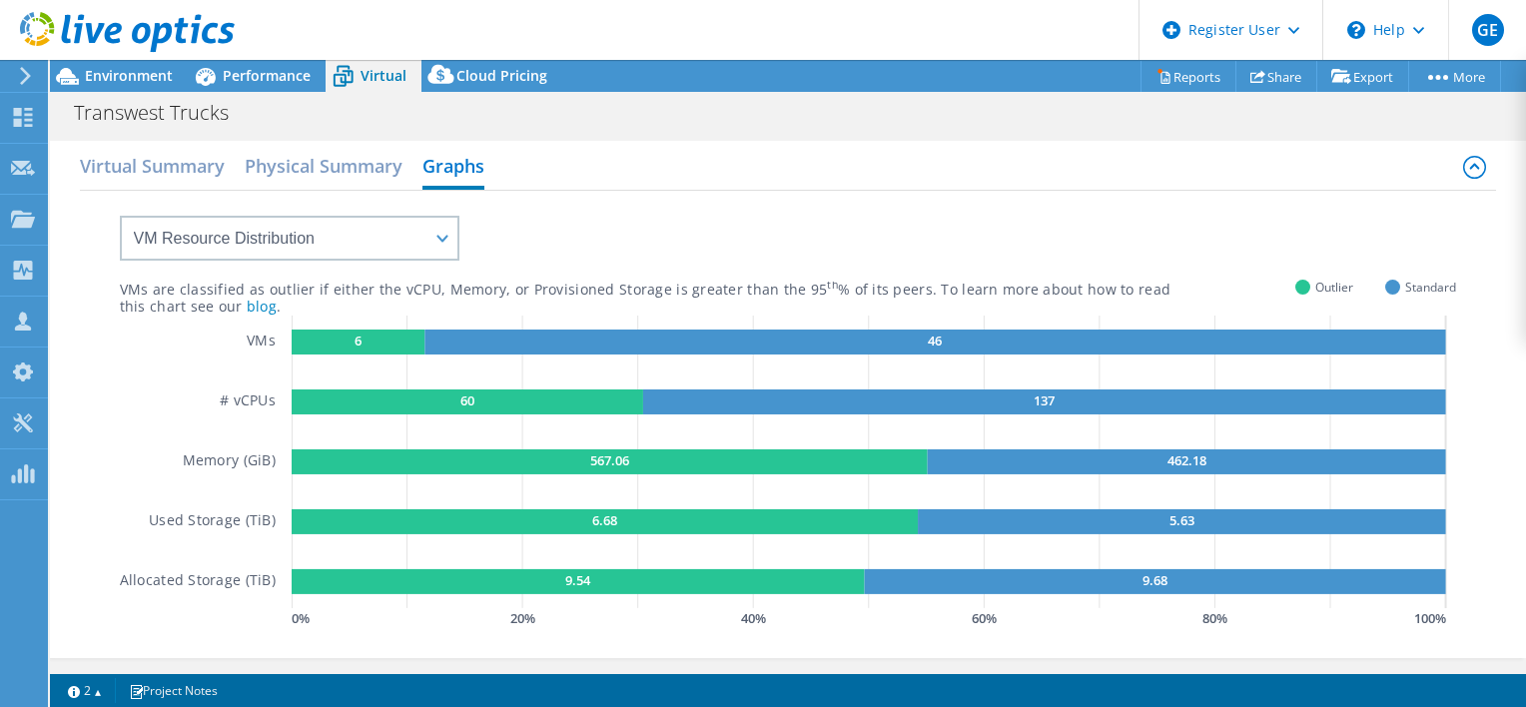
scroll to position [0, 0]
click at [195, 164] on h2 "Virtual Summary" at bounding box center [152, 168] width 145 height 44
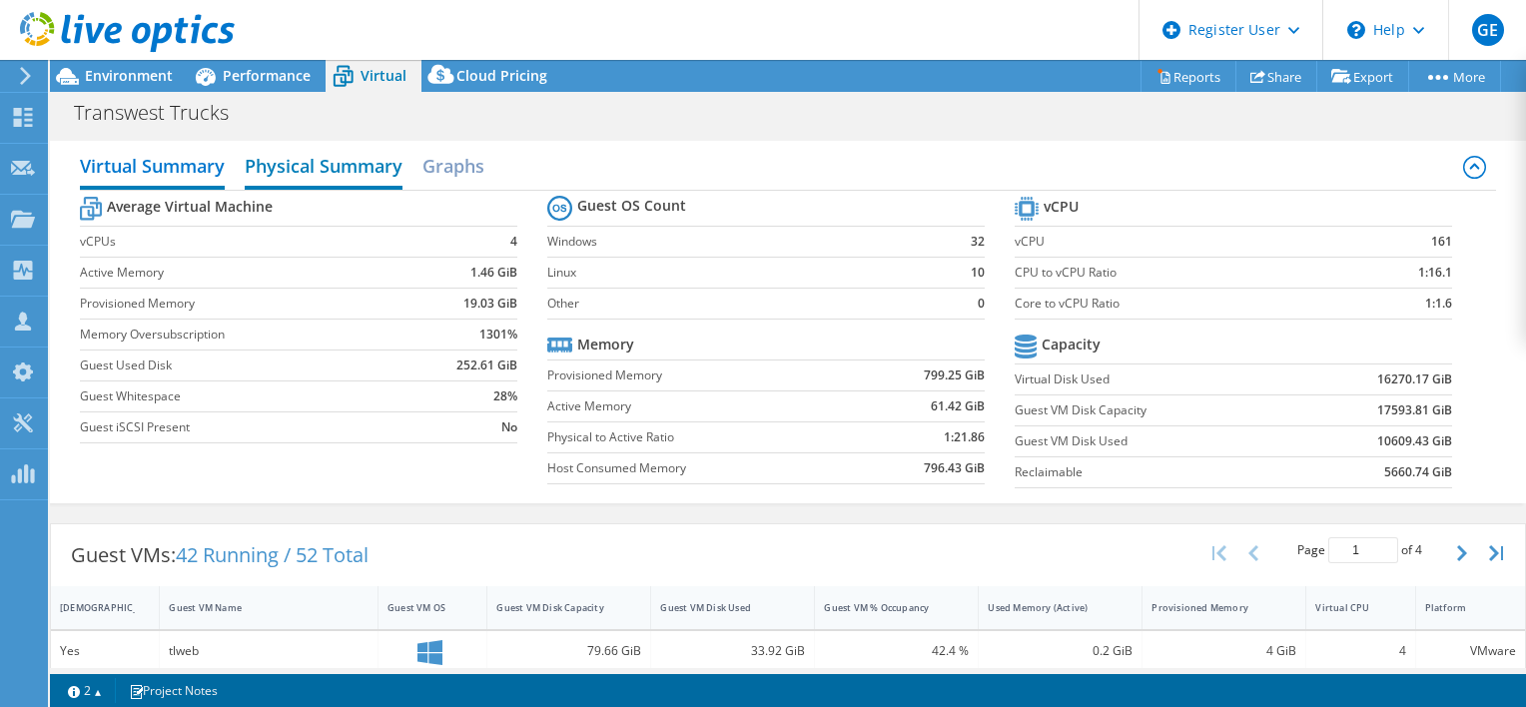
click at [292, 171] on h2 "Physical Summary" at bounding box center [324, 168] width 158 height 44
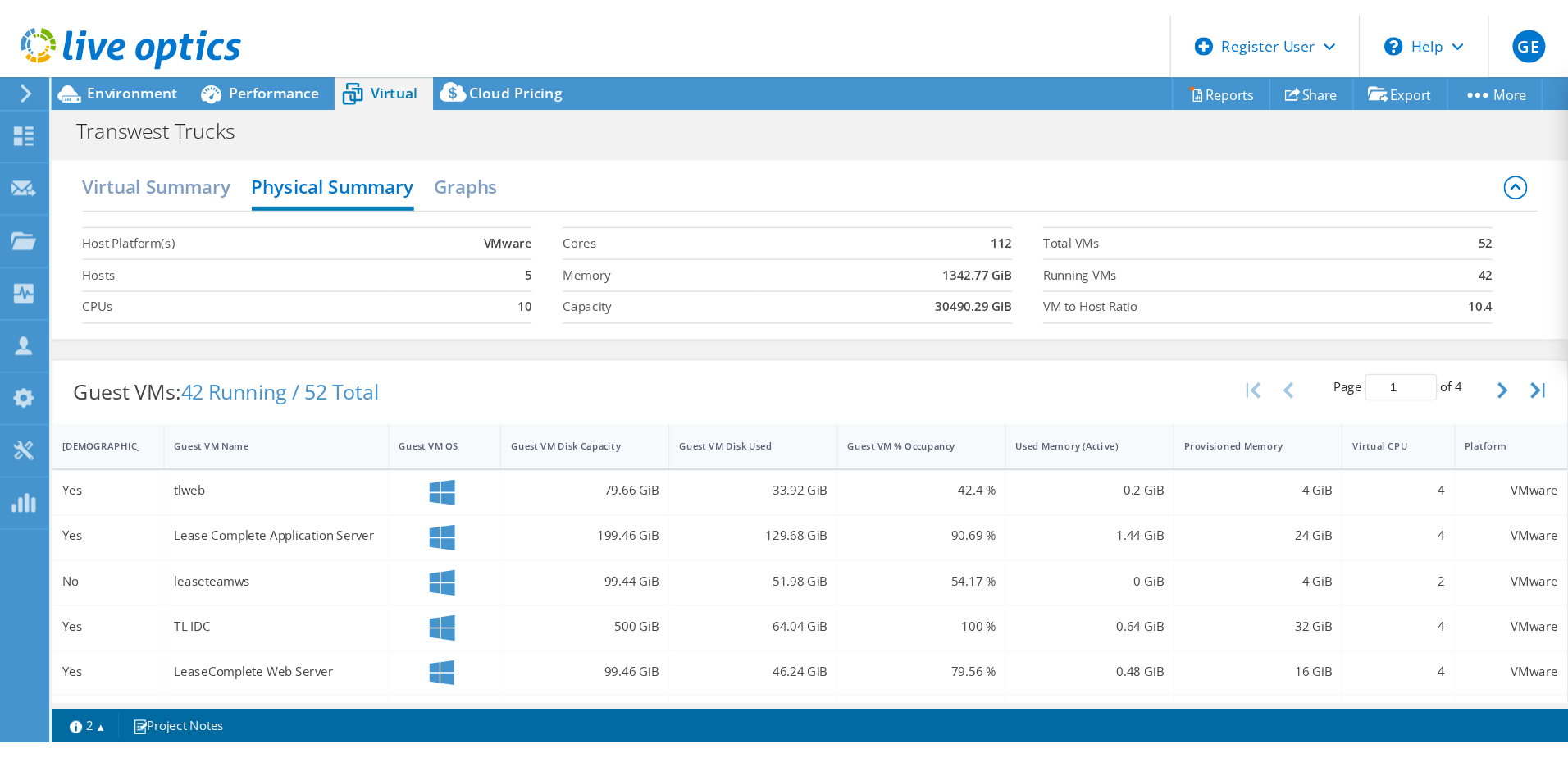
scroll to position [59, 0]
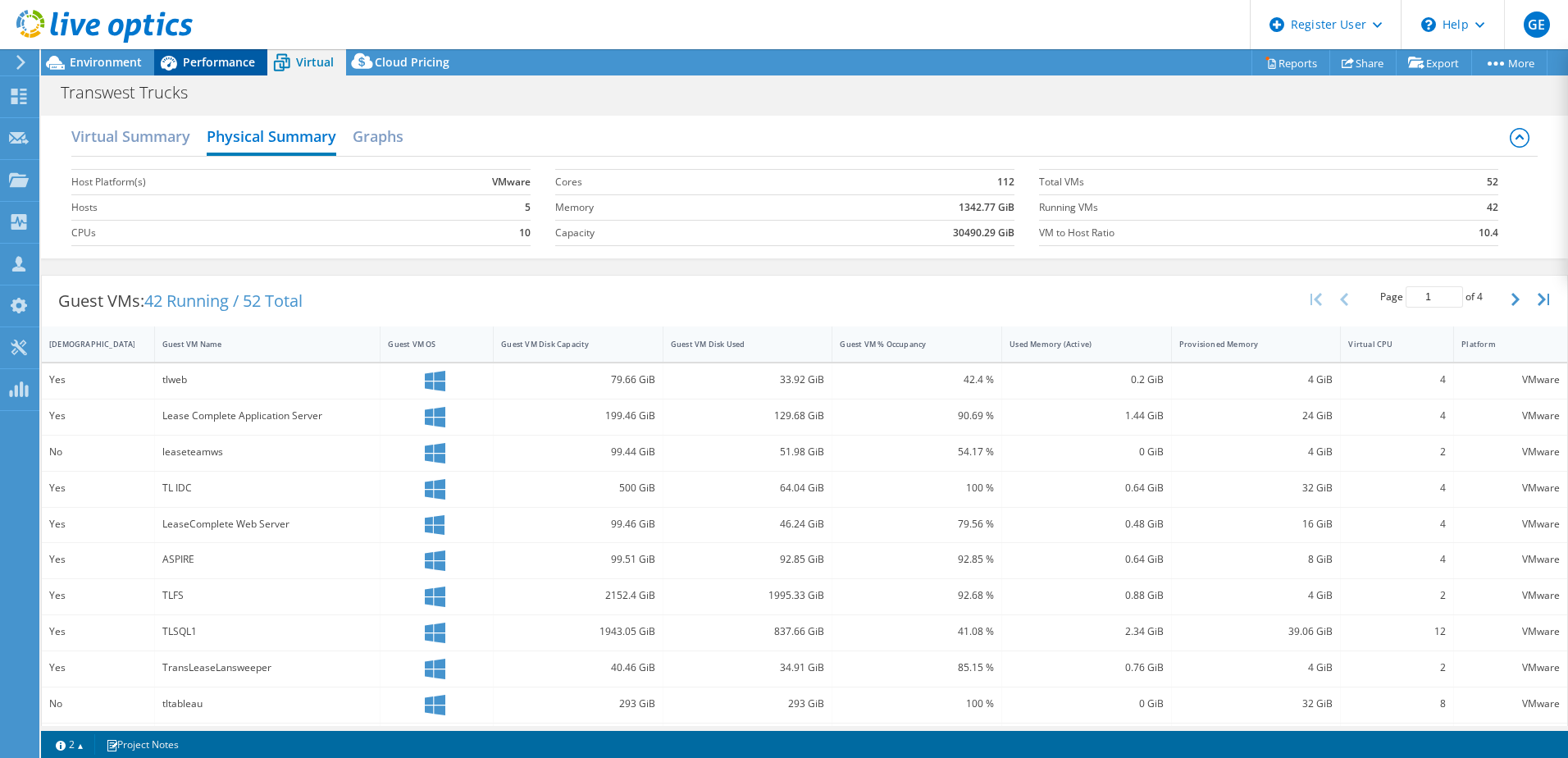
click at [227, 59] on span "Performance" at bounding box center [219, 62] width 72 height 16
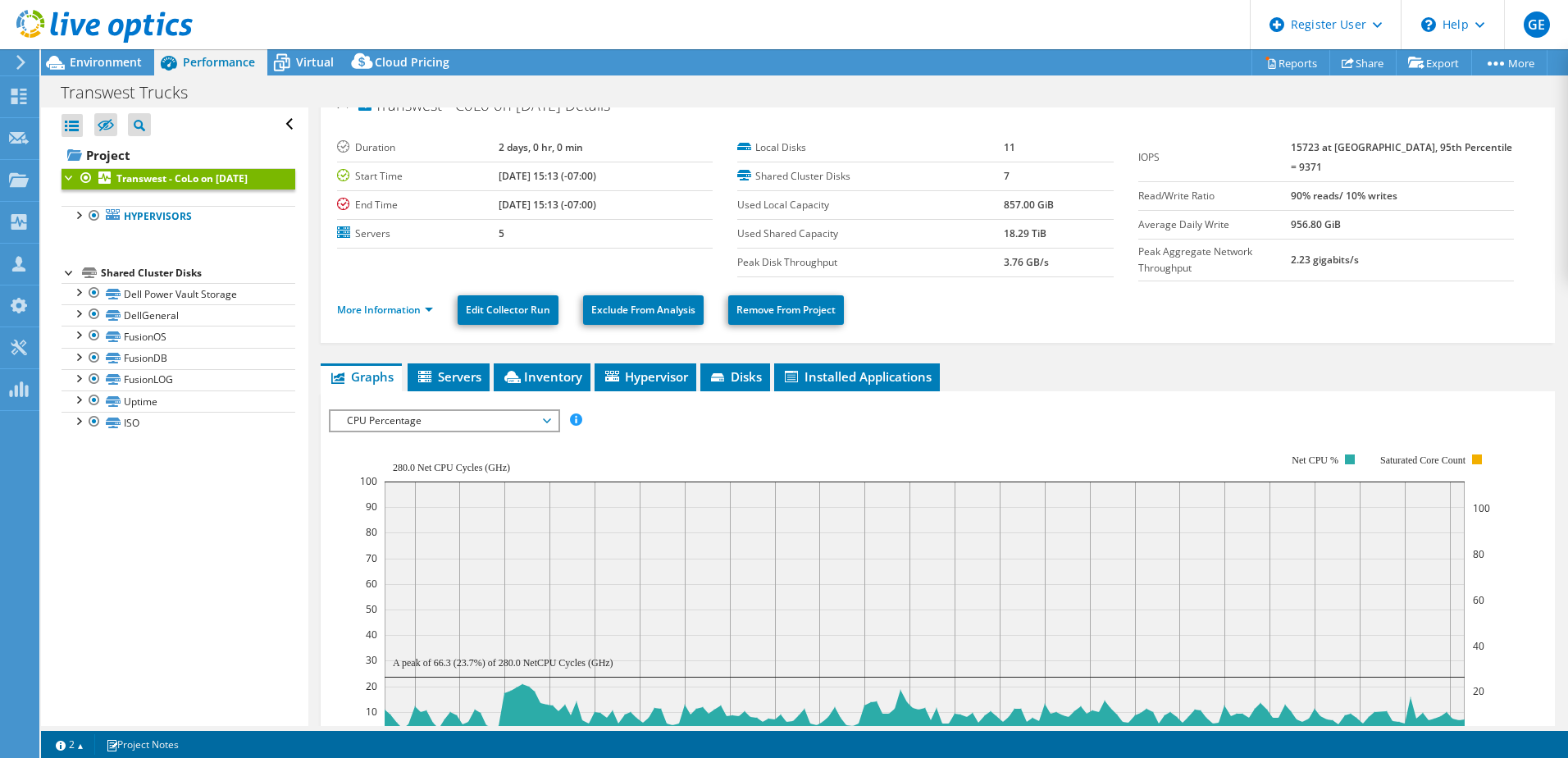
scroll to position [0, 0]
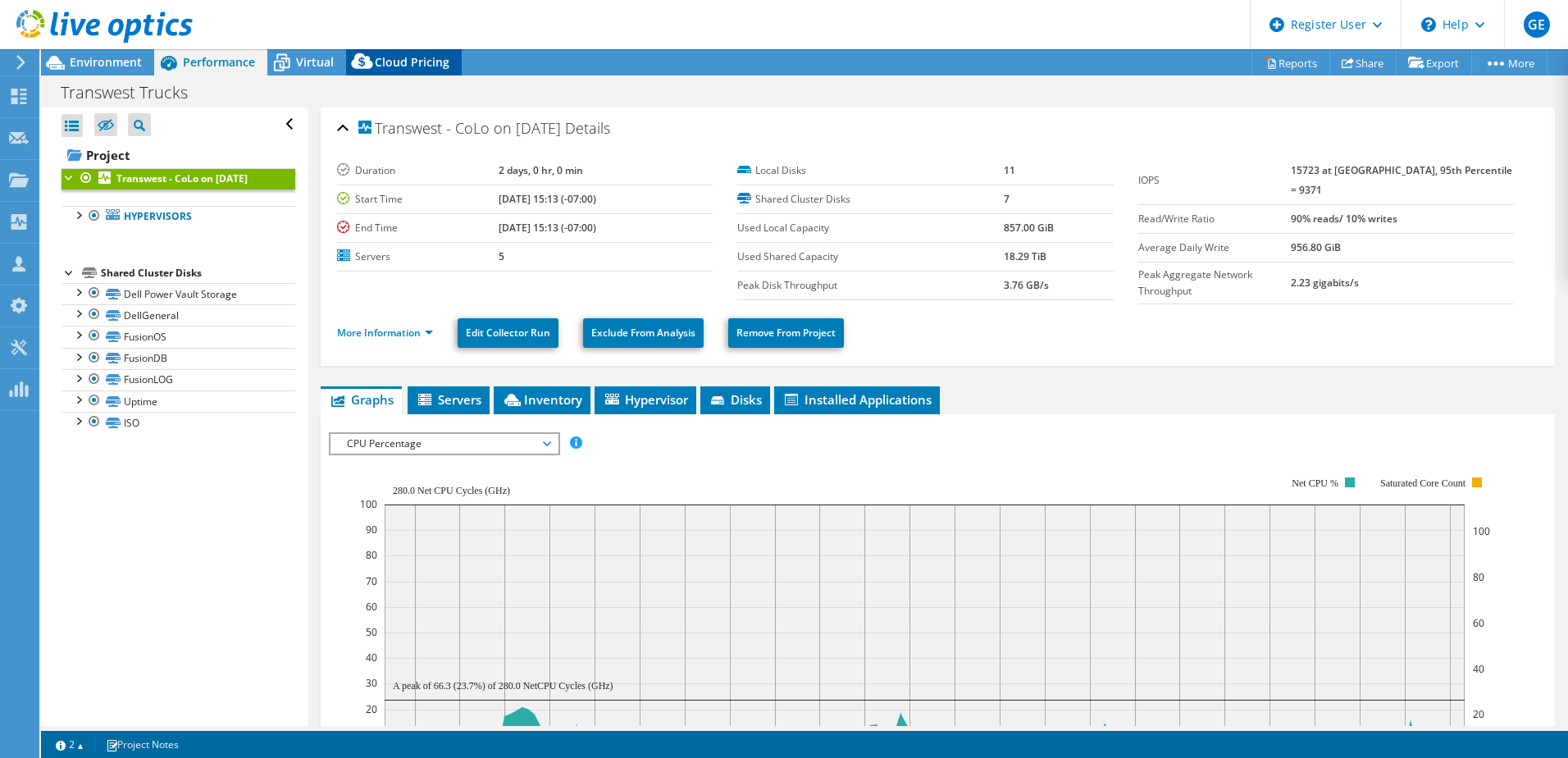
click at [399, 68] on span "Cloud Pricing" at bounding box center [412, 62] width 75 height 16
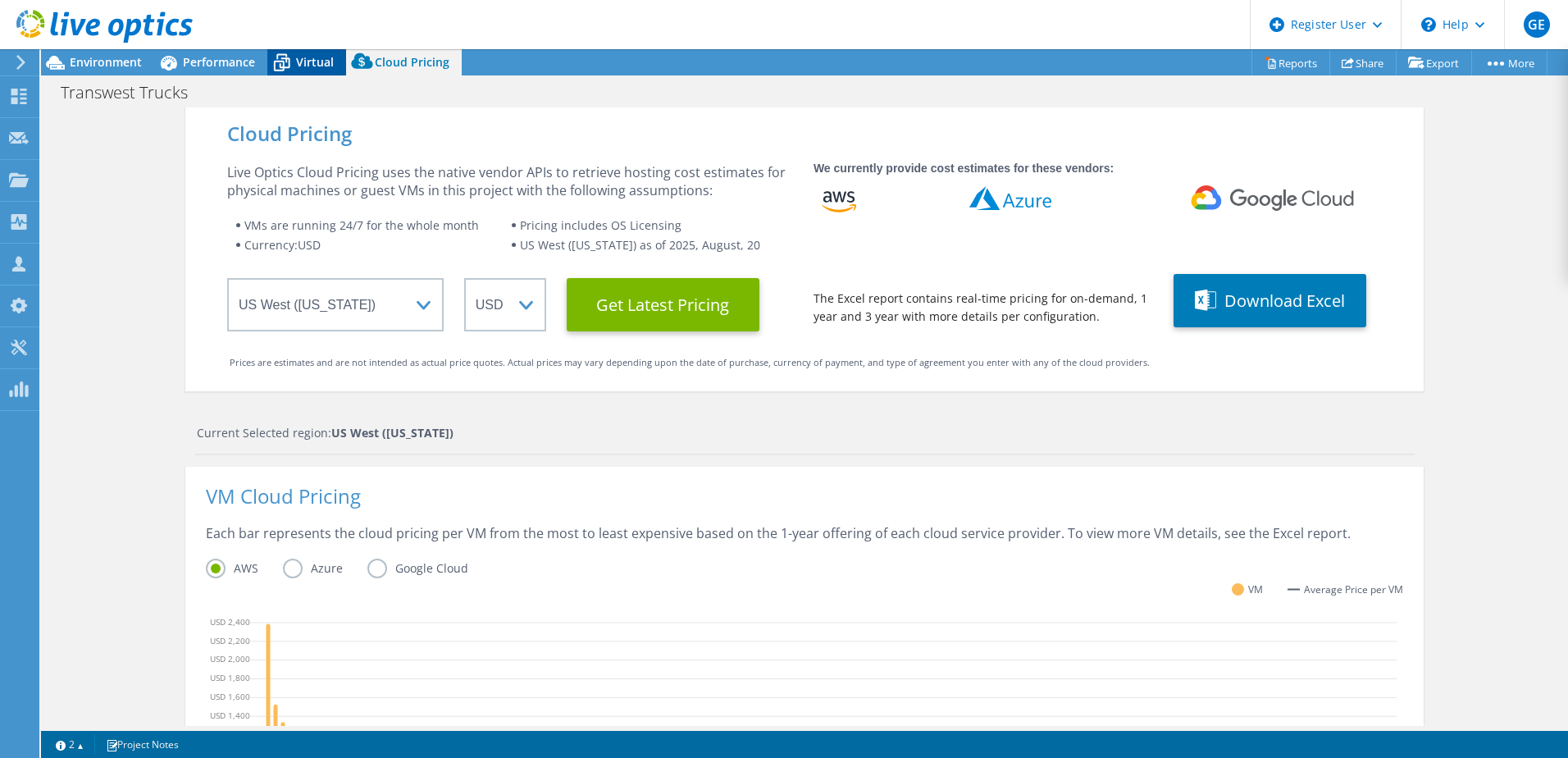
click at [292, 59] on icon at bounding box center [282, 62] width 29 height 29
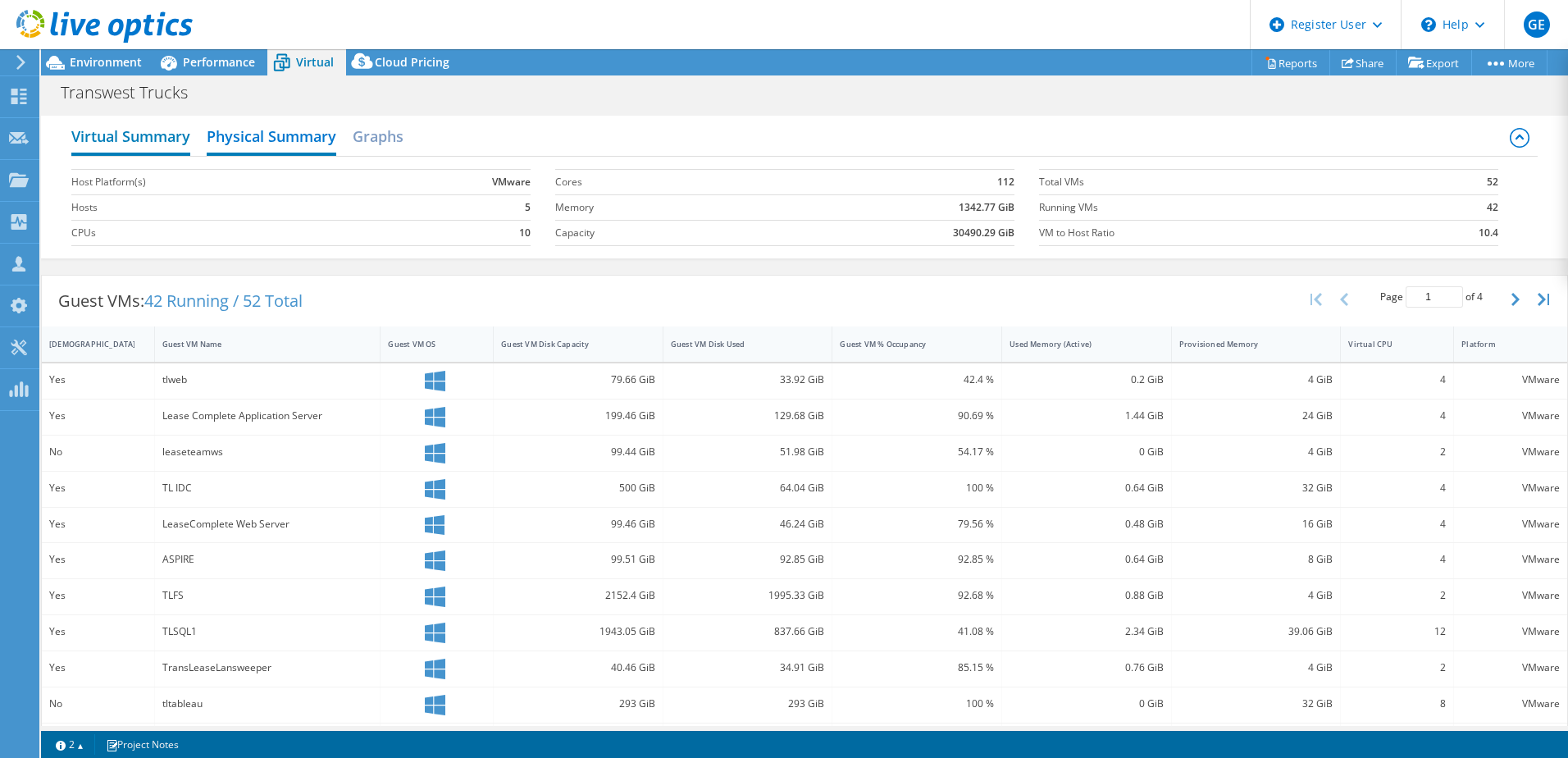
click at [152, 144] on h2 "Virtual Summary" at bounding box center [131, 138] width 119 height 36
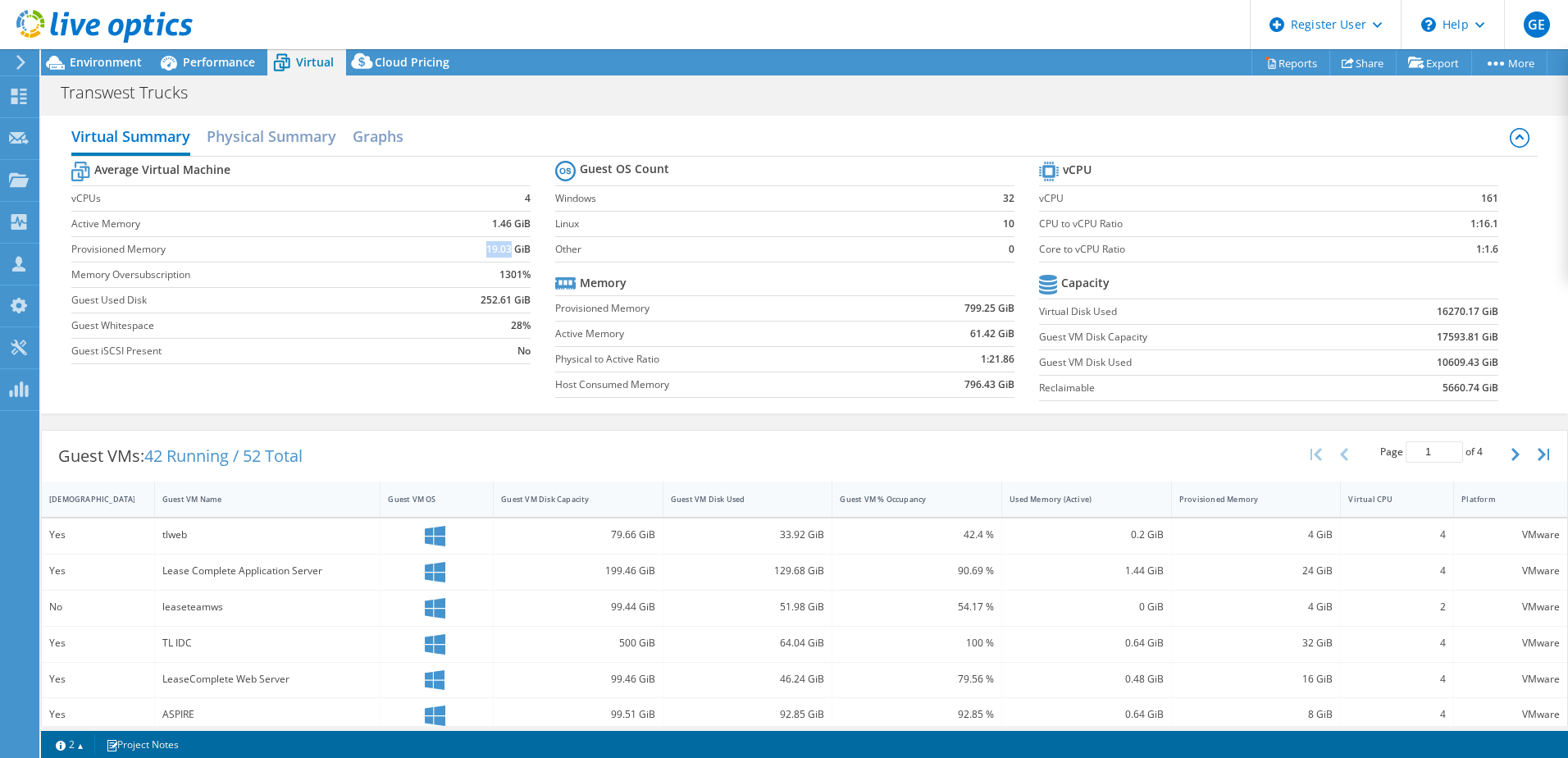
drag, startPoint x: 479, startPoint y: 248, endPoint x: 506, endPoint y: 246, distance: 27.1
click at [506, 246] on td "19.03 GiB" at bounding box center [476, 249] width 110 height 25
click at [120, 61] on span "Environment" at bounding box center [106, 62] width 72 height 16
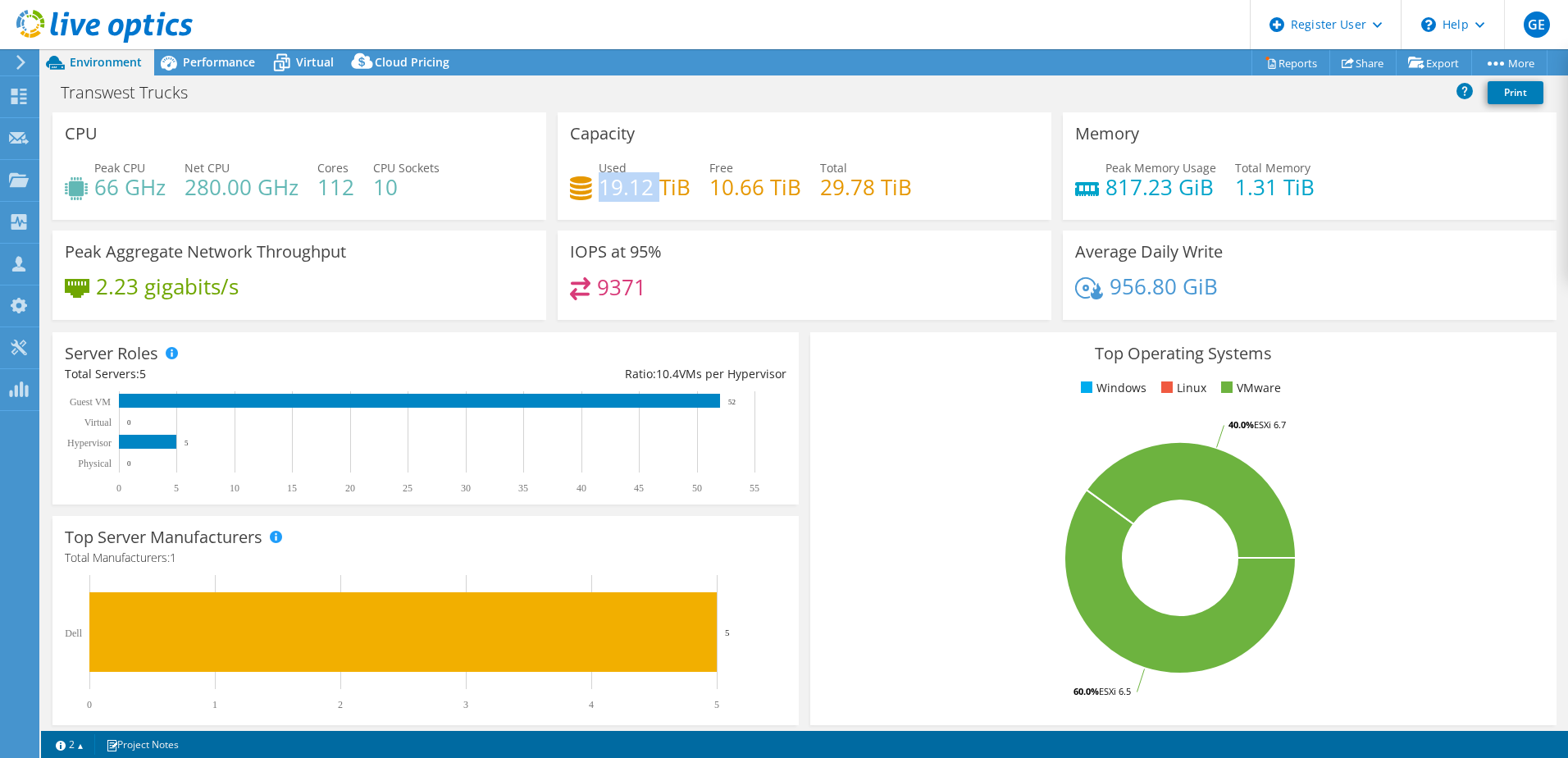
drag, startPoint x: 599, startPoint y: 192, endPoint x: 655, endPoint y: 186, distance: 56.3
click at [655, 186] on h4 "19.12 TiB" at bounding box center [645, 187] width 92 height 18
click at [205, 73] on div "Performance" at bounding box center [211, 62] width 113 height 26
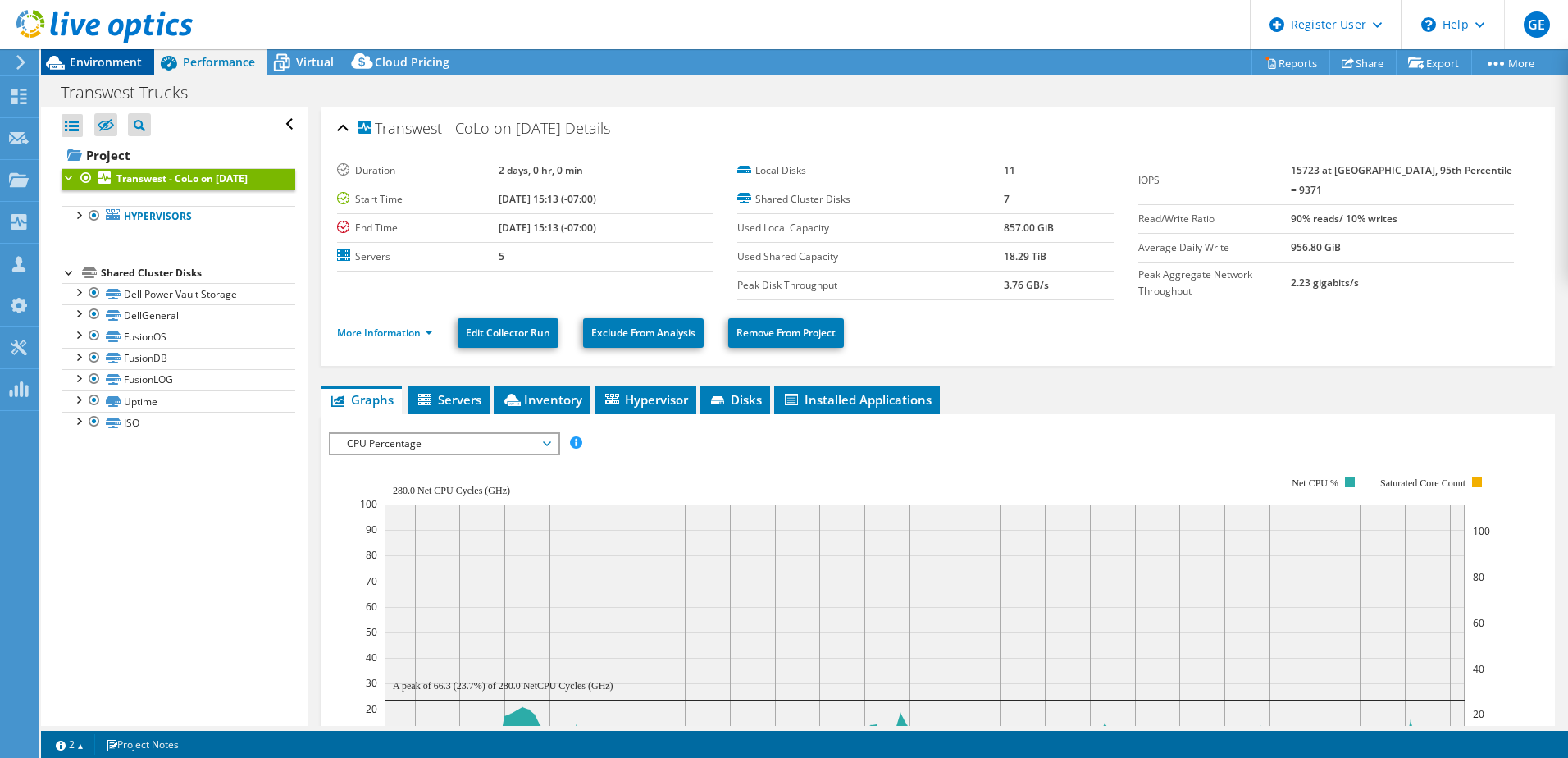
click at [127, 58] on span "Environment" at bounding box center [106, 62] width 72 height 16
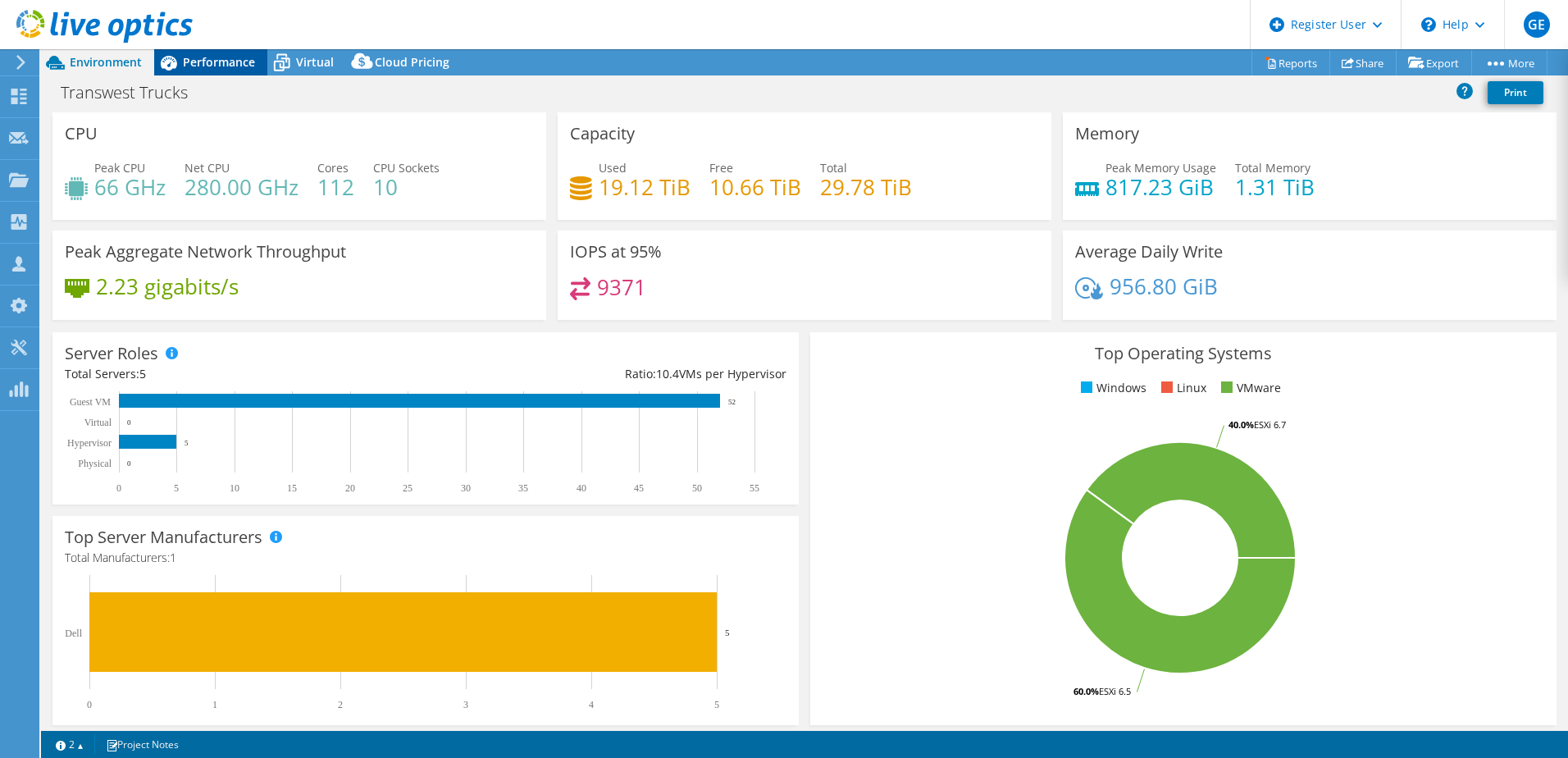
click at [263, 62] on div "Performance" at bounding box center [211, 62] width 113 height 26
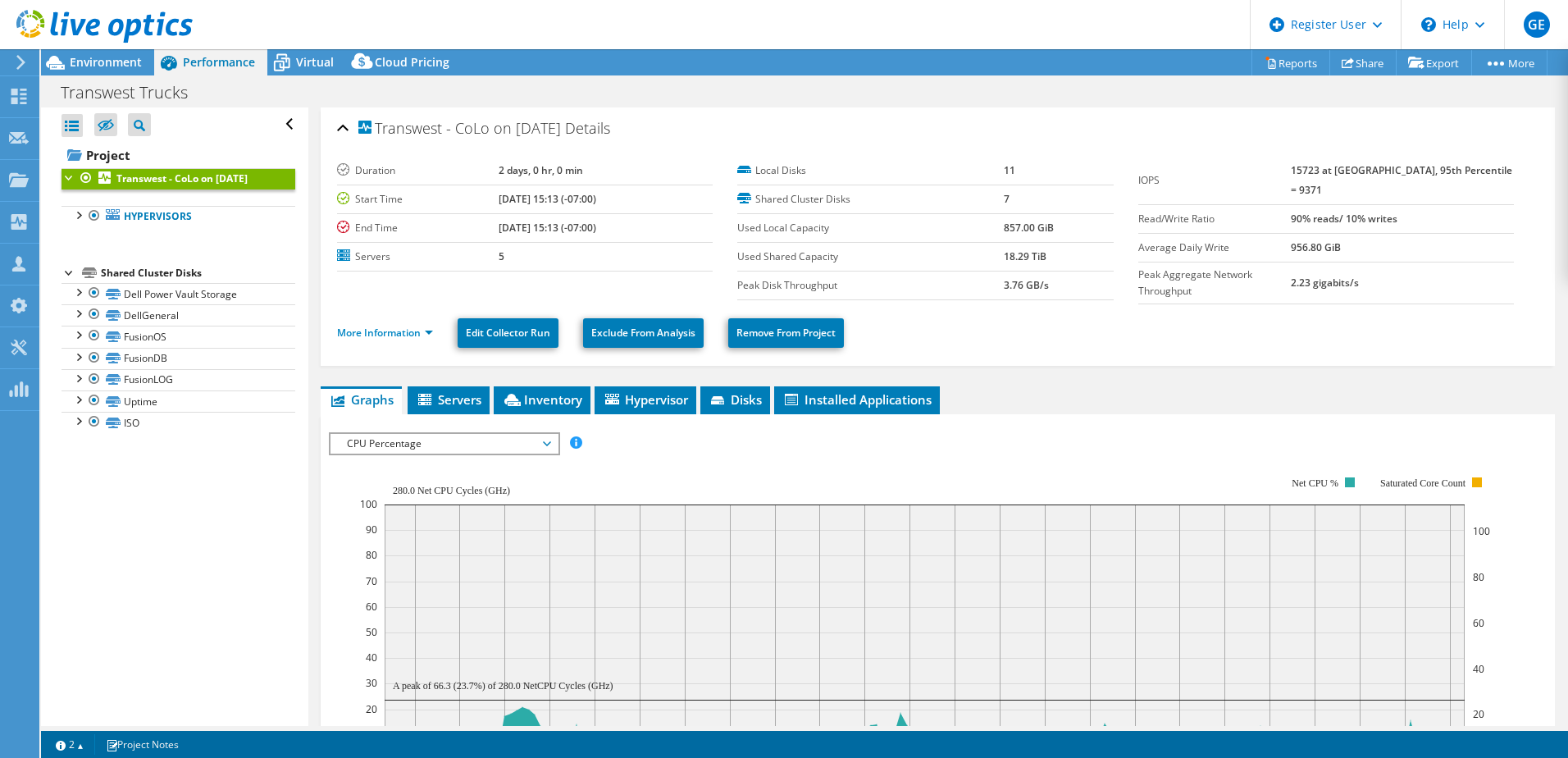
click at [491, 392] on ul "Graphs Servers Inventory Hypervisor Disks Cluster Disks Installed Applications" at bounding box center [937, 400] width 1235 height 28
click at [472, 398] on span "Servers" at bounding box center [448, 399] width 66 height 16
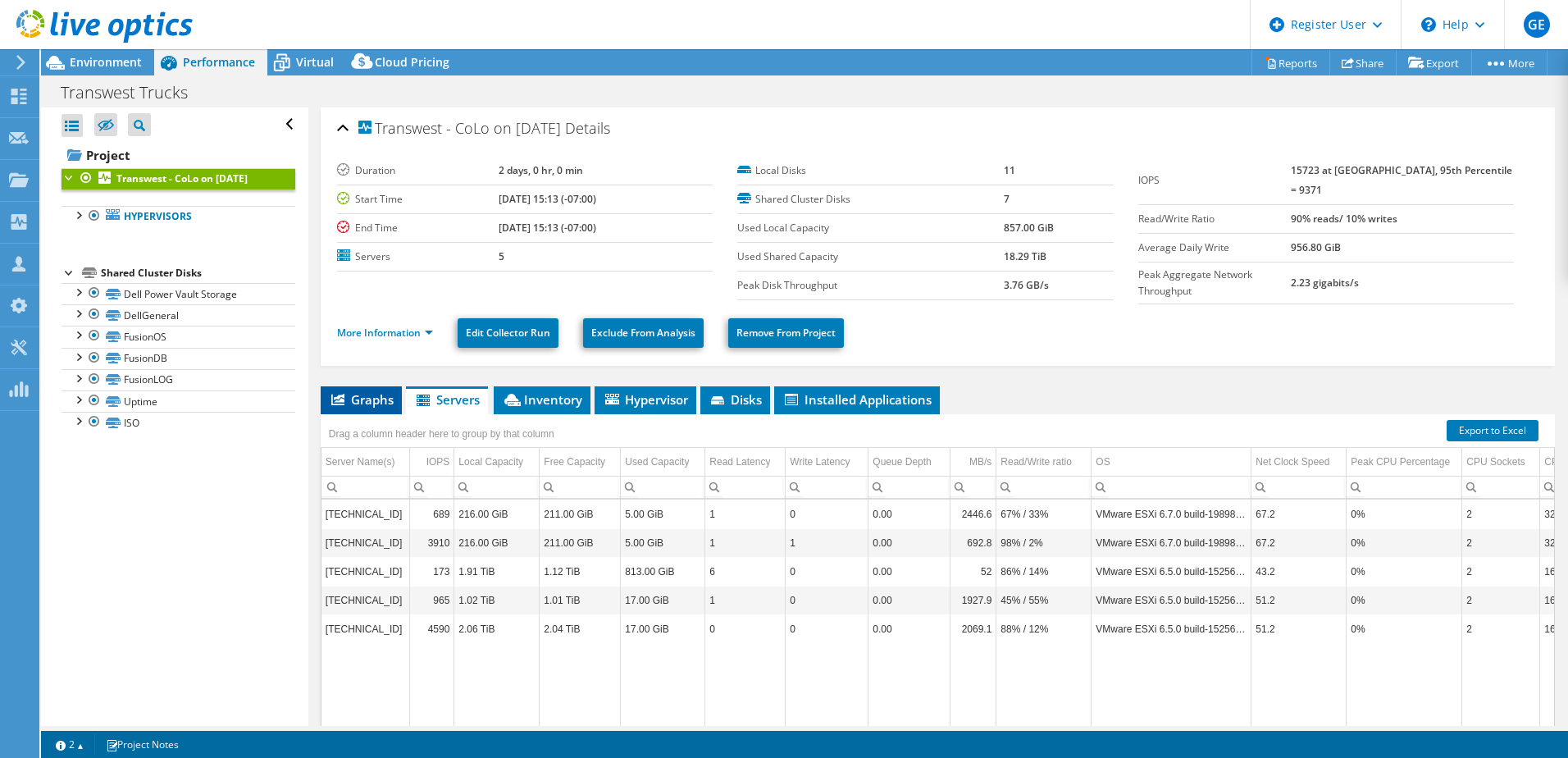
click at [370, 399] on span "Graphs" at bounding box center [361, 399] width 65 height 16
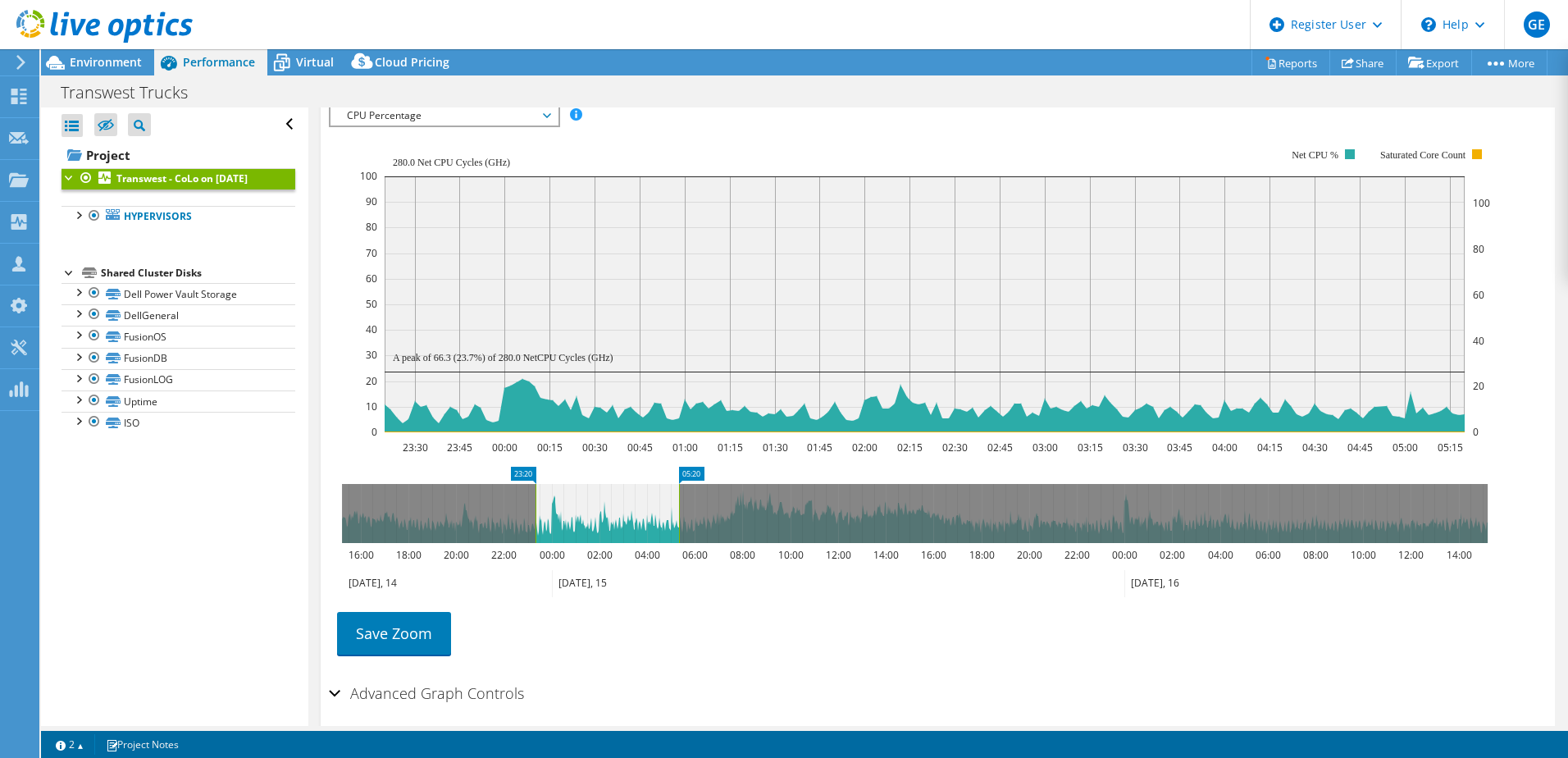
scroll to position [164, 0]
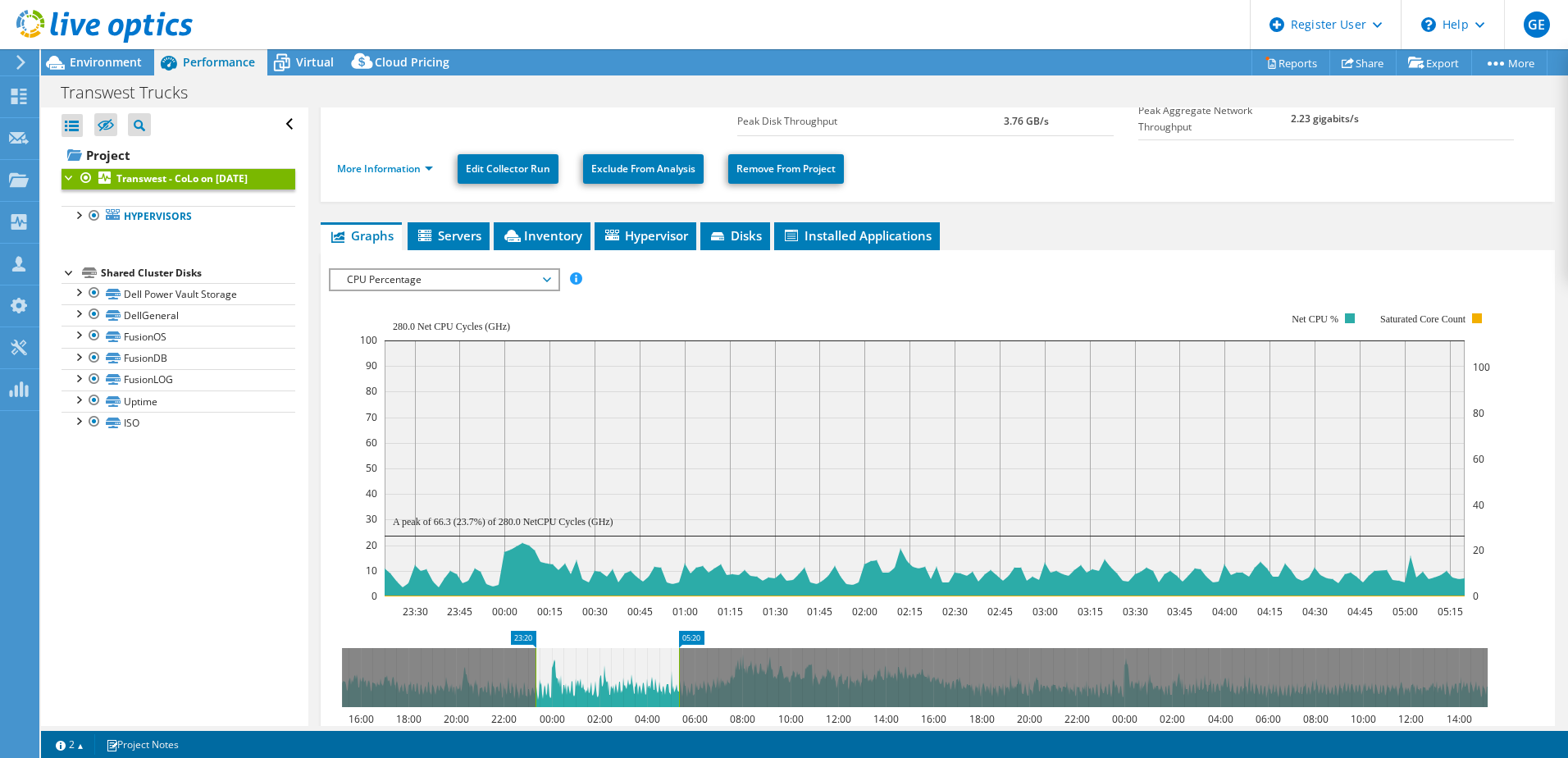
click at [443, 271] on span "CPU Percentage" at bounding box center [444, 280] width 211 height 20
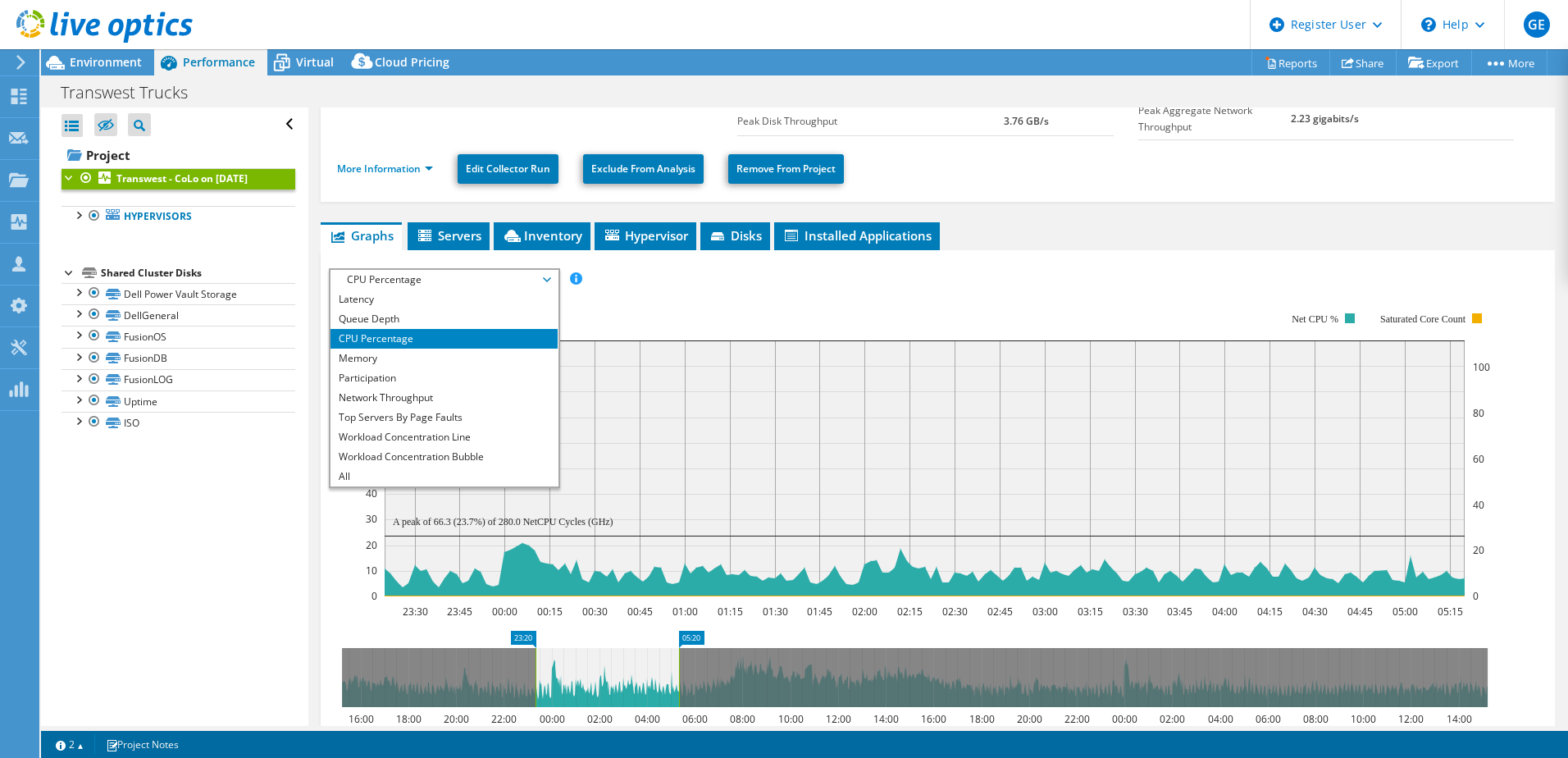
scroll to position [0, 0]
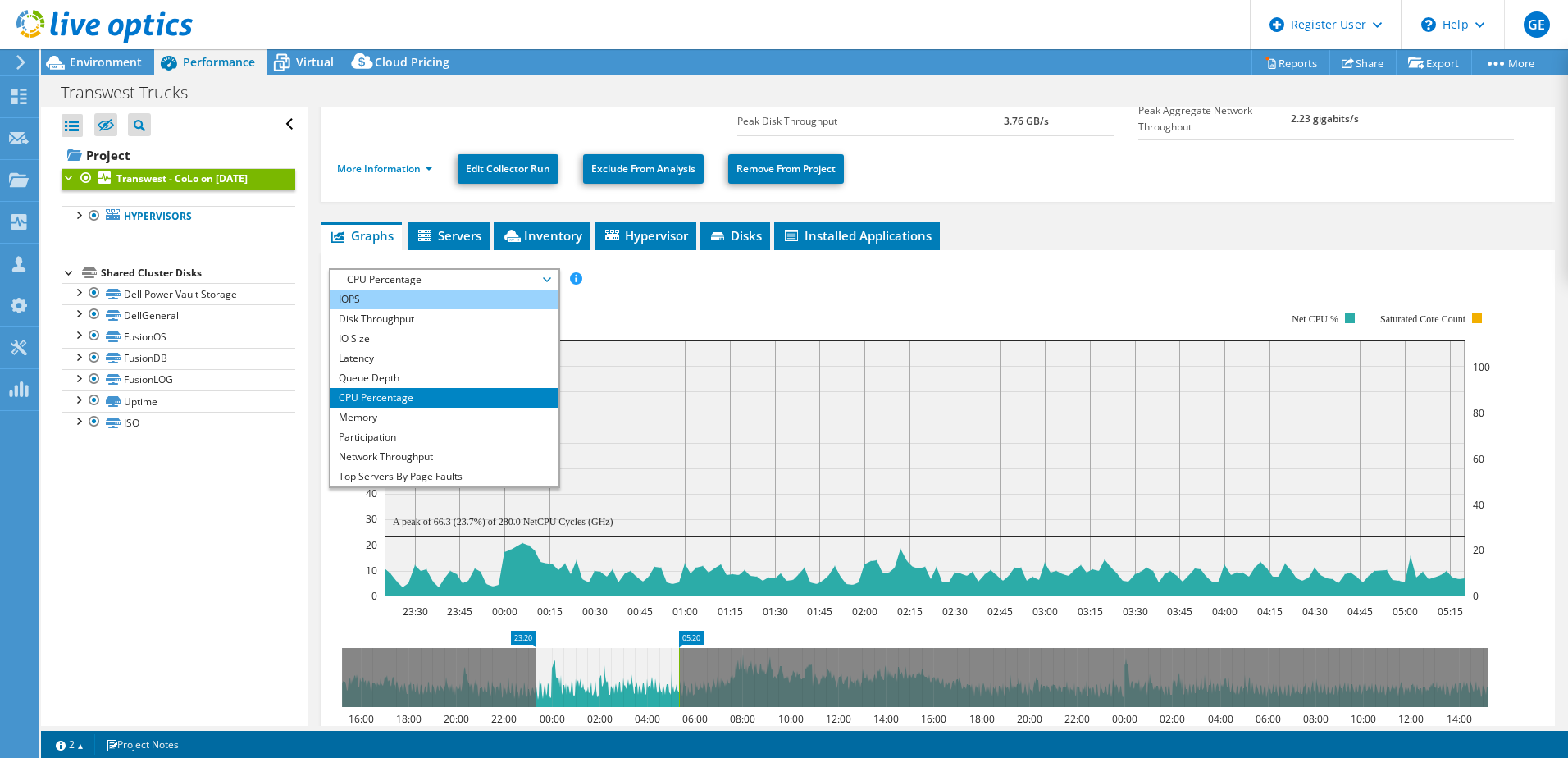
click at [457, 295] on li "IOPS" at bounding box center [444, 300] width 228 height 20
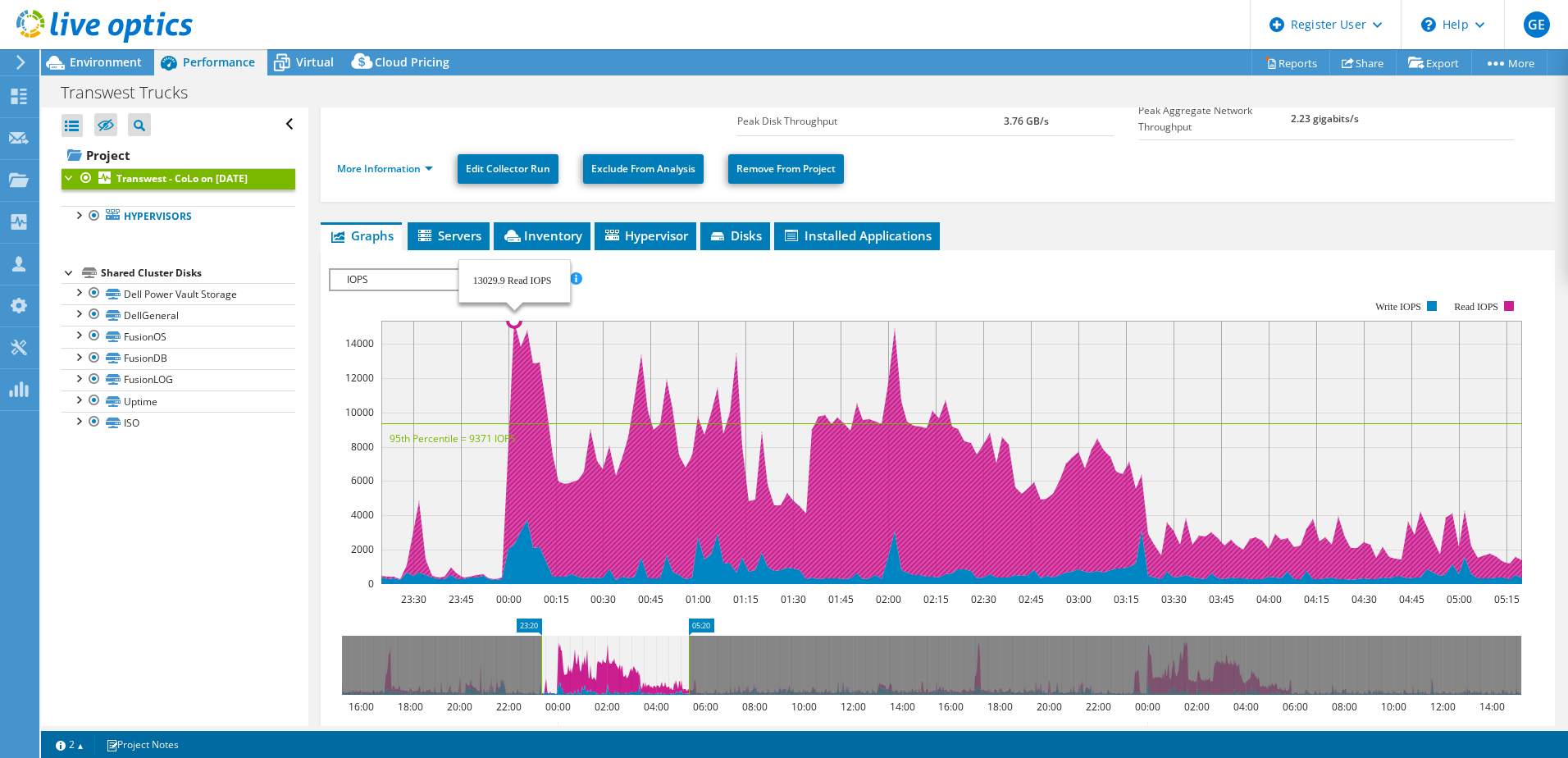
click at [517, 323] on circle at bounding box center [514, 320] width 13 height 13
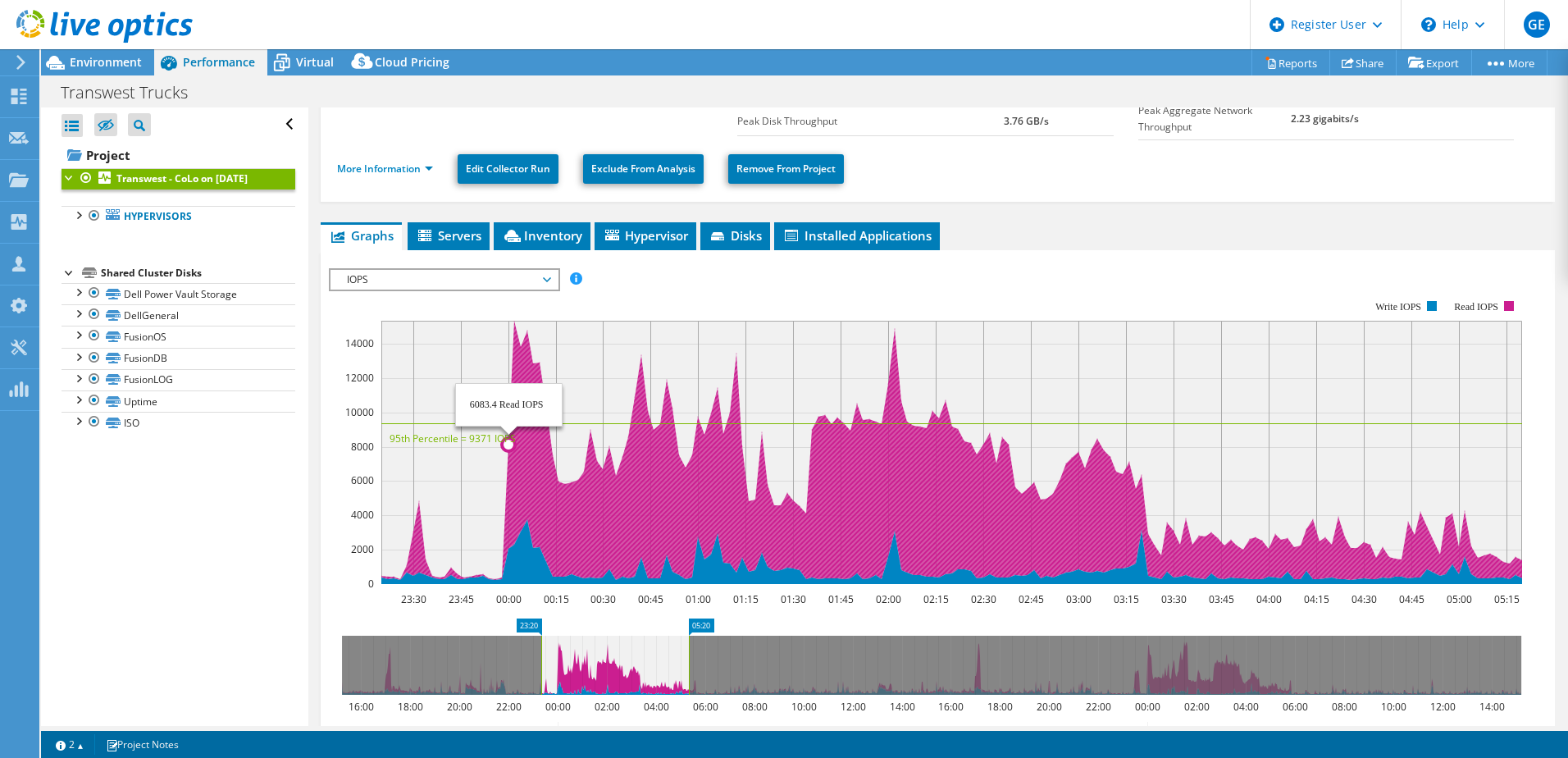
drag, startPoint x: 486, startPoint y: 416, endPoint x: 517, endPoint y: 325, distance: 96.1
click at [517, 326] on rect at bounding box center [951, 452] width 1141 height 264
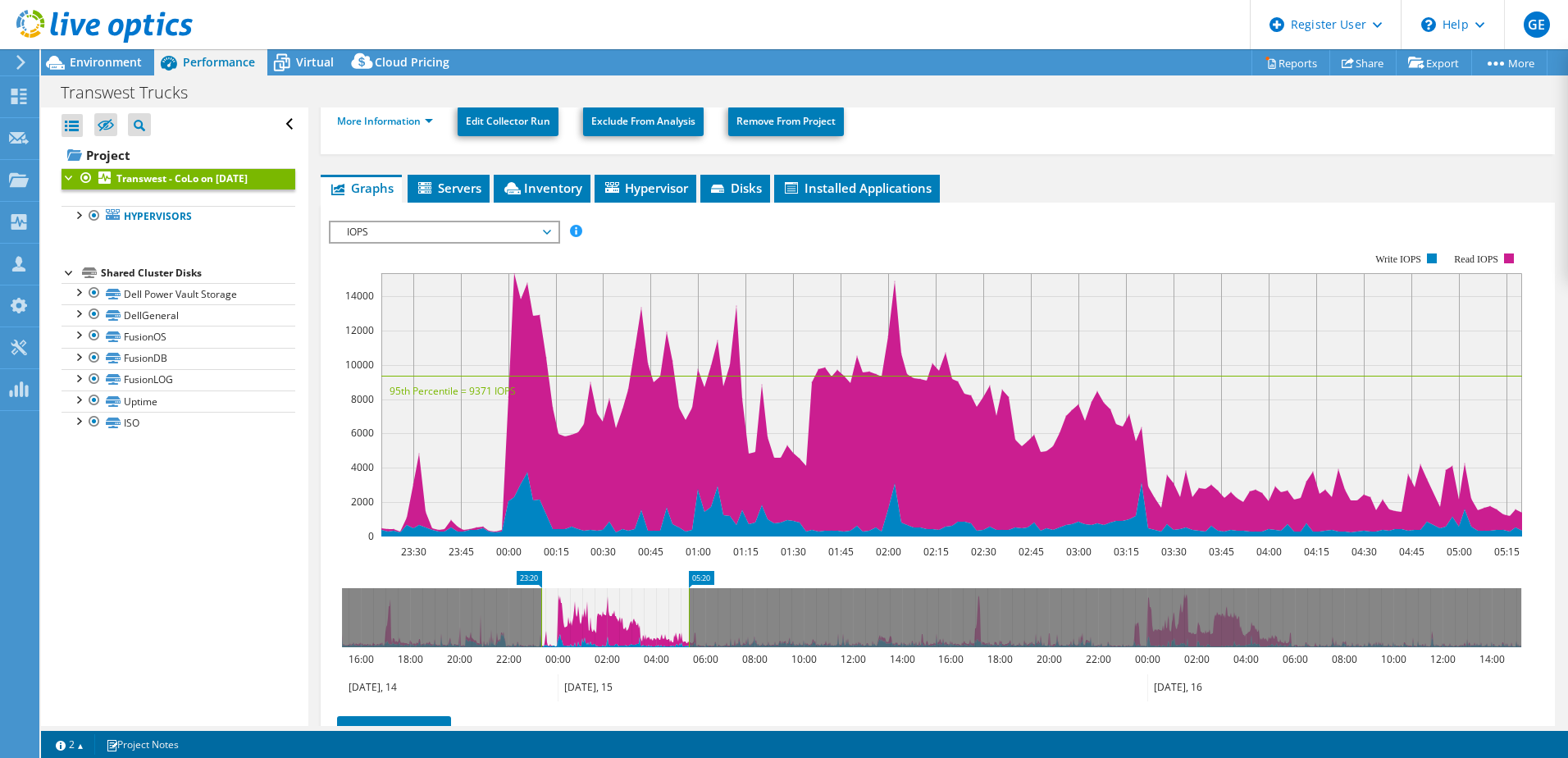
scroll to position [328, 0]
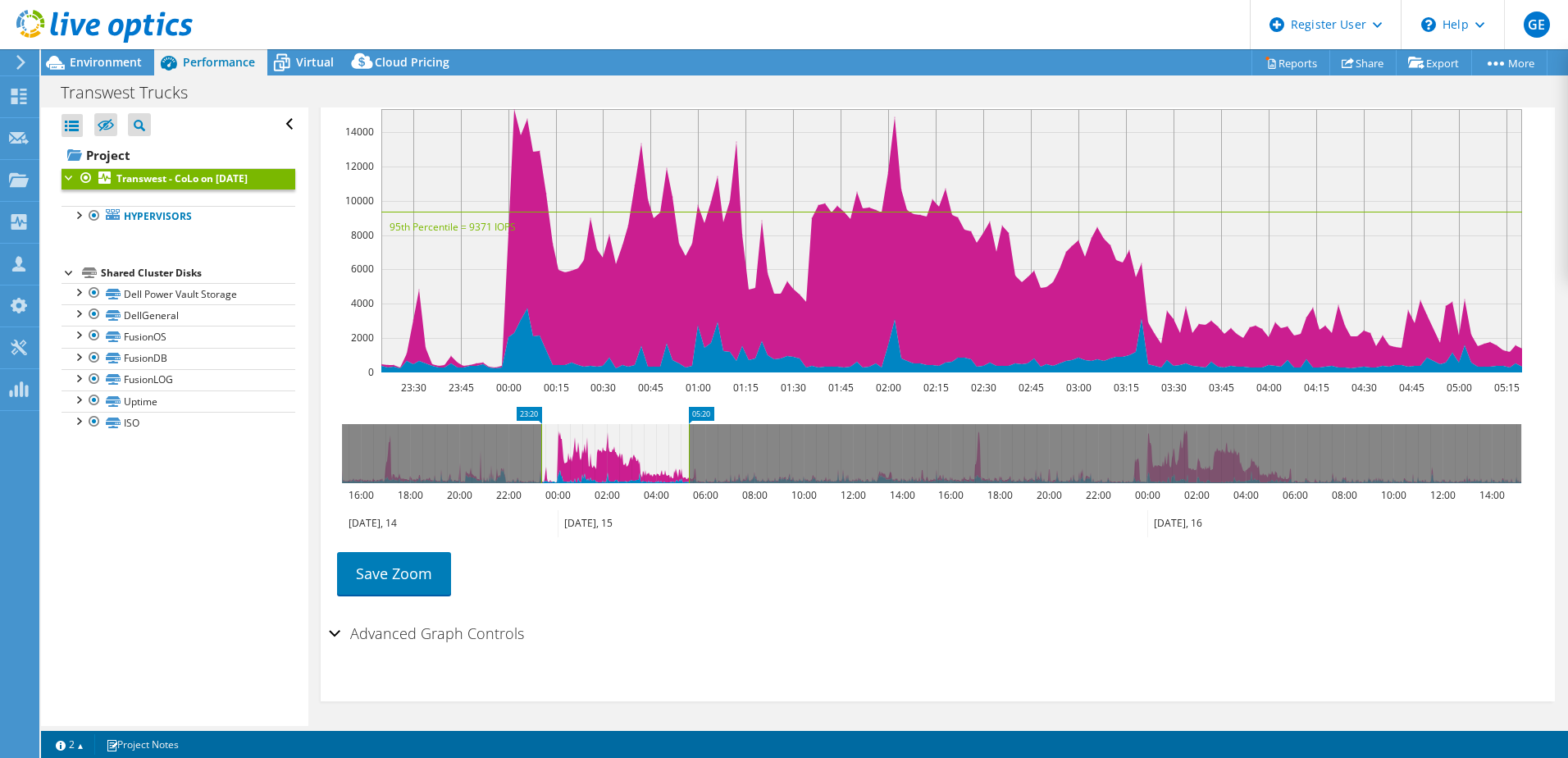
click at [492, 580] on h2 "Advanced Graph Controls" at bounding box center [426, 633] width 195 height 33
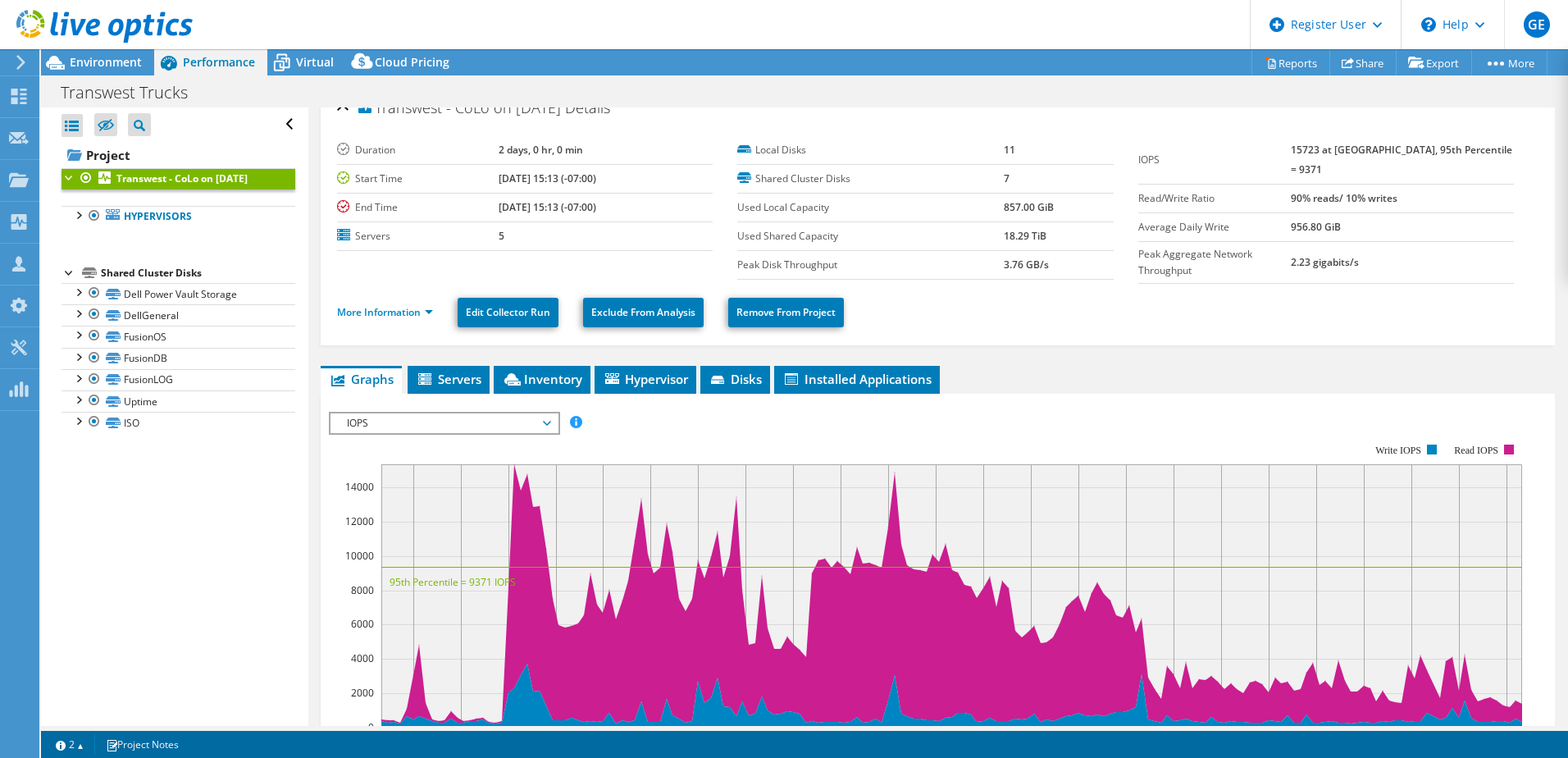
scroll to position [0, 0]
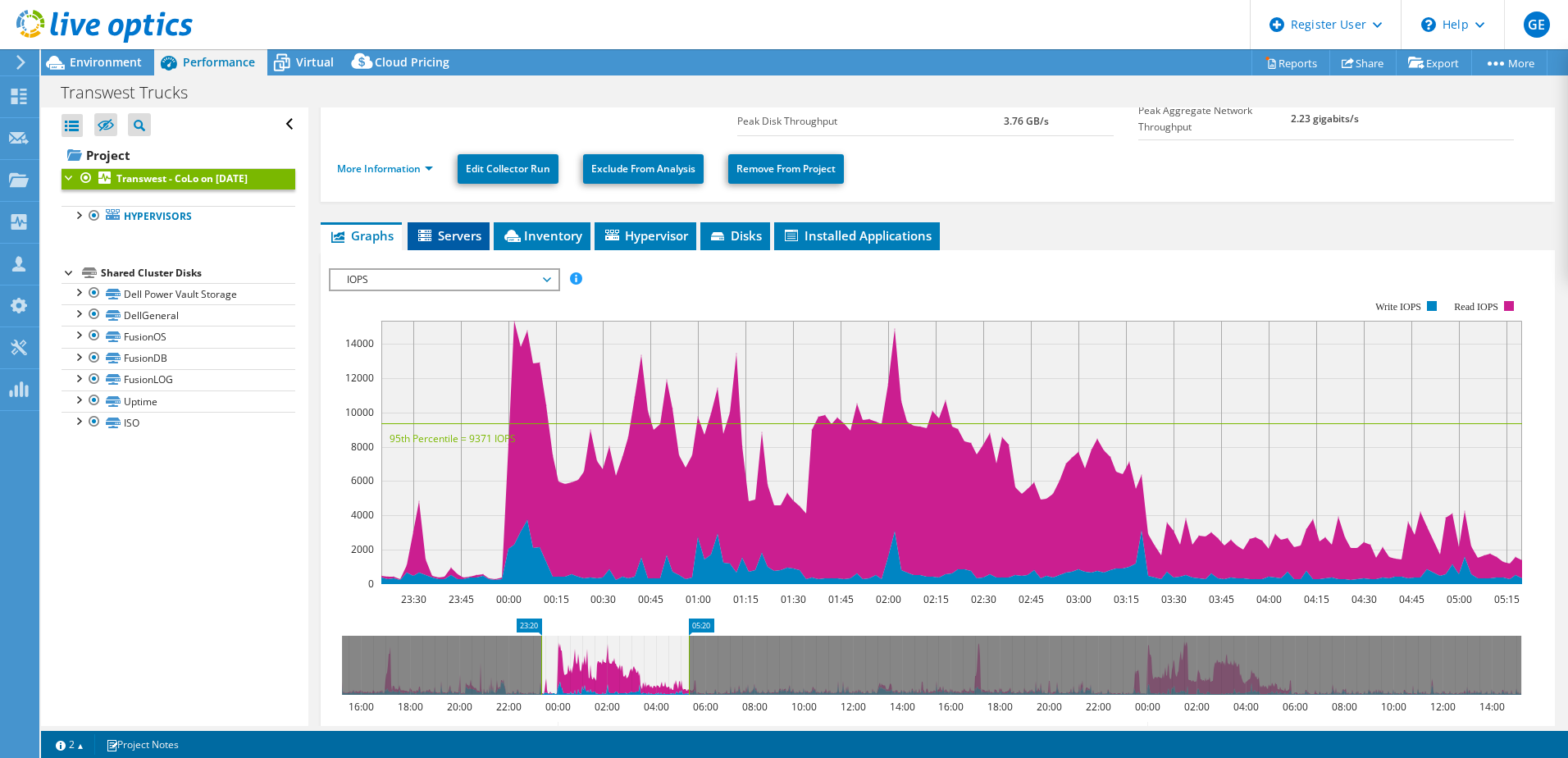
click at [453, 237] on span "Servers" at bounding box center [448, 236] width 66 height 16
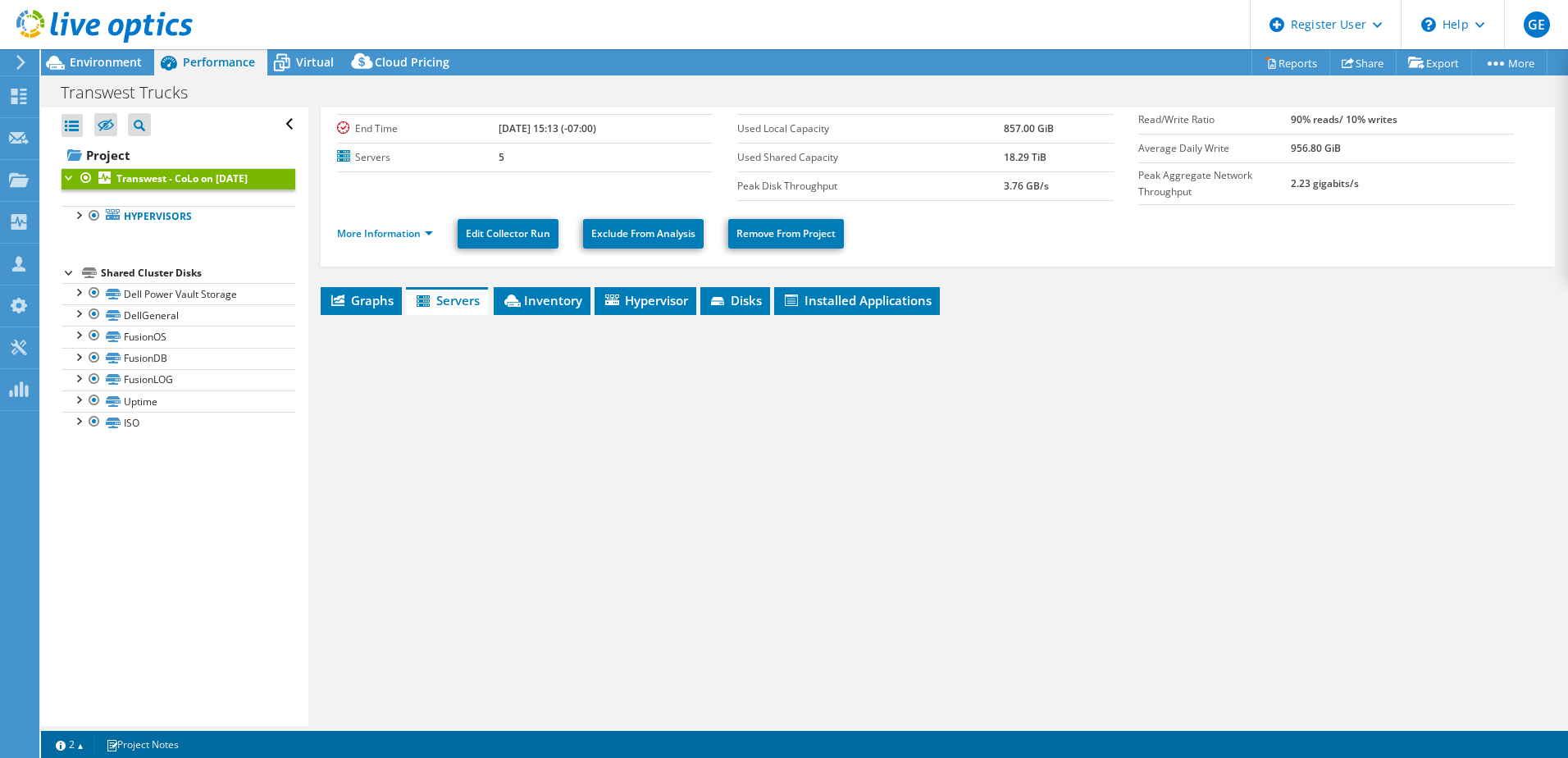
scroll to position [95, 0]
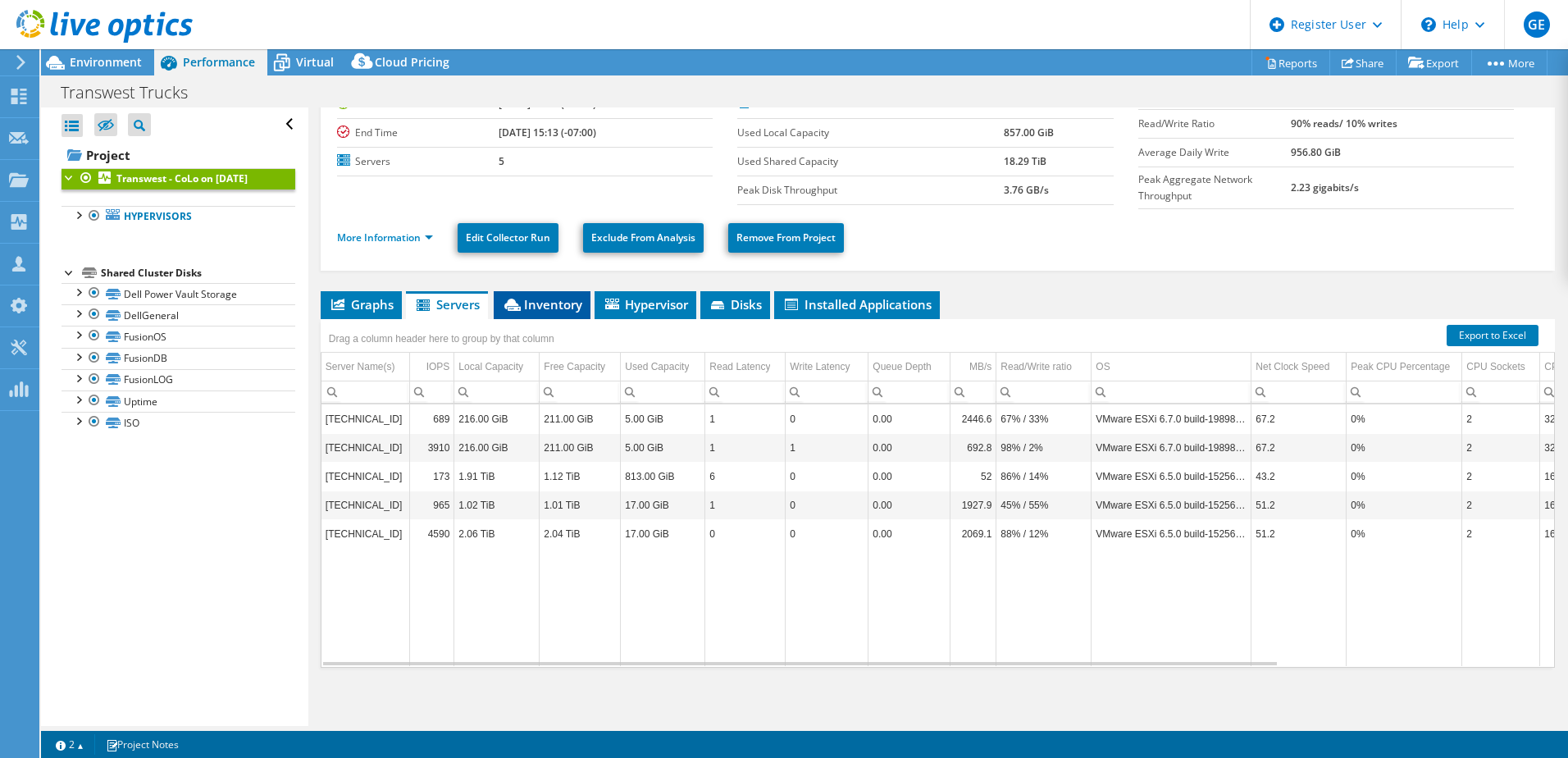
click at [516, 299] on icon at bounding box center [513, 305] width 16 height 12
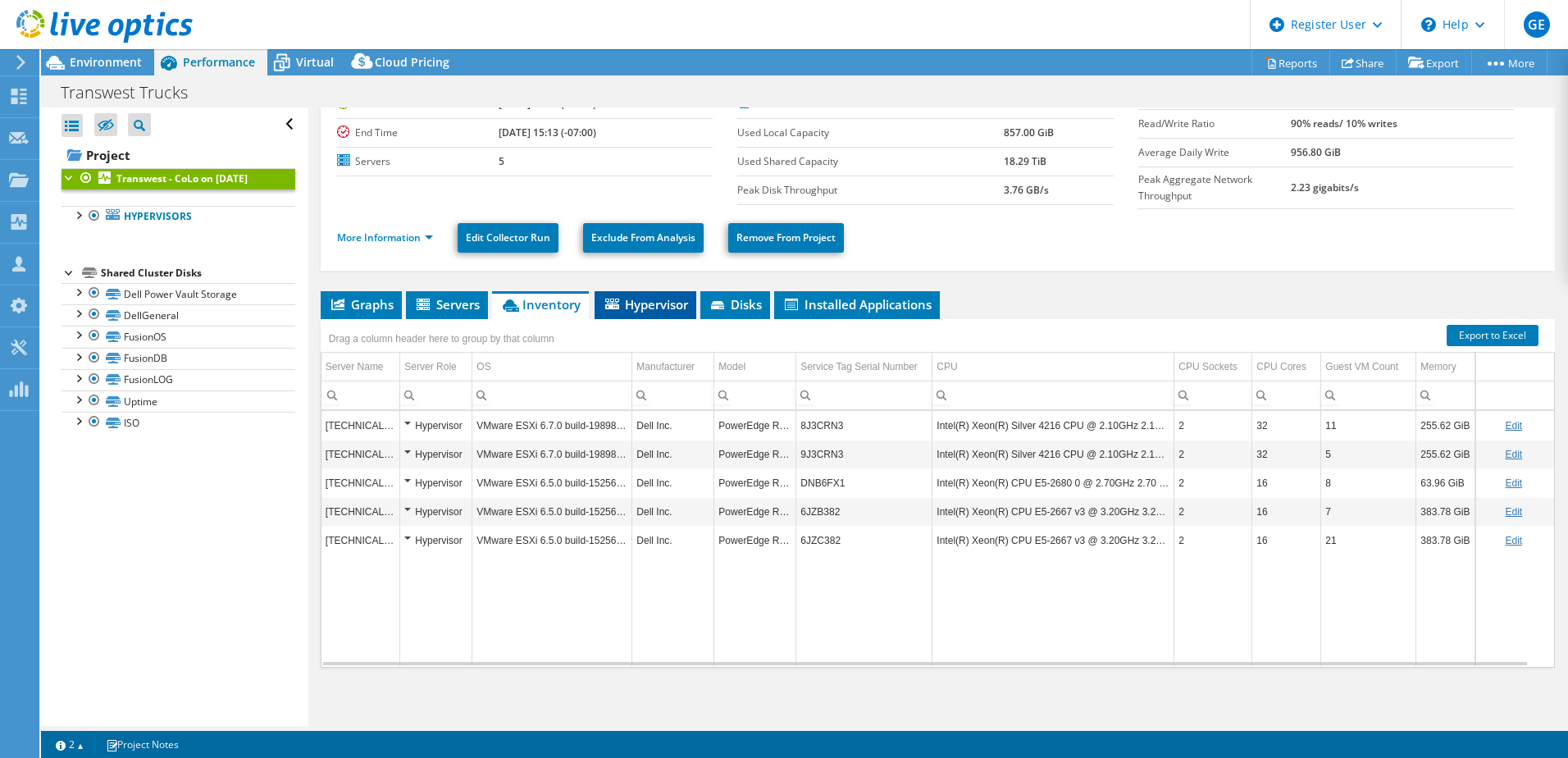
click at [648, 296] on span "Hypervisor" at bounding box center [646, 305] width 85 height 16
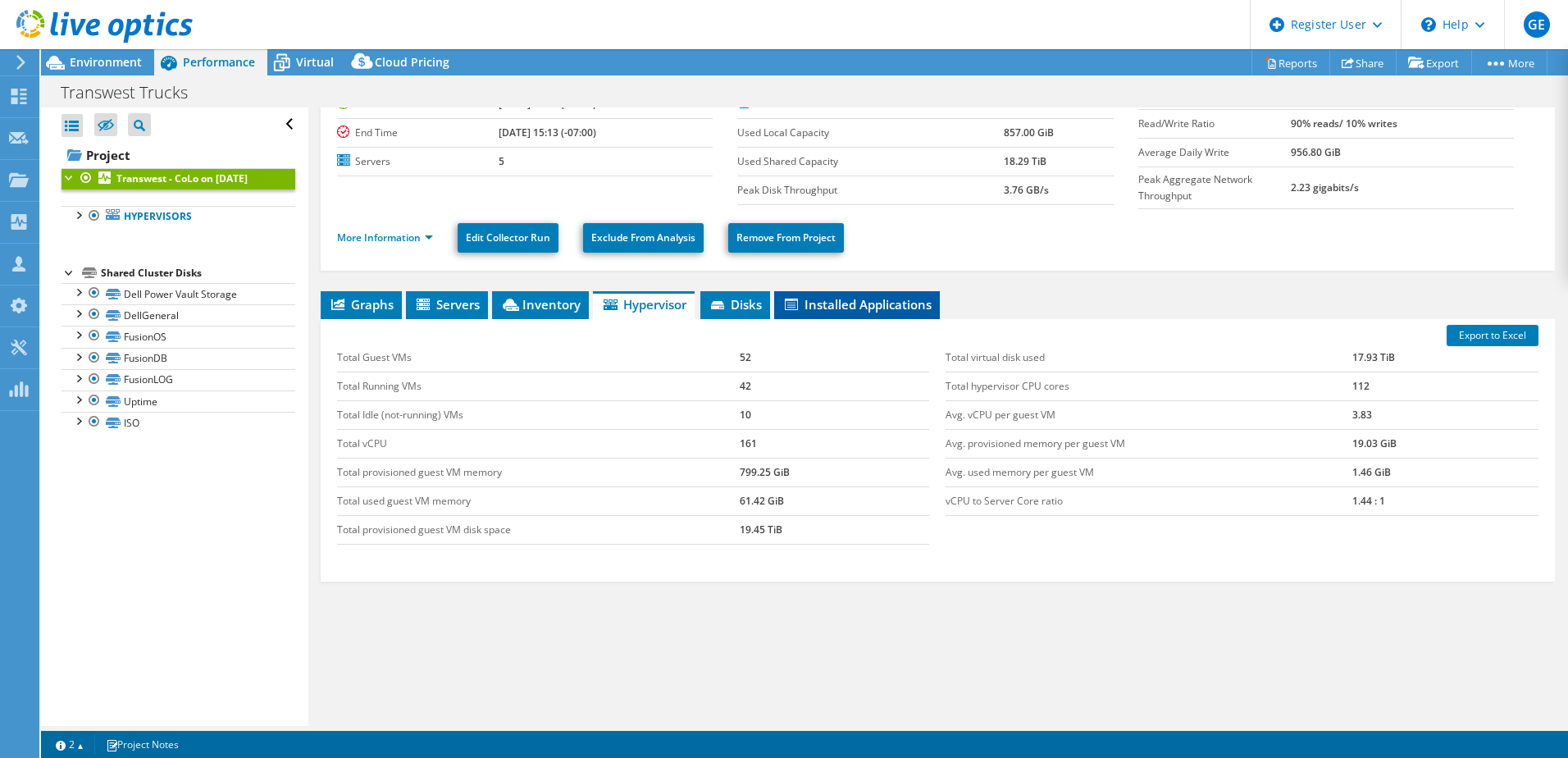
click at [798, 305] on icon at bounding box center [792, 305] width 13 height 11
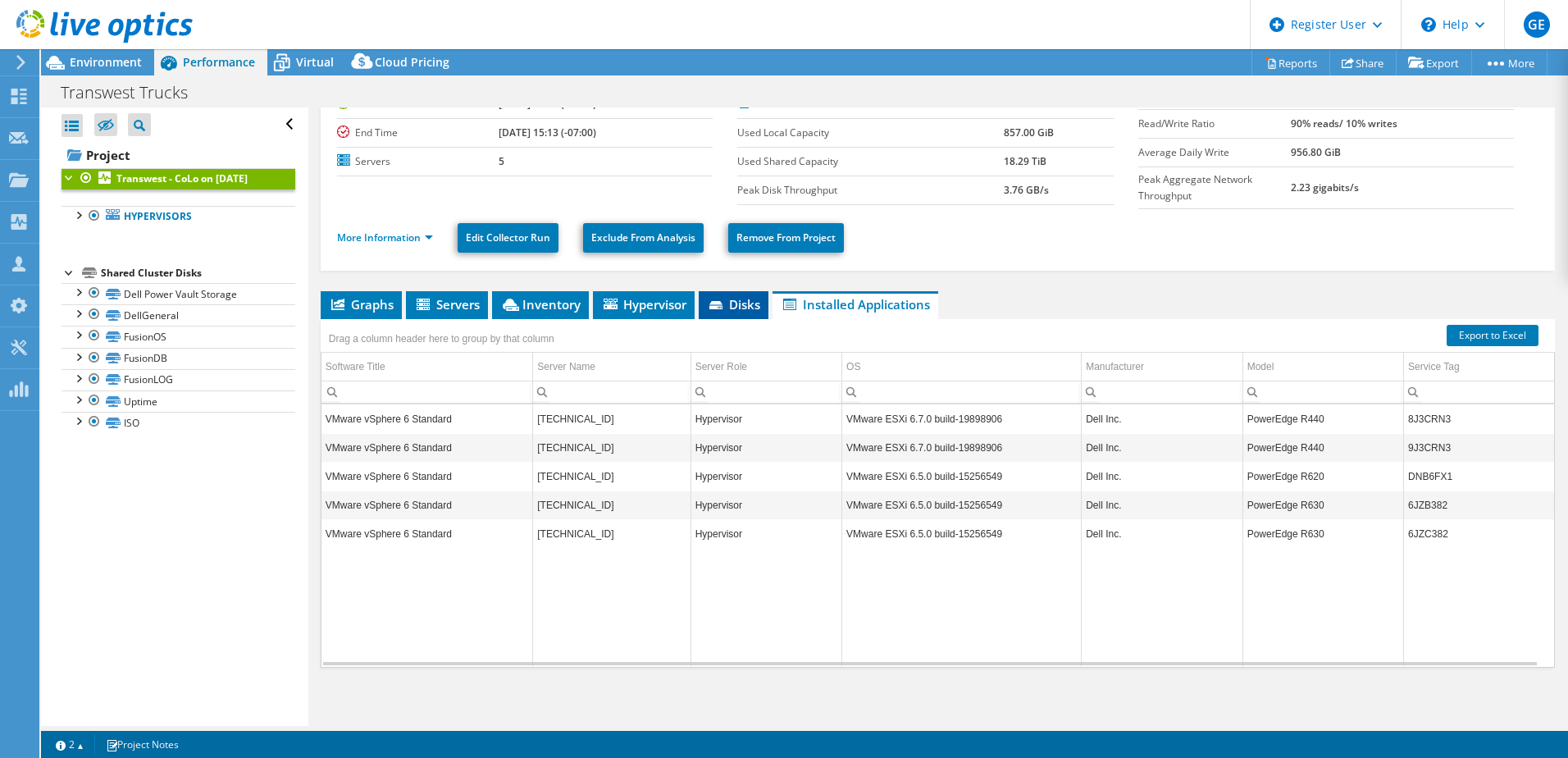
click at [764, 310] on li "Disks" at bounding box center [733, 305] width 70 height 28
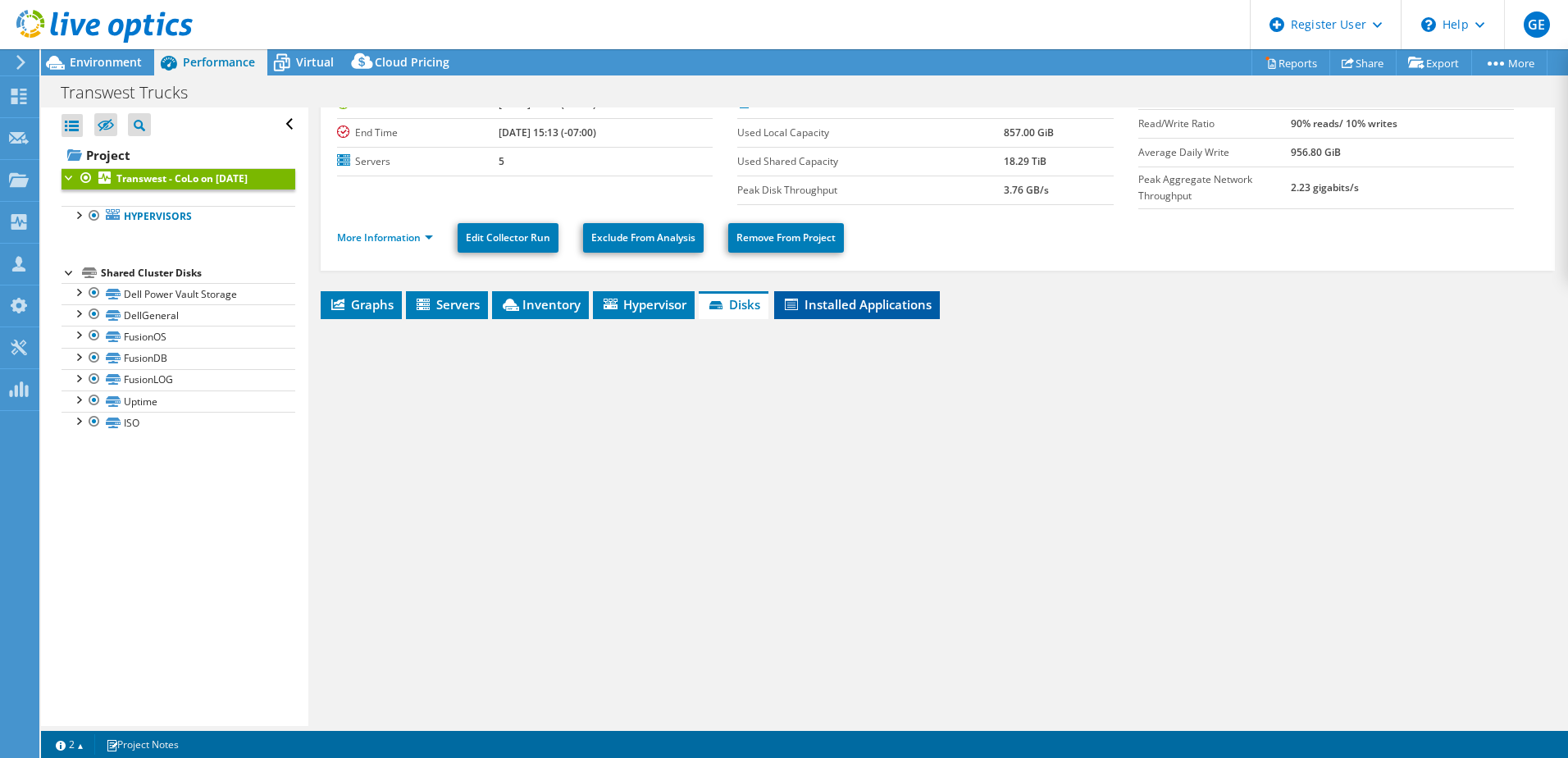
click at [822, 304] on span "Installed Applications" at bounding box center [858, 305] width 149 height 16
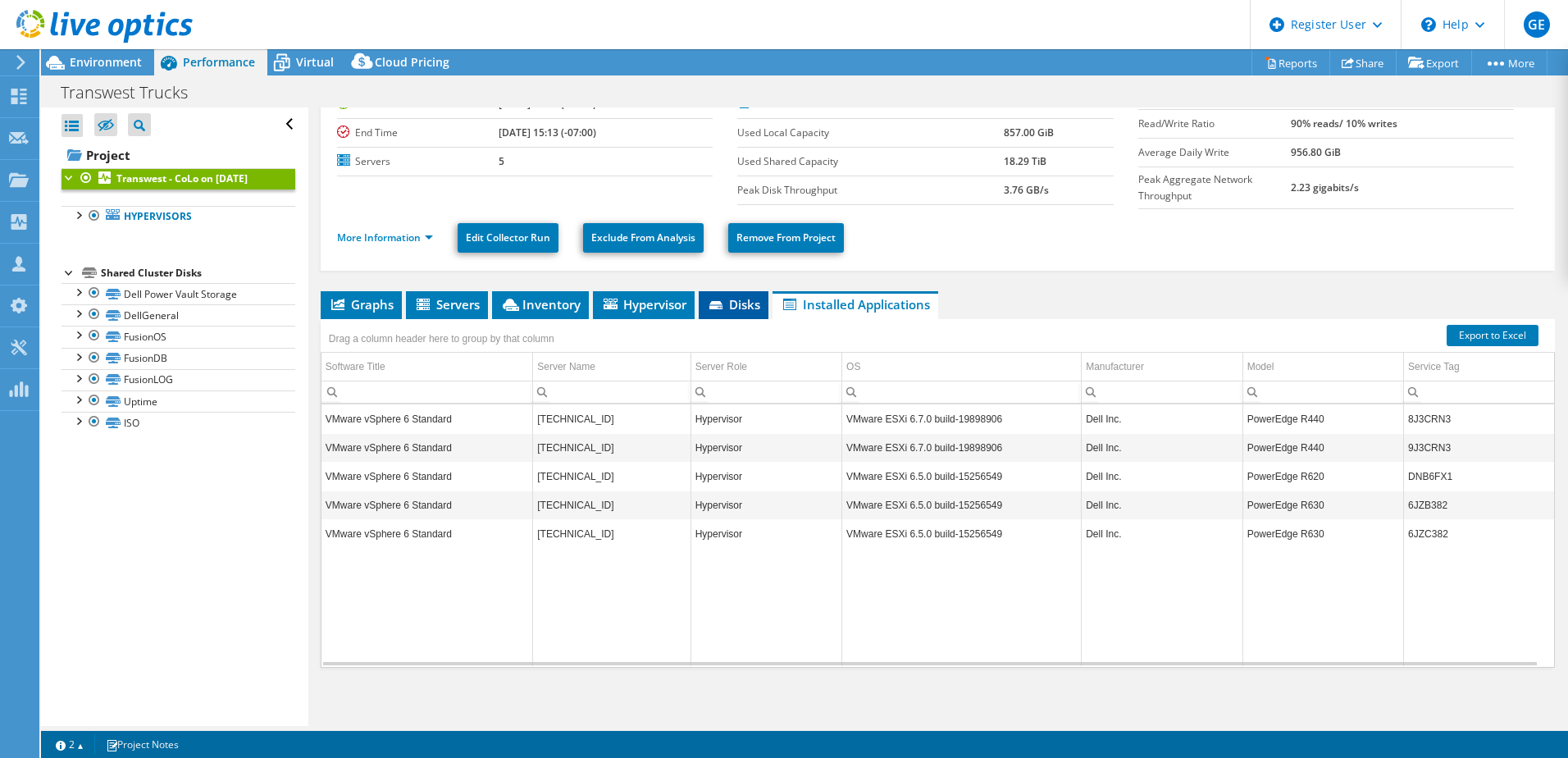
click at [735, 309] on li "Disks" at bounding box center [733, 305] width 70 height 28
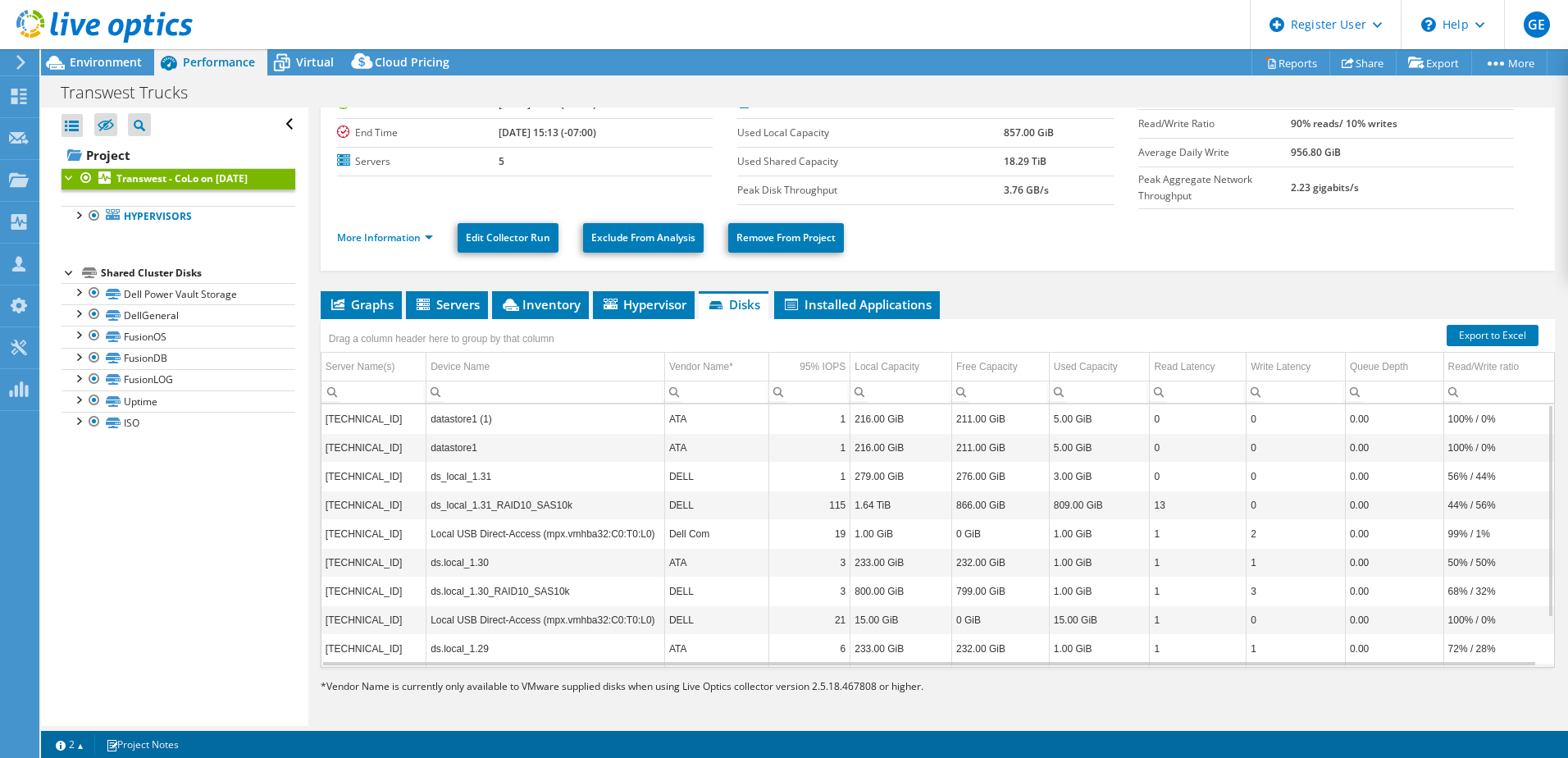
scroll to position [61, 0]
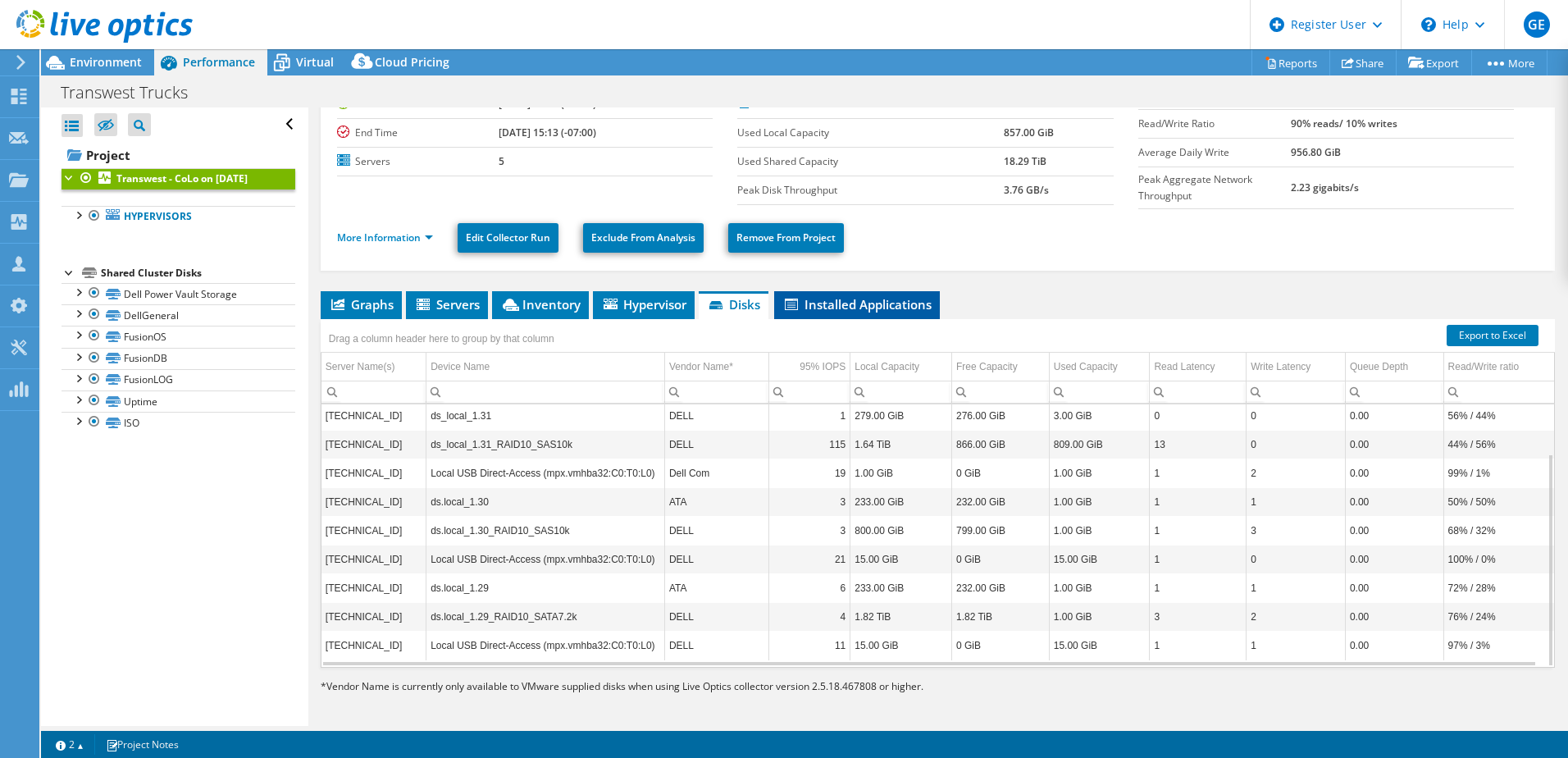
click at [899, 297] on span "Installed Applications" at bounding box center [858, 305] width 149 height 16
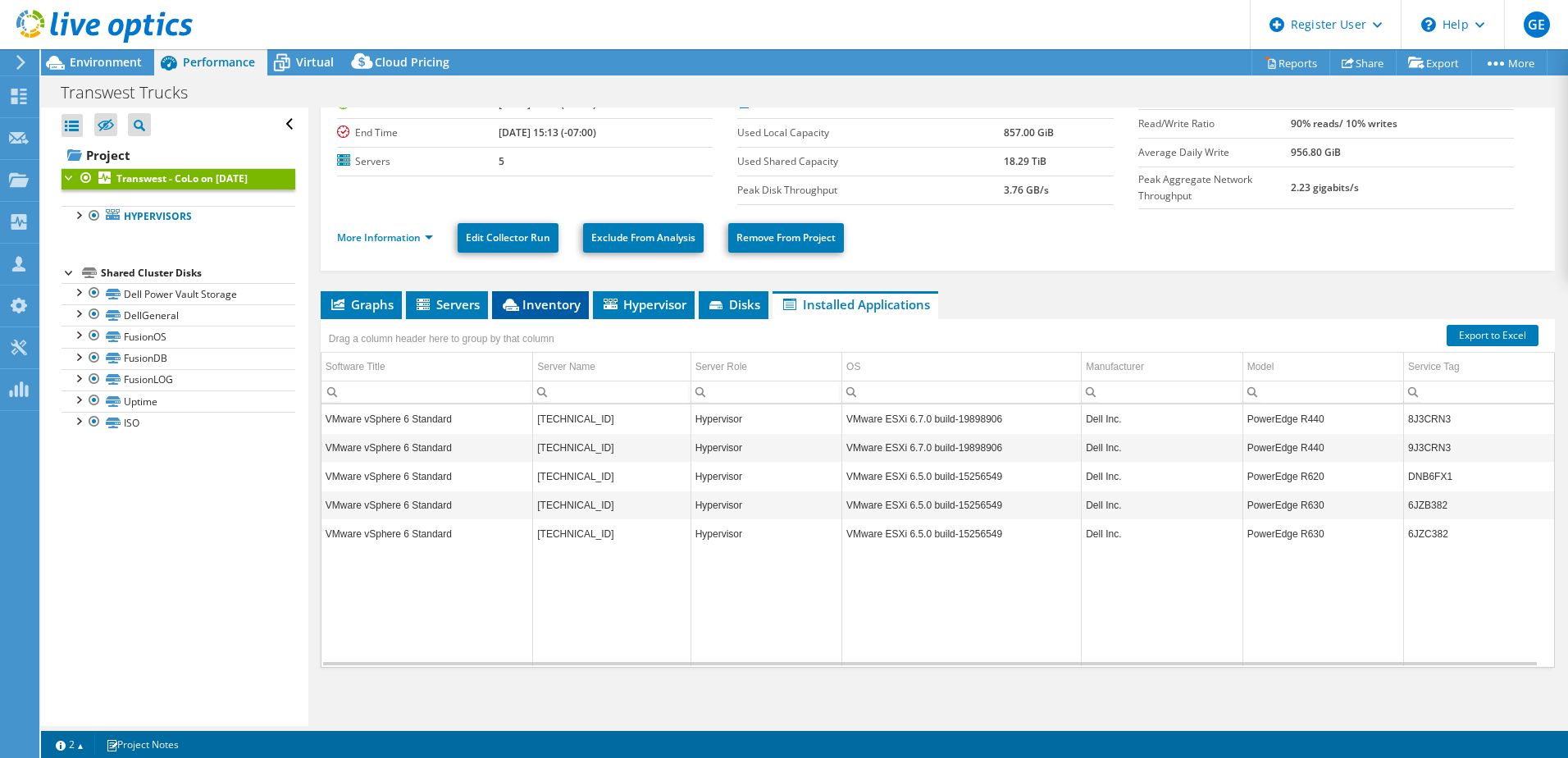
click at [525, 313] on li "Inventory" at bounding box center [540, 305] width 97 height 28
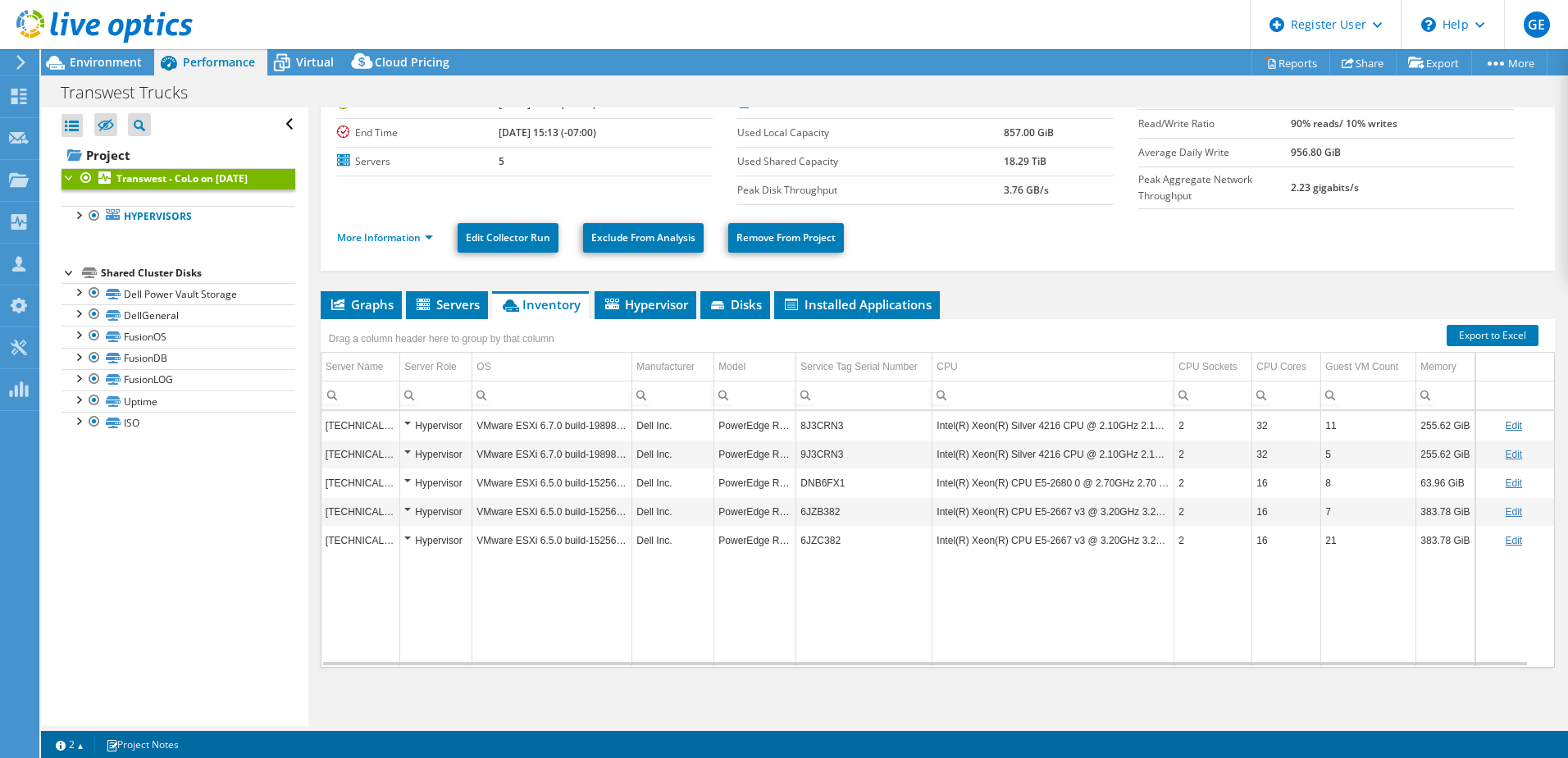
click at [449, 319] on div "Drag a column header here to group by that column" at bounding box center [441, 336] width 242 height 35
click at [418, 299] on icon at bounding box center [425, 305] width 16 height 14
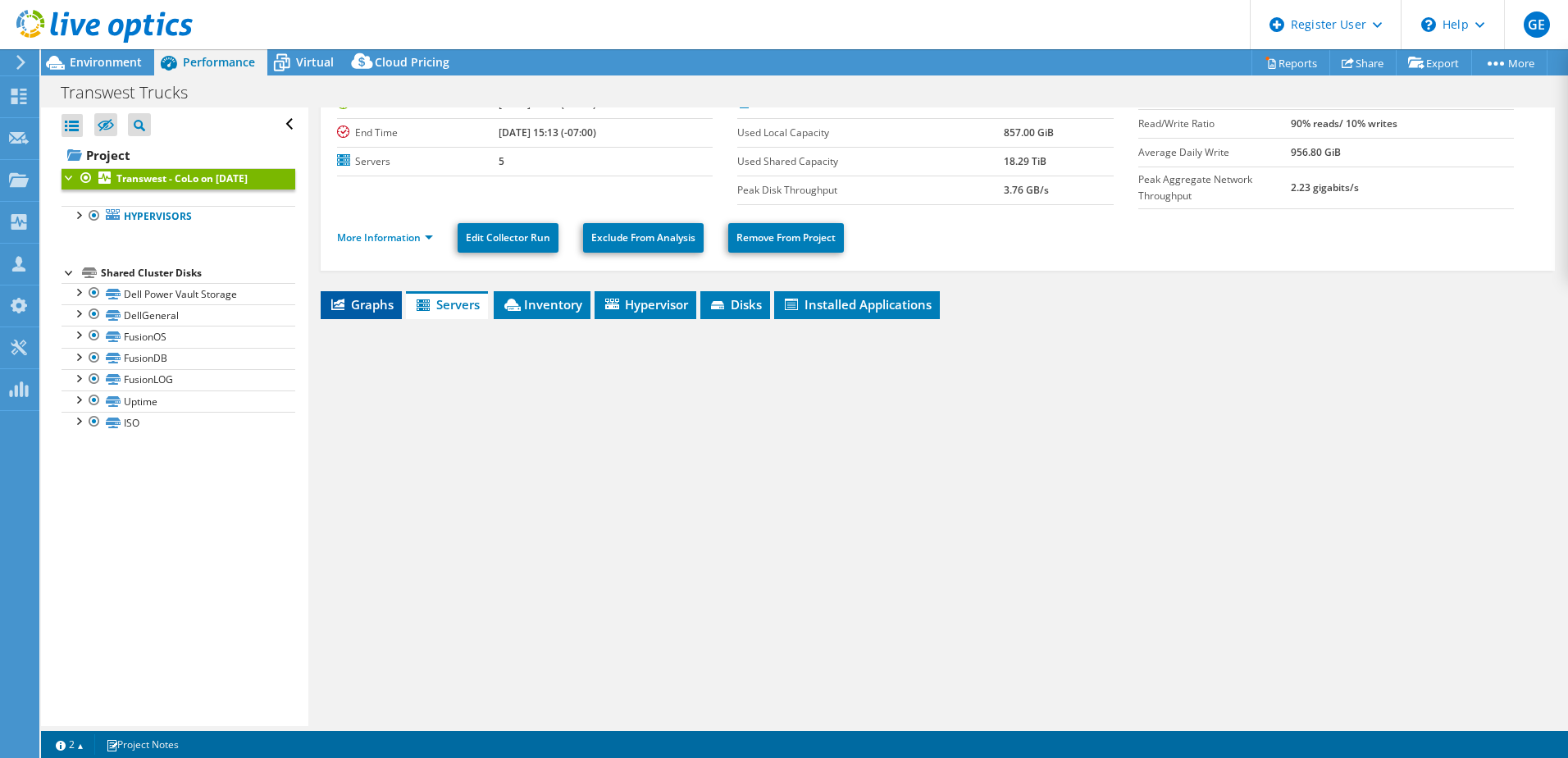
click at [356, 299] on span "Graphs" at bounding box center [361, 305] width 65 height 16
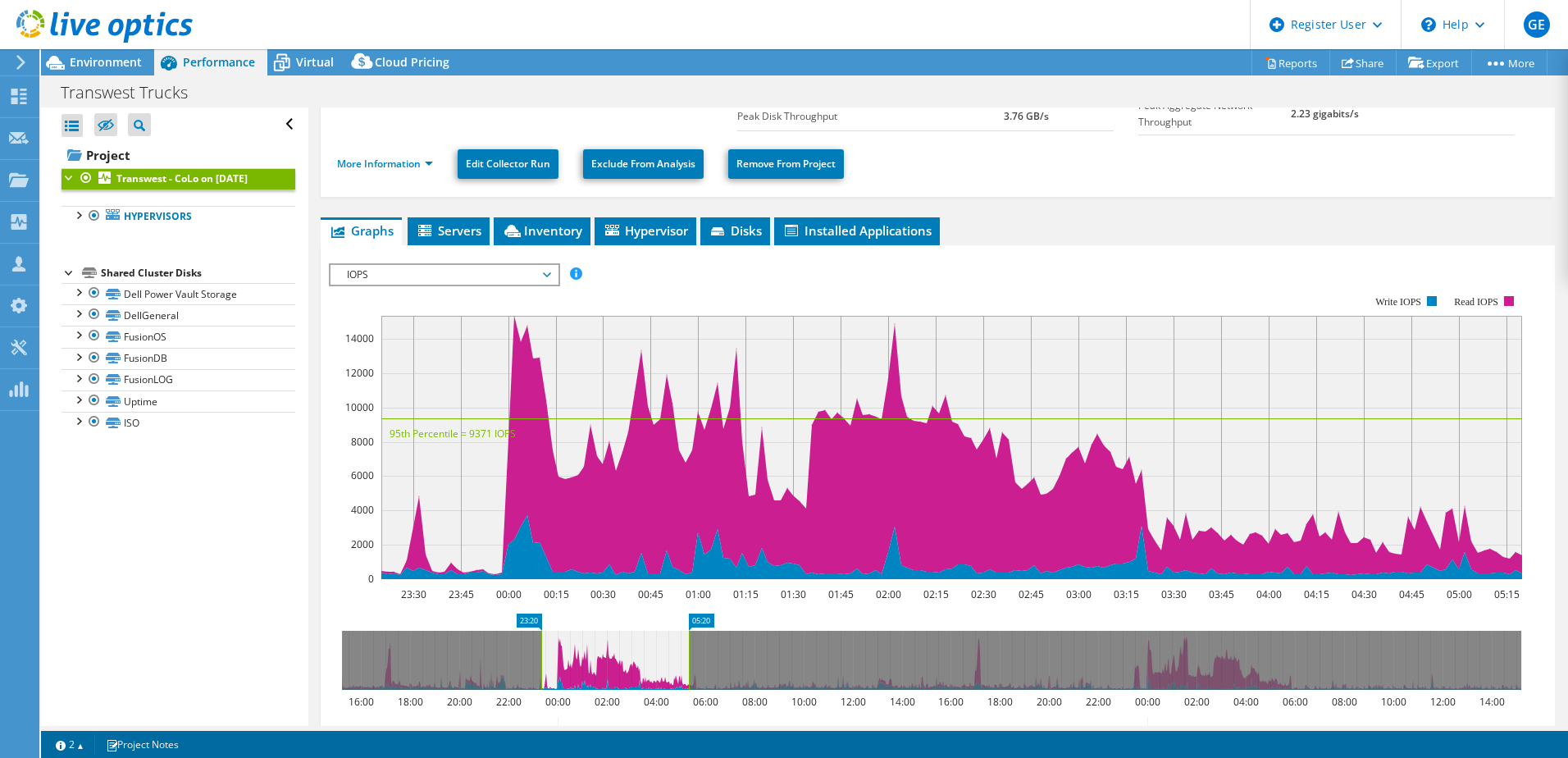
scroll to position [260, 0]
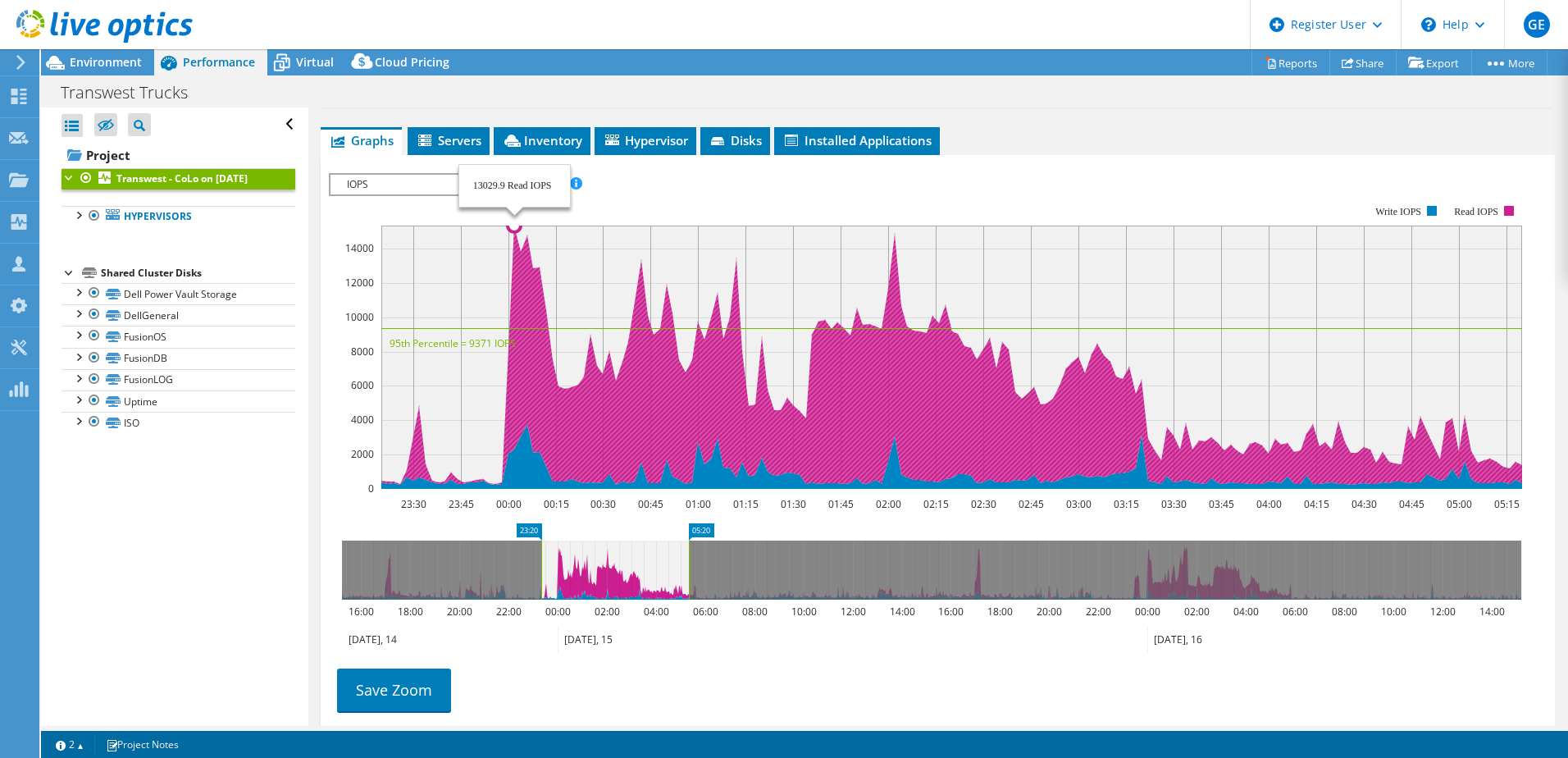
click at [512, 234] on rect at bounding box center [951, 357] width 1141 height 264
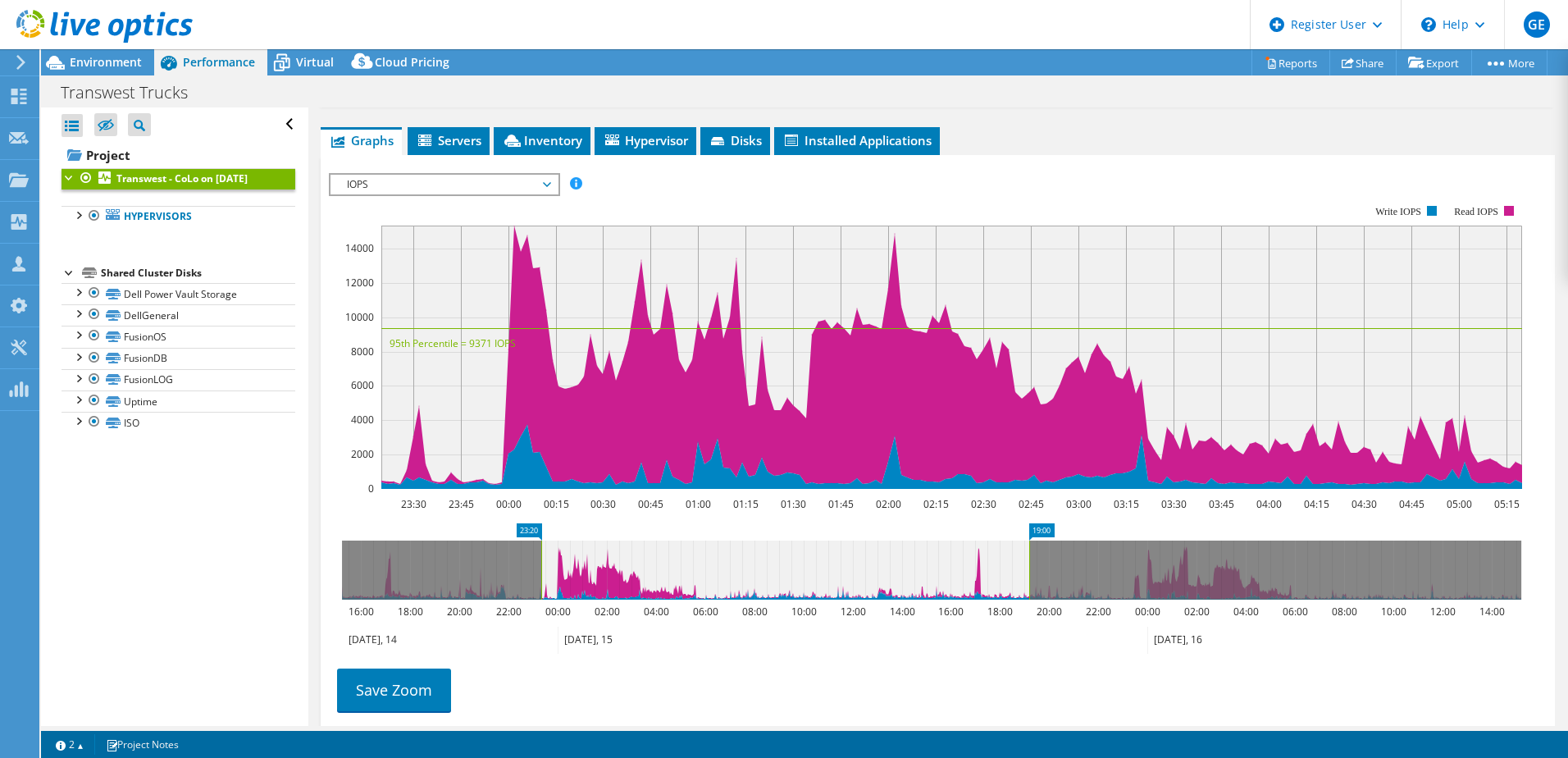
drag, startPoint x: 690, startPoint y: 552, endPoint x: 1030, endPoint y: 578, distance: 341.0
click at [1030, 578] on rect at bounding box center [1029, 570] width 7 height 59
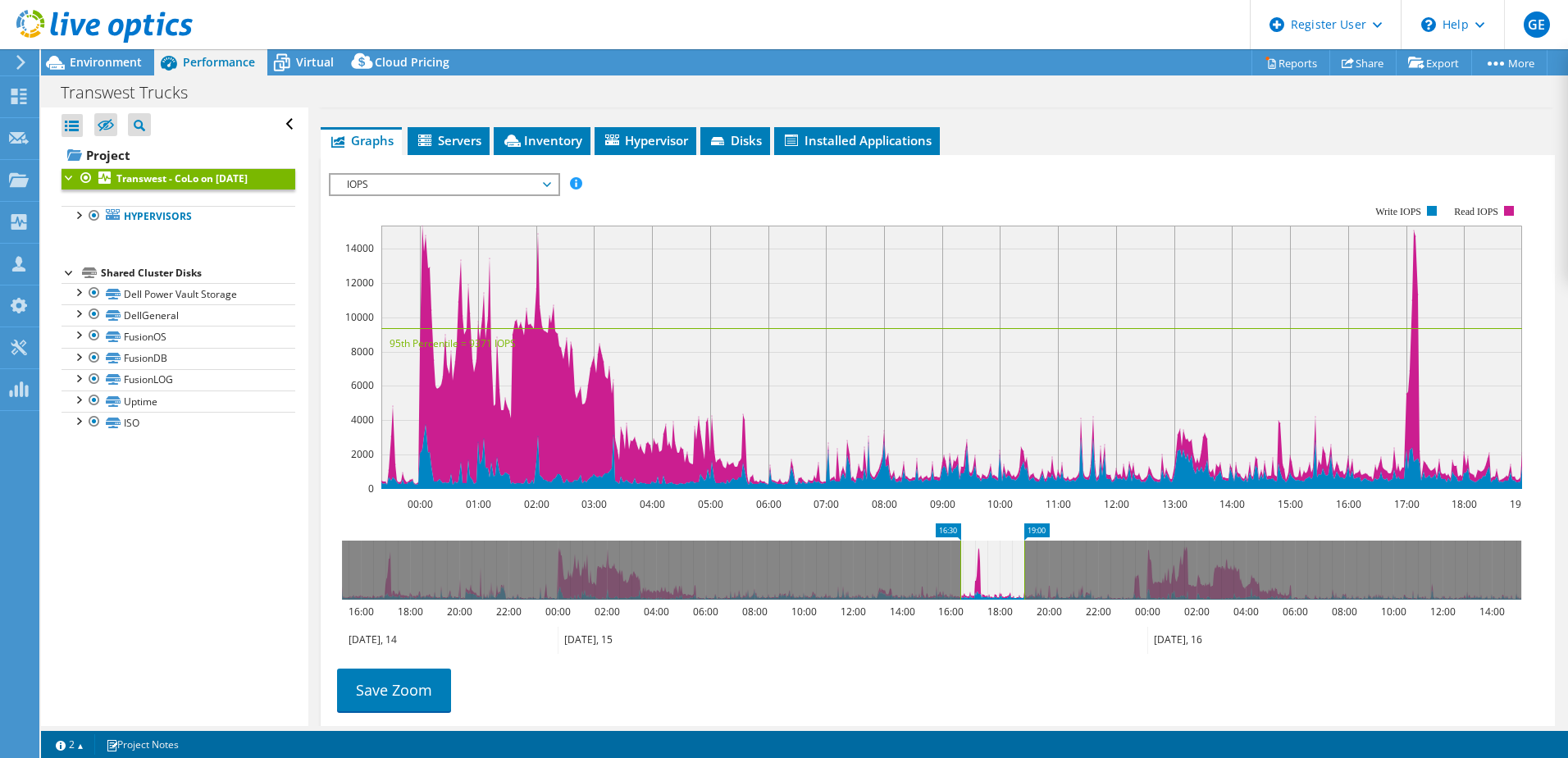
drag, startPoint x: 540, startPoint y: 560, endPoint x: 960, endPoint y: 565, distance: 420.0
click at [960, 565] on rect at bounding box center [960, 570] width 7 height 59
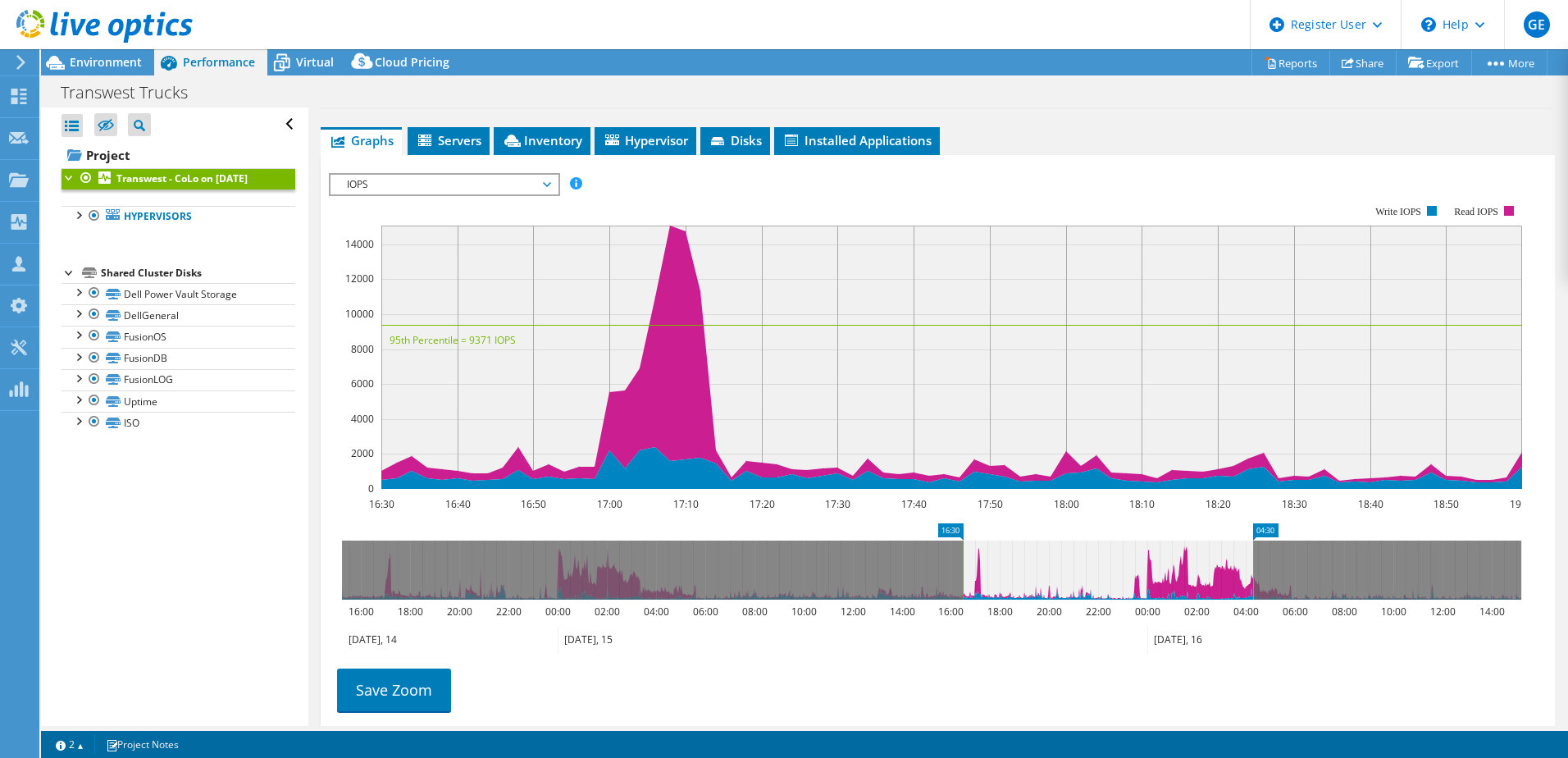
drag, startPoint x: 1025, startPoint y: 569, endPoint x: 1244, endPoint y: 558, distance: 219.3
click at [1253, 557] on rect at bounding box center [1253, 570] width 7 height 59
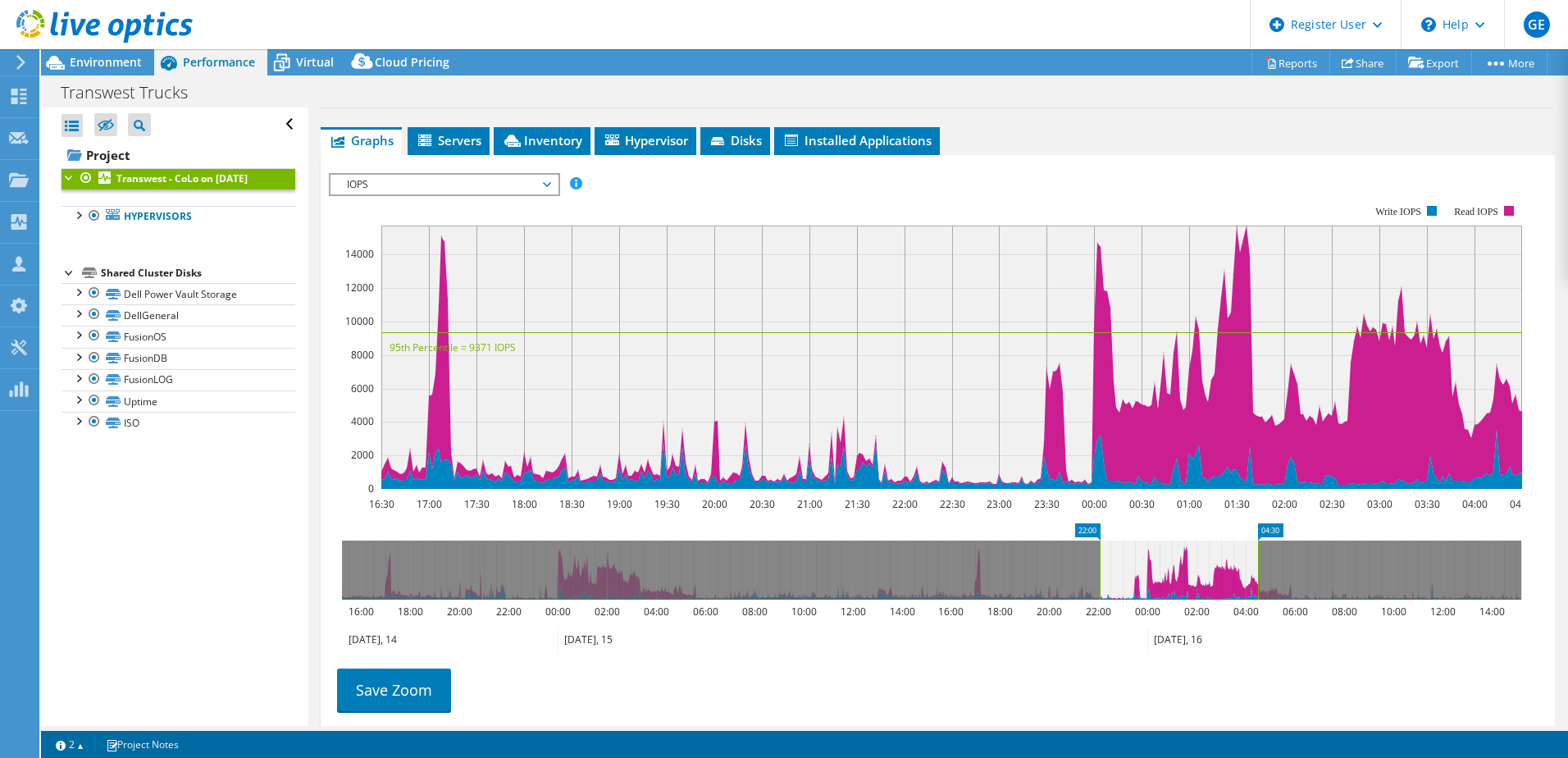
drag, startPoint x: 961, startPoint y: 564, endPoint x: 1108, endPoint y: 565, distance: 147.0
click at [1103, 565] on rect at bounding box center [1100, 570] width 7 height 59
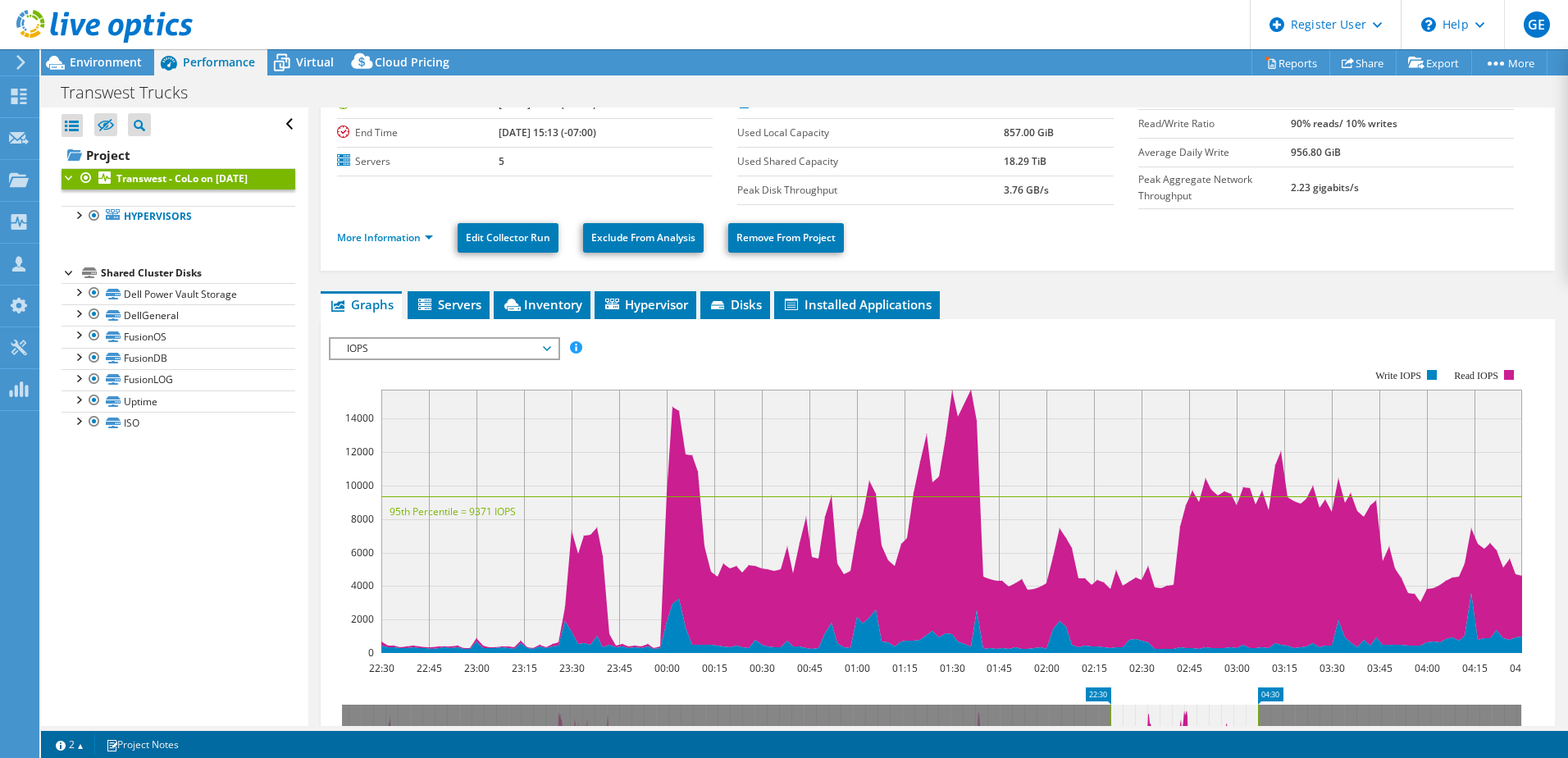
scroll to position [82, 0]
